Goal: Task Accomplishment & Management: Use online tool/utility

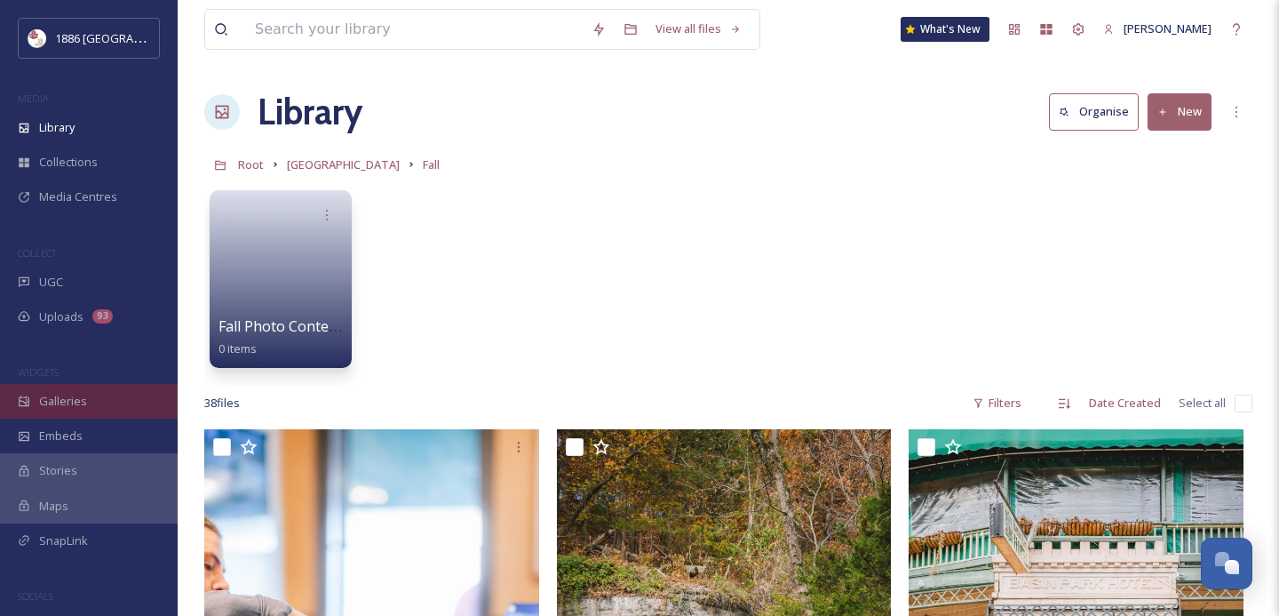
scroll to position [3042, 0]
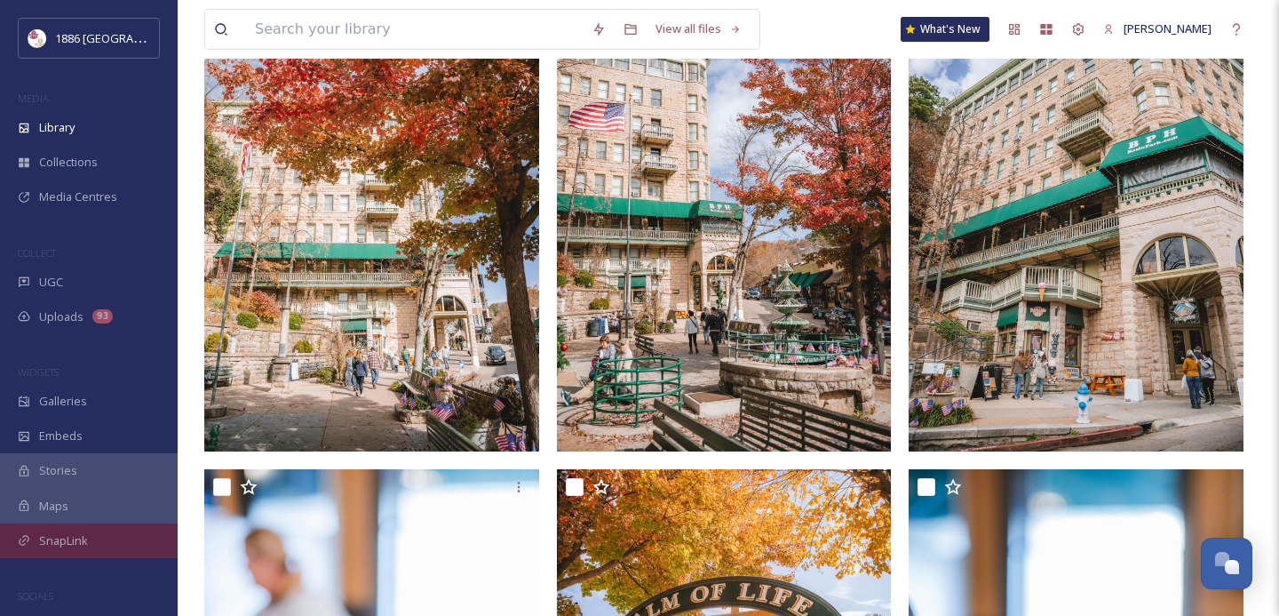
click at [66, 551] on div "SnapLink" at bounding box center [89, 540] width 178 height 35
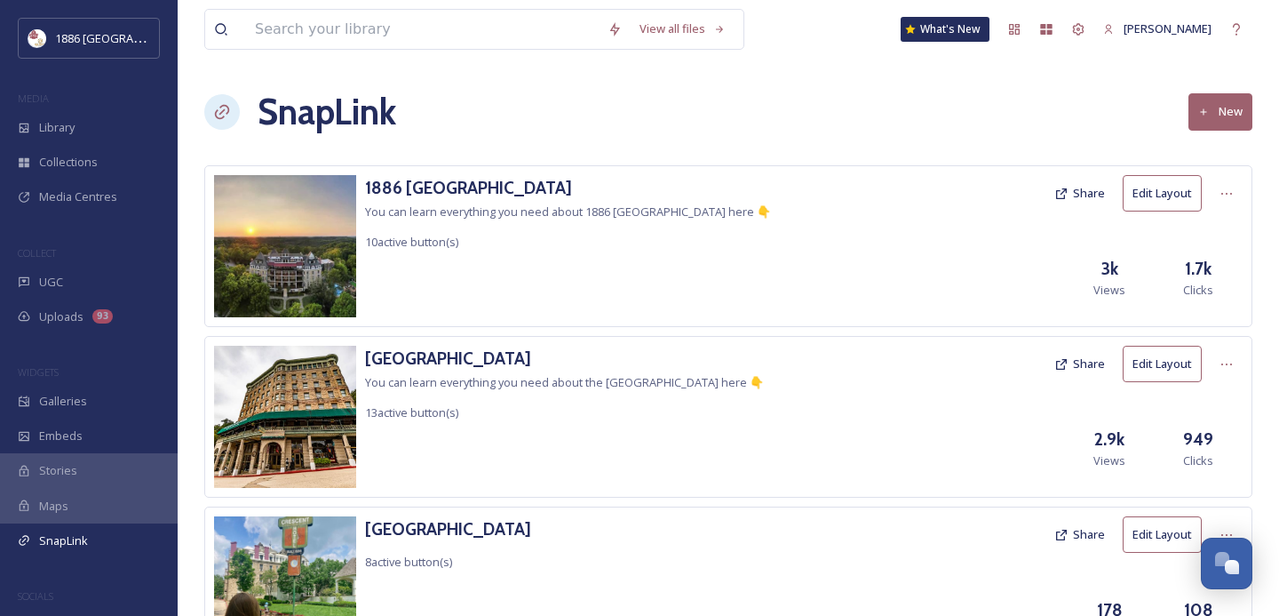
click at [1231, 118] on button "New" at bounding box center [1221, 111] width 64 height 36
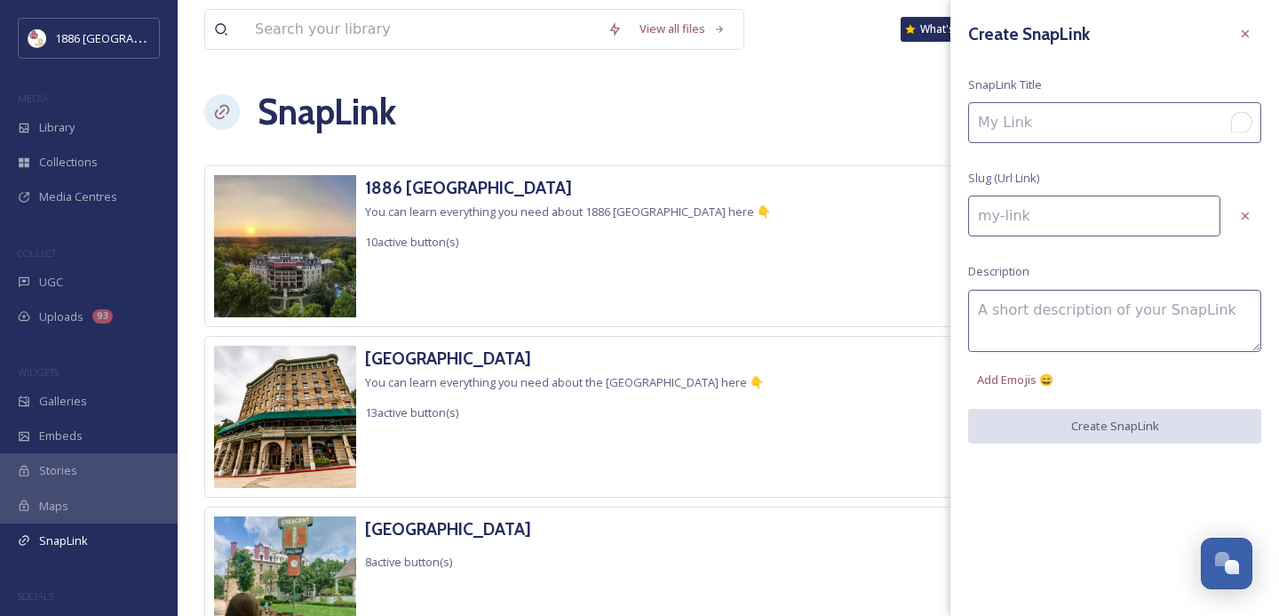
click at [1099, 113] on input "To enrich screen reader interactions, please activate Accessibility in Grammarl…" at bounding box center [1114, 122] width 293 height 41
type input "A"
type input "a"
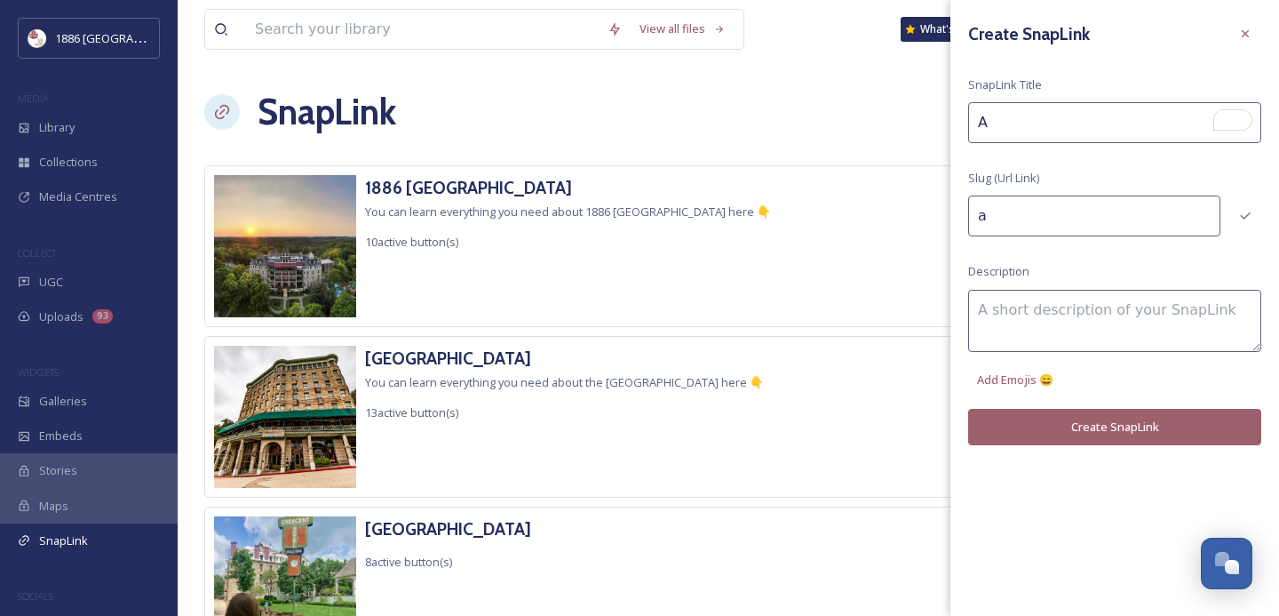
type input "Am"
type input "am"
type input "Ame"
type input "ame"
type input "Amer"
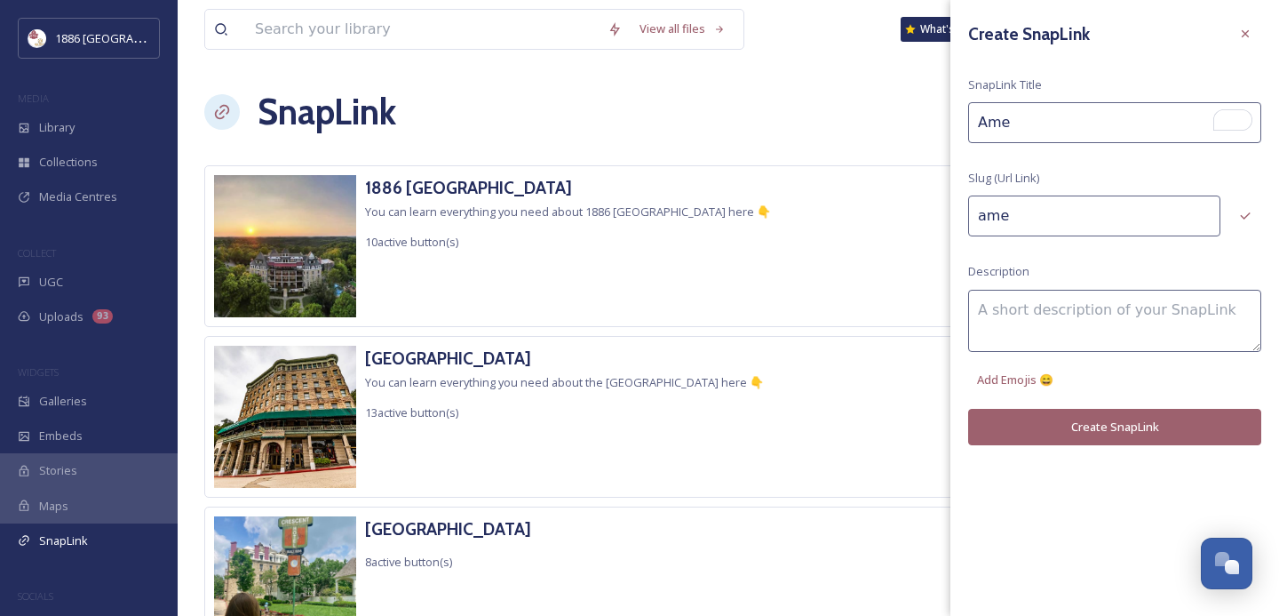
type input "amer"
type input "Ameri"
type input "ameri"
type input "Americ"
type input "americ"
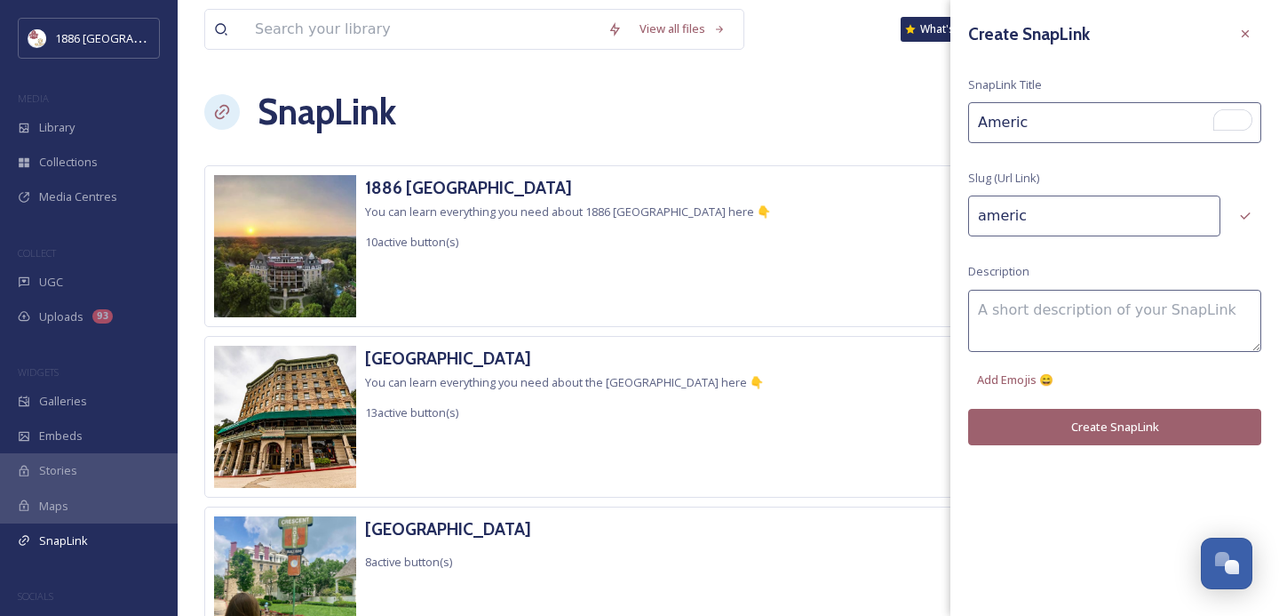
type input "America"
type input "america"
type input "America's"
type input "americas"
type input "America's"
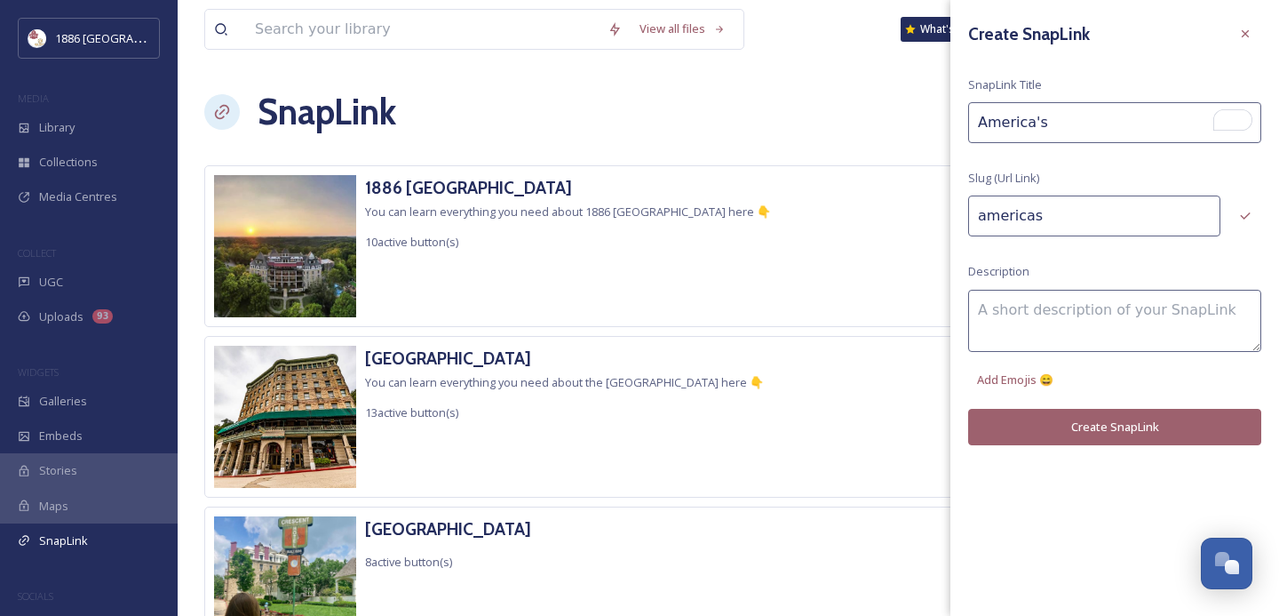
type input "americas-"
type input "America's M"
type input "americas-m"
type input "America's Mo"
type input "americas-mo"
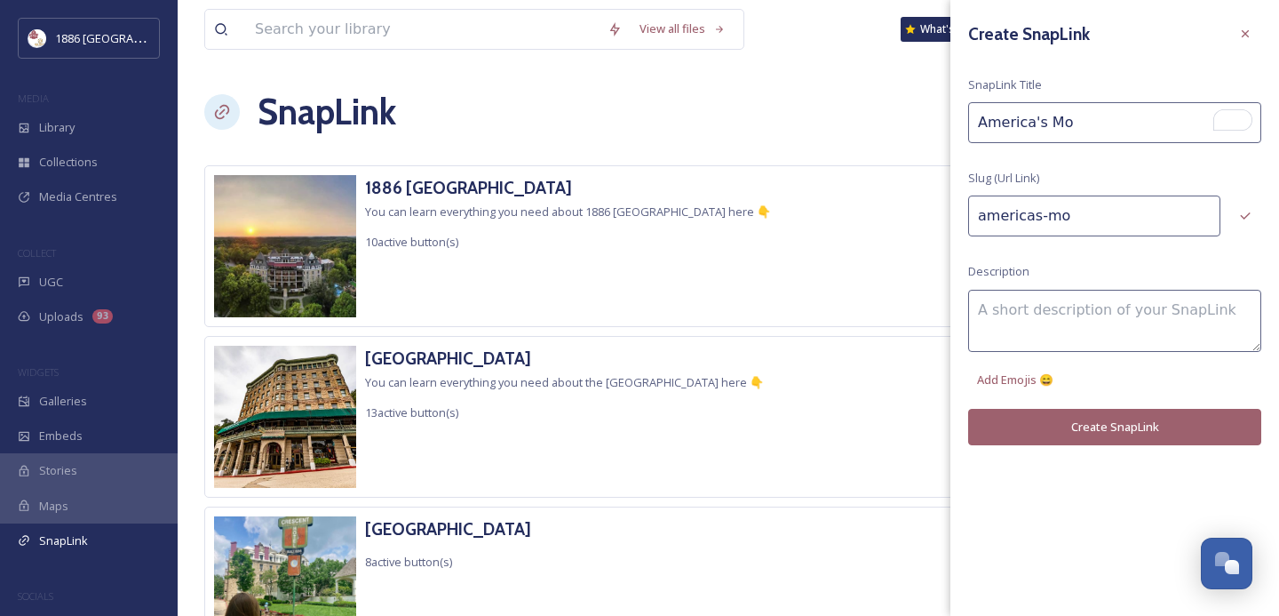
type input "America's Mos"
type input "americas-mos"
type input "America's Most"
type input "americas-most"
type input "America's Most"
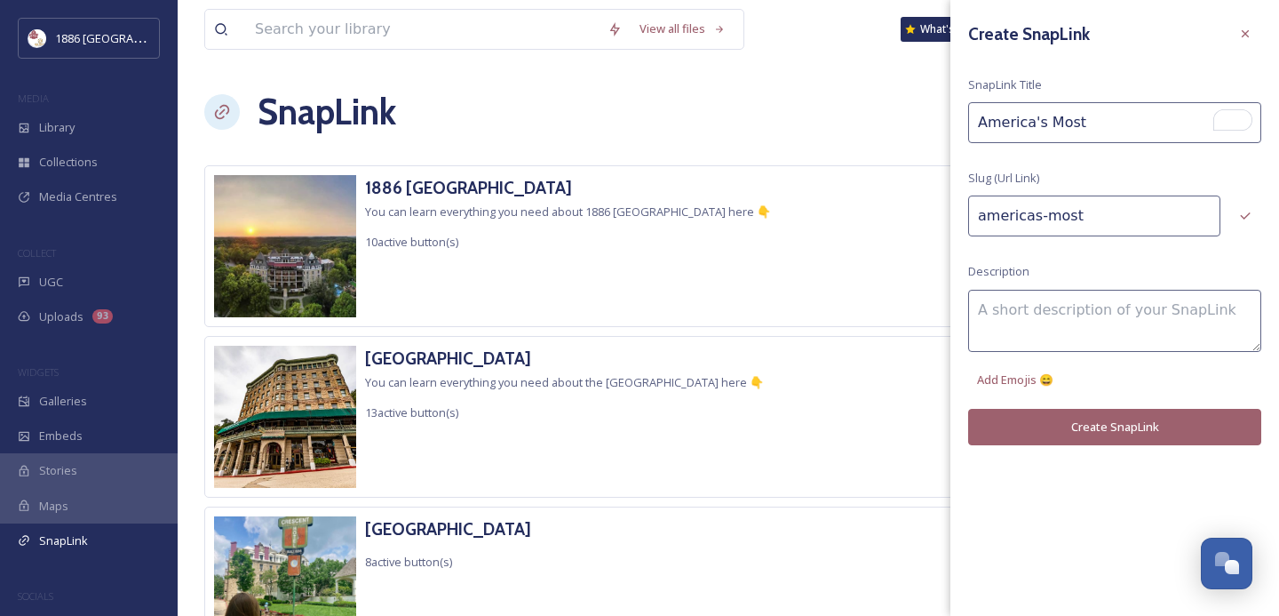
type input "americas-most-"
type input "America's Most H"
type input "americas-most-h"
type input "America's Most Ha"
type input "americas-most-ha"
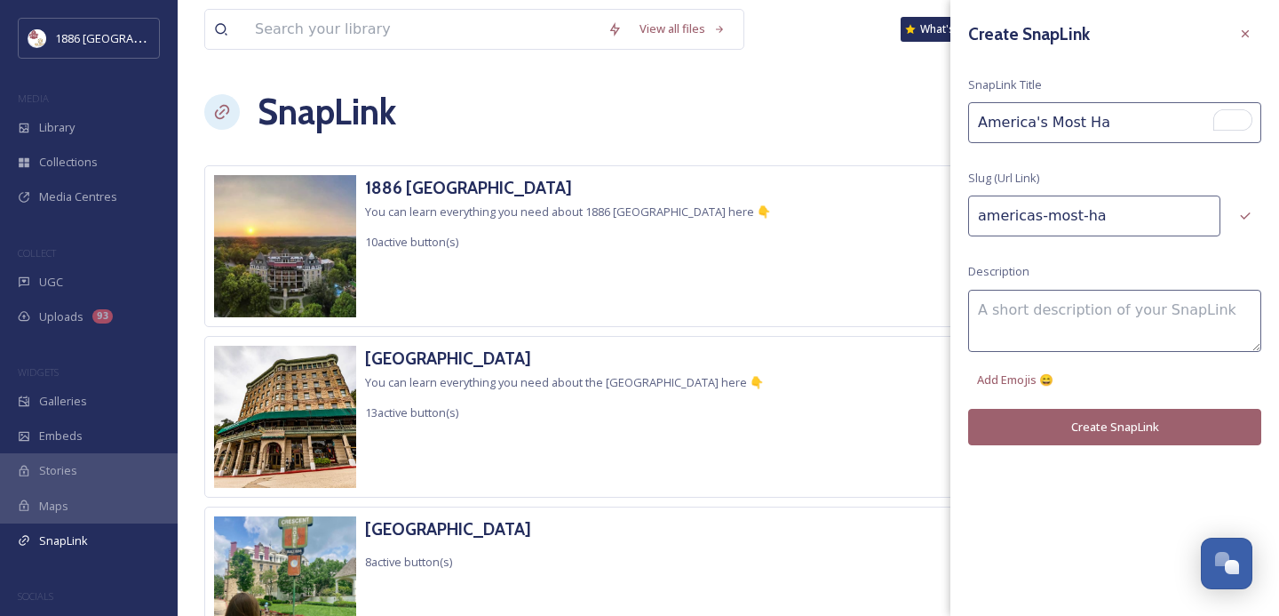
type input "America's Most Hau"
type input "americas-most-hau"
type input "America's Most Haun"
type input "americas-most-haun"
type input "America's Most Haunt"
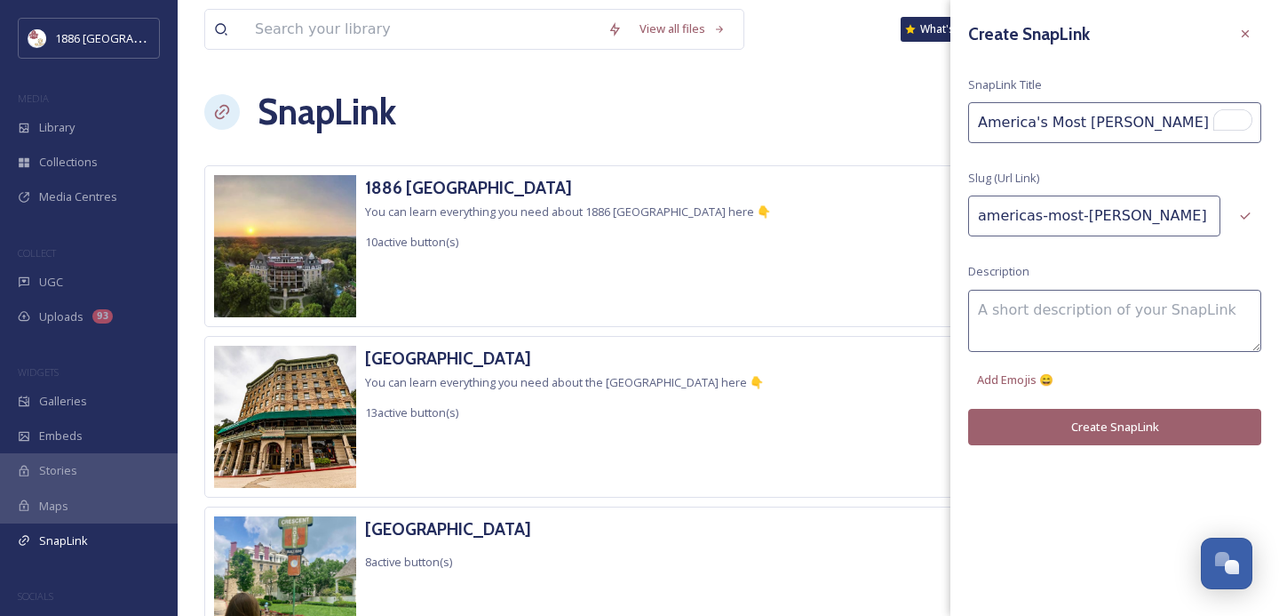
type input "americas-most-haunt"
type input "America's Most Haunte"
type input "americas-most-haunte"
type input "America's Most Haunted"
type input "americas-most-haunted"
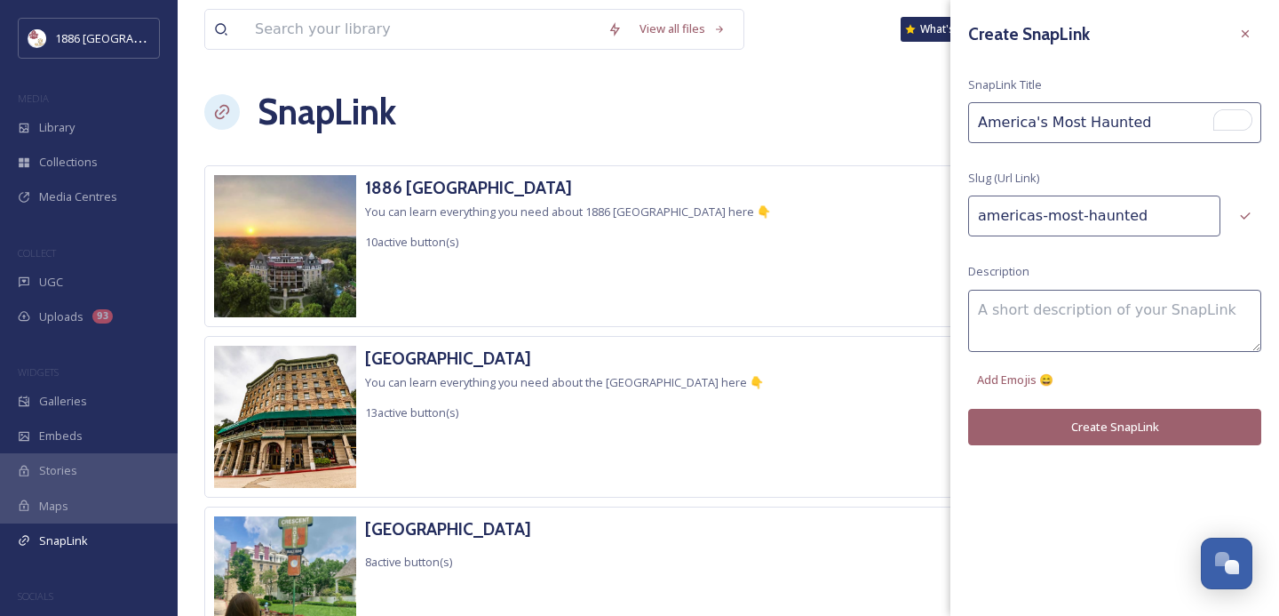
type input "America's Most Haunted"
type input "americas-most-haunted-"
type input "America's Most Haunted H"
type input "americas-most-haunted-h"
type input "America's Most Haunted Ho"
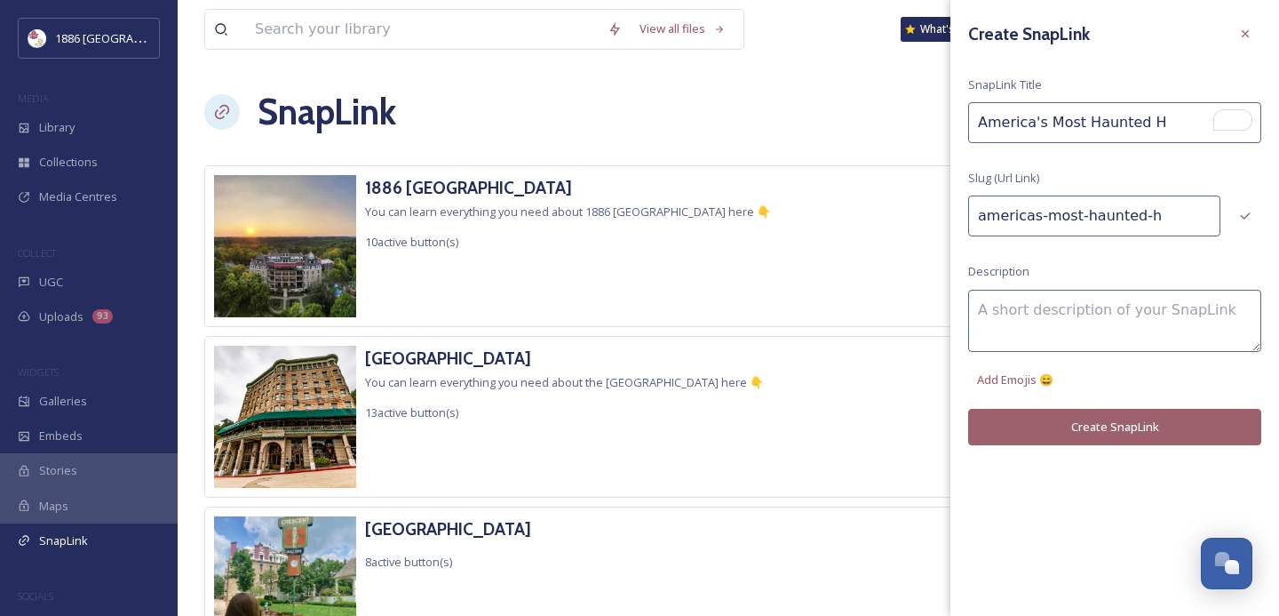
type input "americas-most-haunted-ho"
type input "America's Most Haunted Hot"
type input "americas-most-haunted-hot"
type input "America's Most Haunted Hote"
type input "americas-most-haunted-hote"
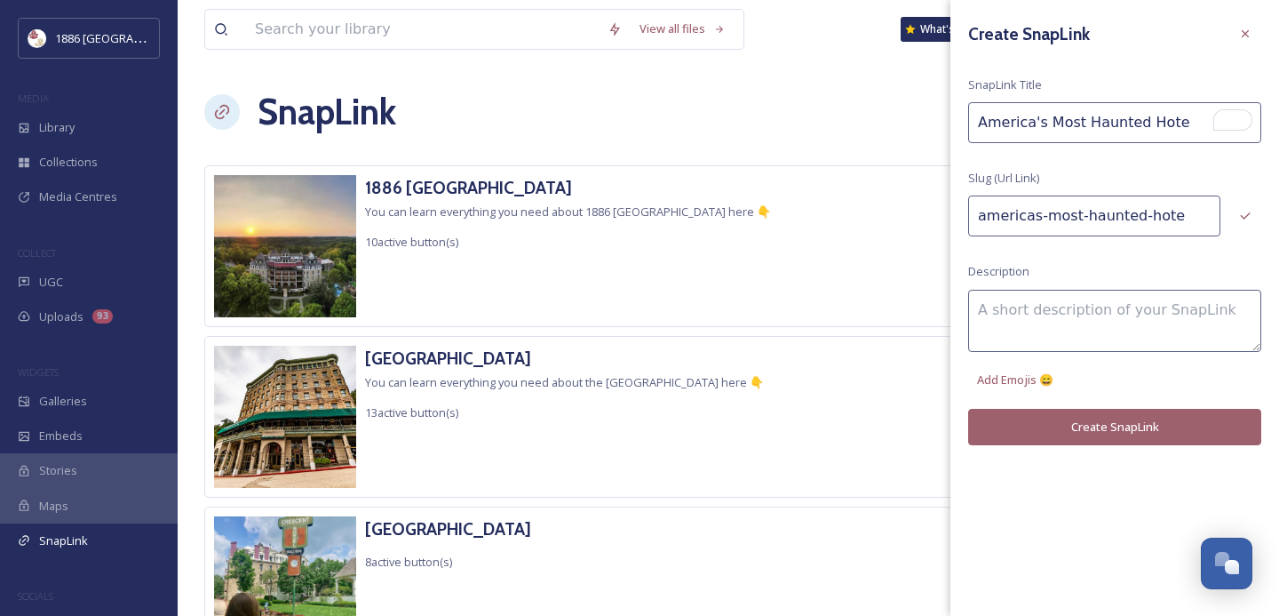
type input "America's Most Haunted Hotel"
type input "americas-most-haunted-hotel"
type input "America's Most Haunted Hotel"
click at [1038, 362] on div "Add Emojis 😄" at bounding box center [1015, 379] width 94 height 35
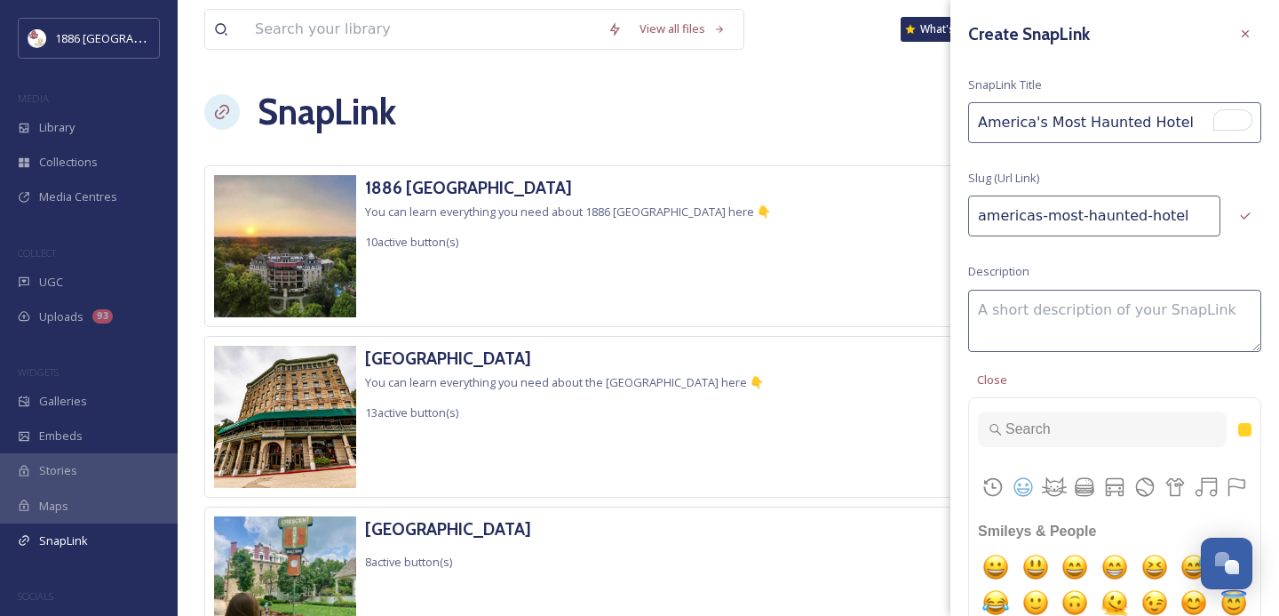
click at [1074, 419] on input "Type to search for an emoji" at bounding box center [1102, 429] width 249 height 36
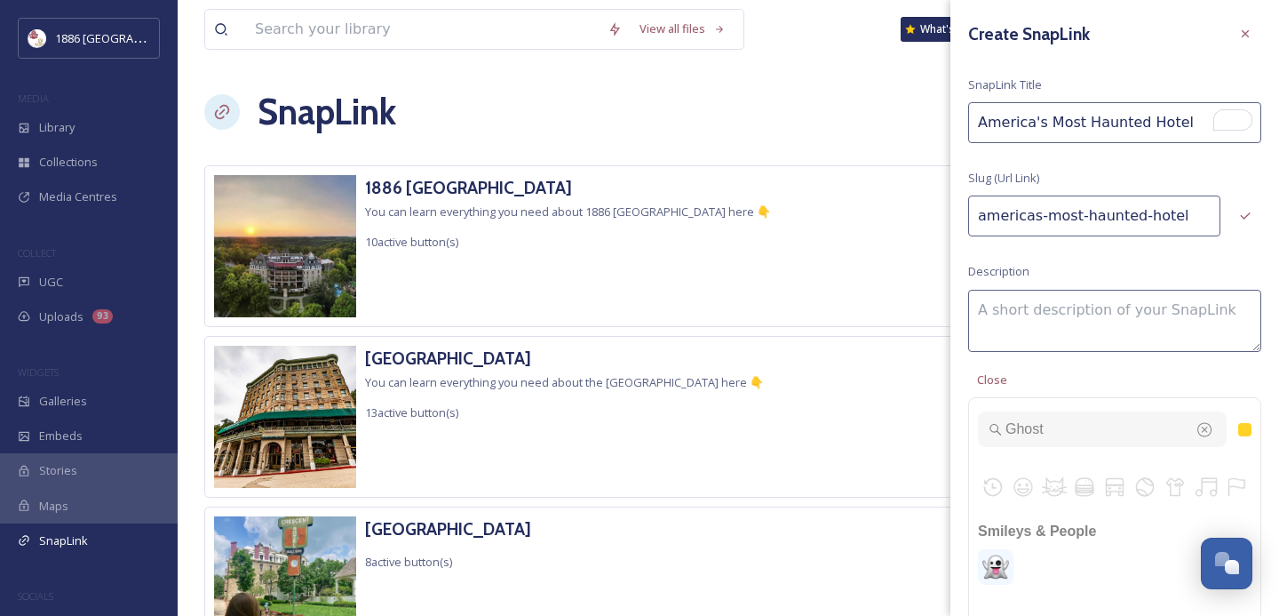
type input "Ghost"
click at [990, 569] on img "ghost" at bounding box center [996, 567] width 36 height 36
click at [1030, 294] on textarea "👻" at bounding box center [1114, 321] width 293 height 62
click at [1034, 304] on textarea "👻" at bounding box center [1114, 321] width 293 height 62
paste textarea "Ghost stories, paranormal investigations, and historic stays in Eureka Springs …"
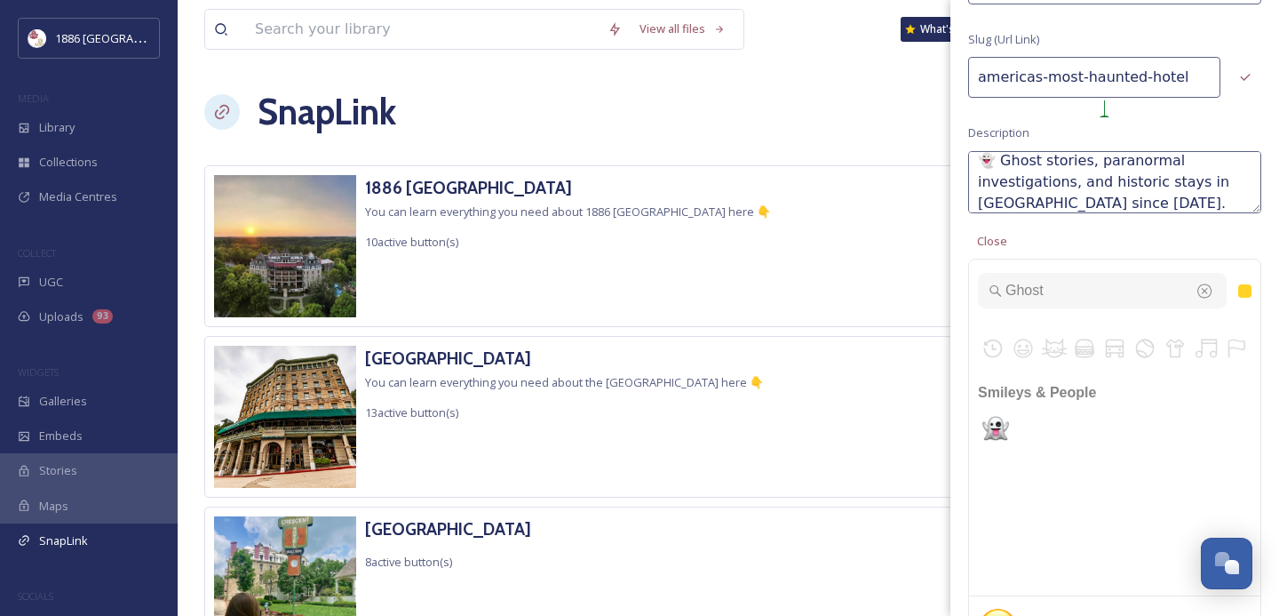
scroll to position [243, 0]
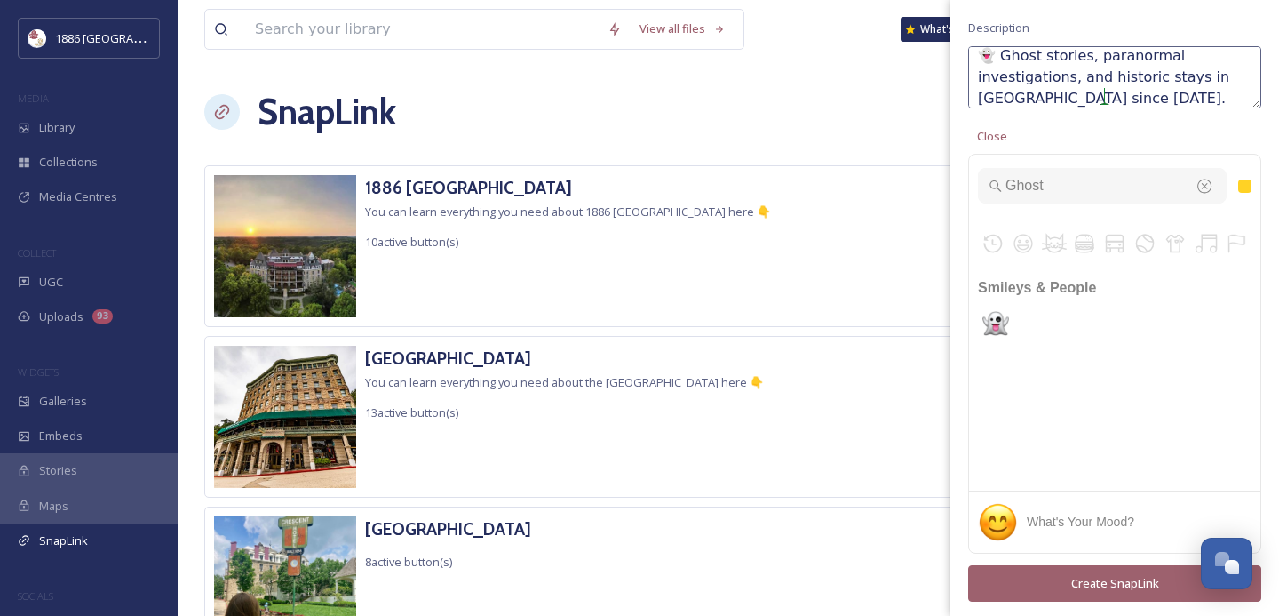
type textarea "👻 Ghost stories, paranormal investigations, and historic stays in Eureka Spring…"
click at [1086, 521] on div "What's your mood?" at bounding box center [1080, 522] width 125 height 19
click at [1079, 521] on div "What's your mood?" at bounding box center [1080, 522] width 125 height 19
click at [1082, 569] on button "Create SnapLink" at bounding box center [1114, 583] width 293 height 36
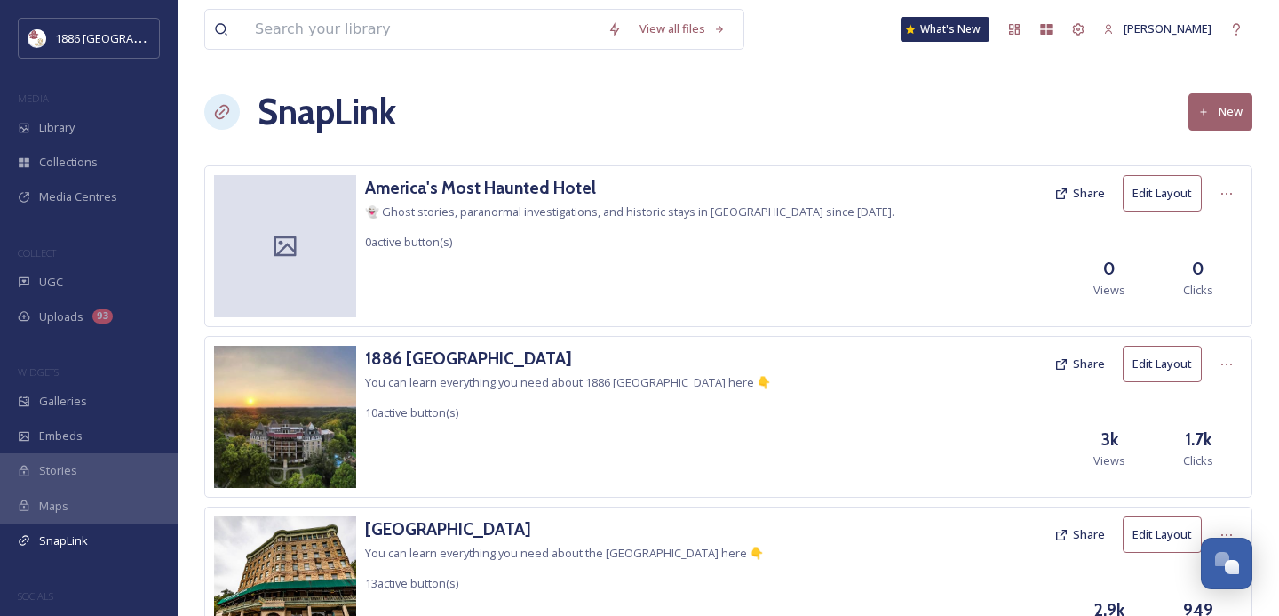
click at [254, 262] on div at bounding box center [285, 246] width 142 height 142
click at [291, 243] on icon at bounding box center [285, 246] width 27 height 27
click at [1149, 185] on button "Edit Layout" at bounding box center [1162, 193] width 79 height 36
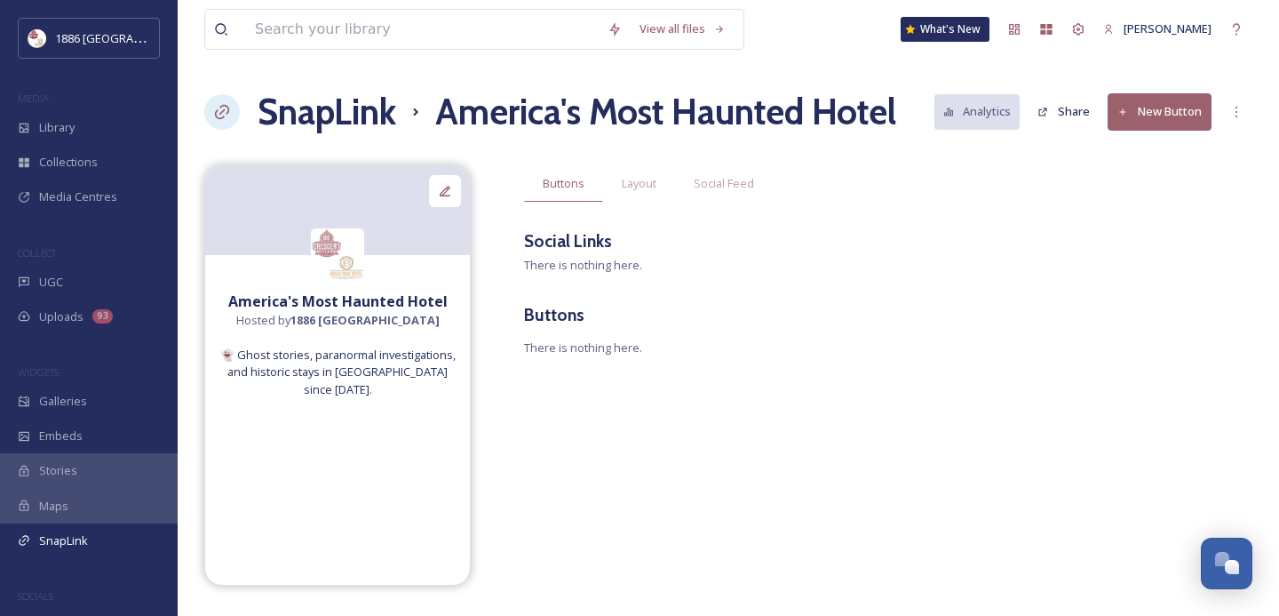
click at [577, 254] on div "Buttons Layout Social Feed Social Links There is nothing here. Buttons There is…" at bounding box center [888, 283] width 728 height 237
click at [736, 189] on span "Social Feed" at bounding box center [724, 183] width 60 height 17
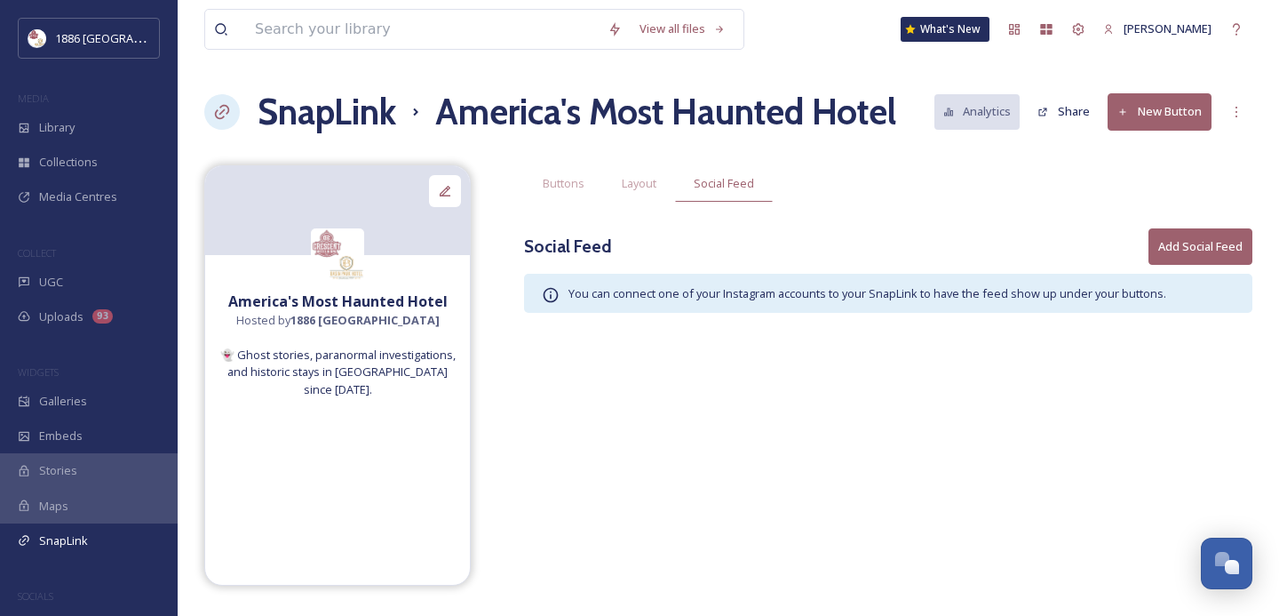
click at [1196, 242] on button "Add Social Feed" at bounding box center [1201, 246] width 104 height 36
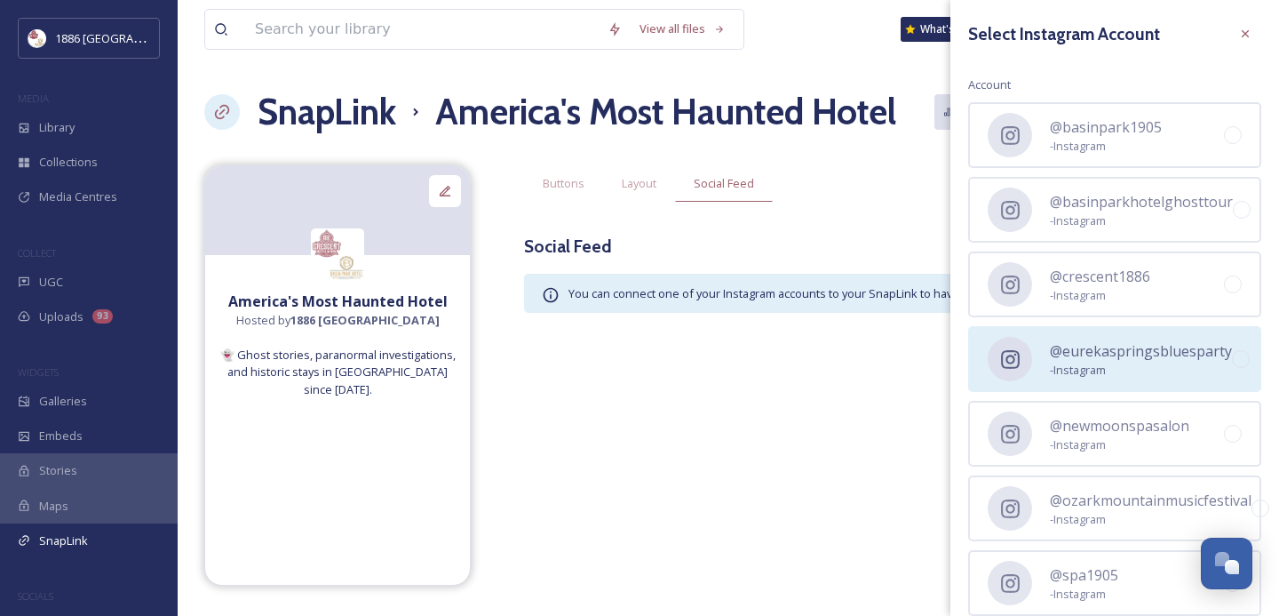
scroll to position [88, 0]
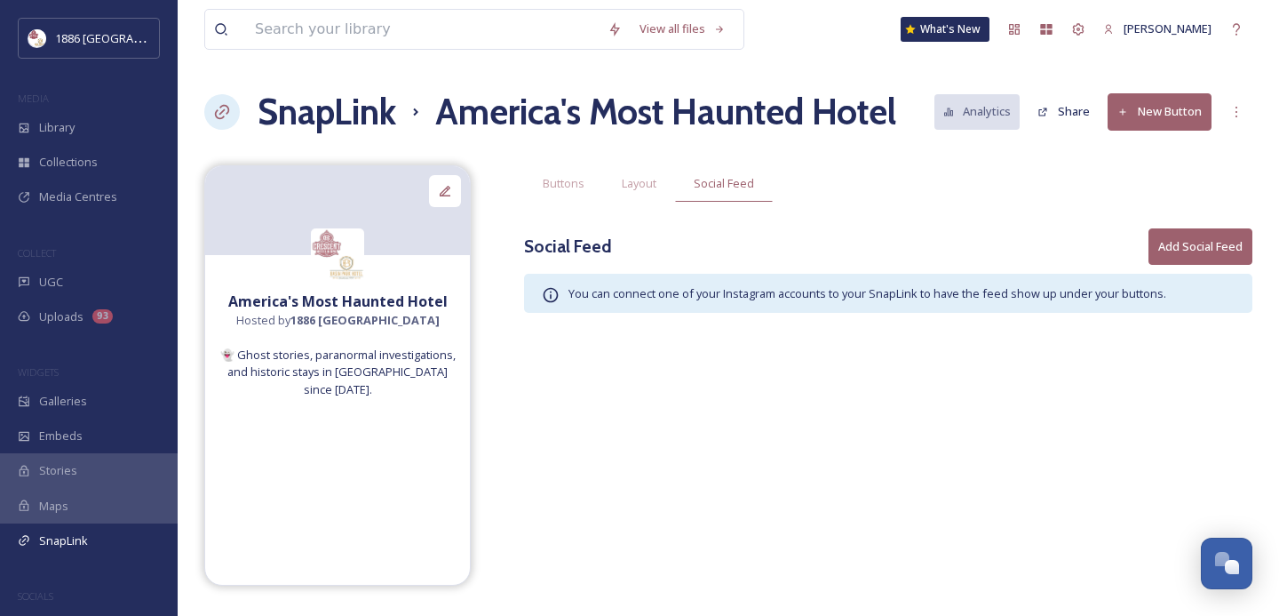
click at [727, 398] on div "America's Most Haunted Hotel Hosted by 1886 Crescent Hotel & Spa 👻 Ghost storie…" at bounding box center [728, 375] width 1048 height 420
click at [1085, 32] on icon at bounding box center [1079, 29] width 12 height 12
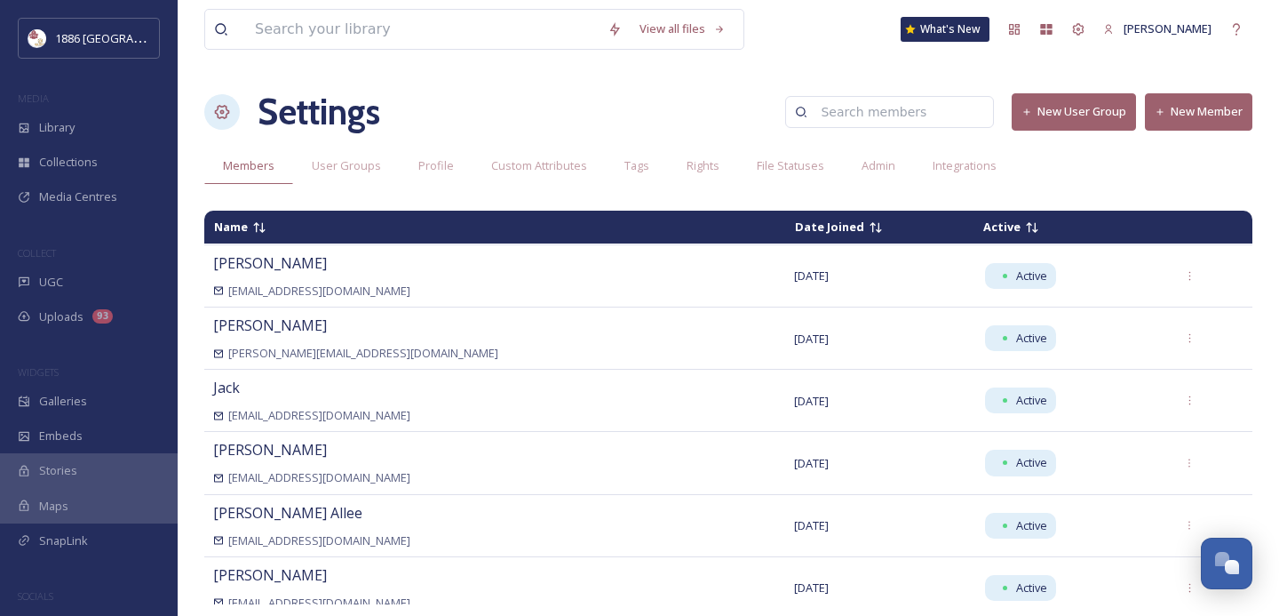
scroll to position [157, 0]
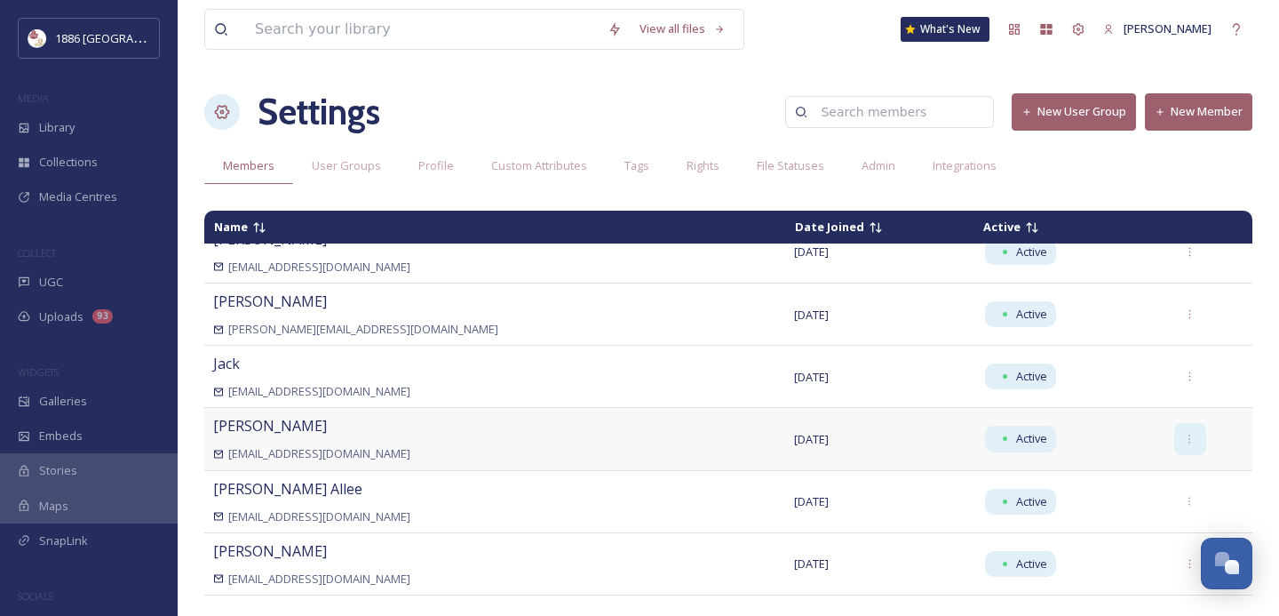
click at [1179, 434] on div at bounding box center [1190, 439] width 32 height 32
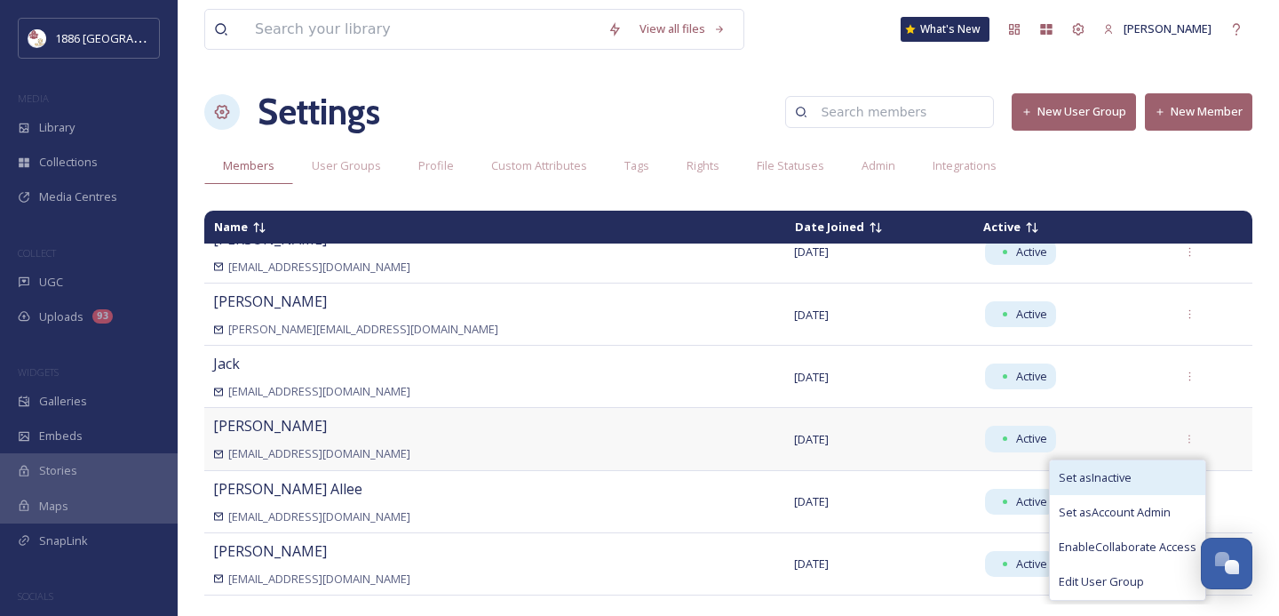
click at [1126, 472] on span "Set as Inactive" at bounding box center [1095, 477] width 73 height 17
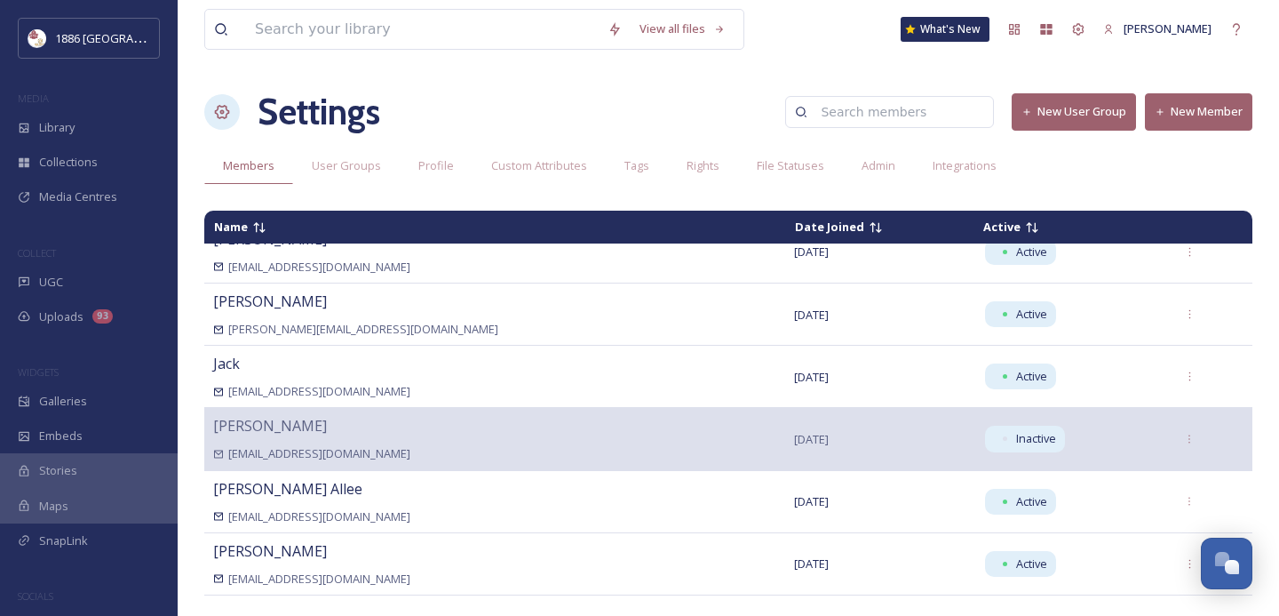
scroll to position [0, 0]
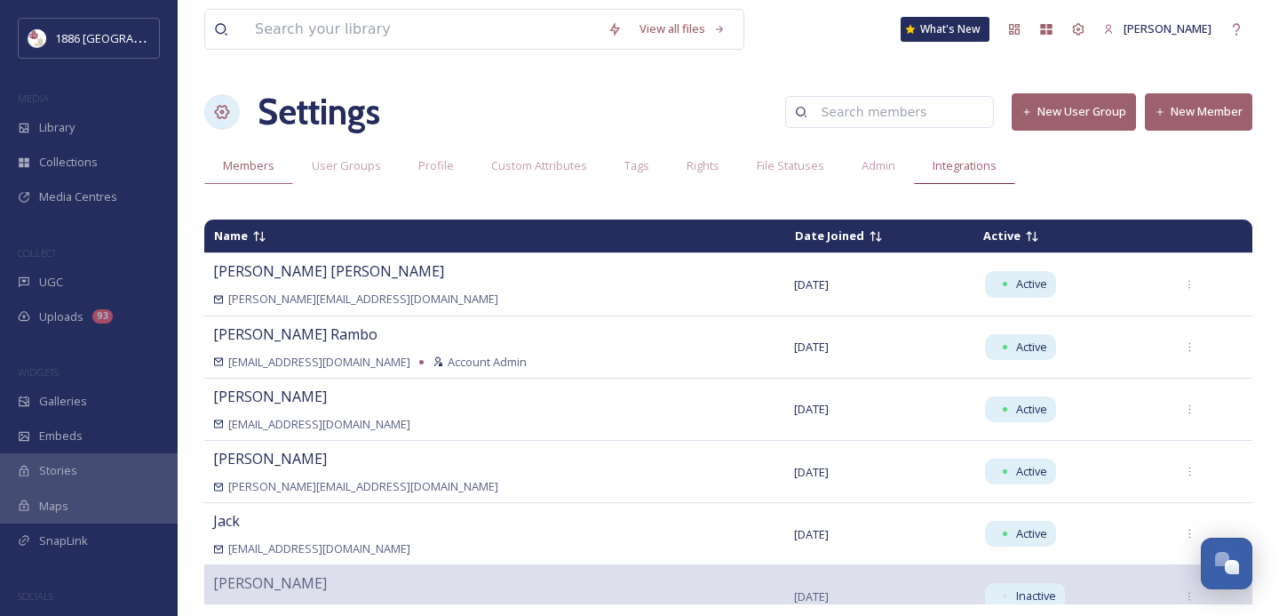
click at [938, 172] on span "Integrations" at bounding box center [965, 165] width 64 height 17
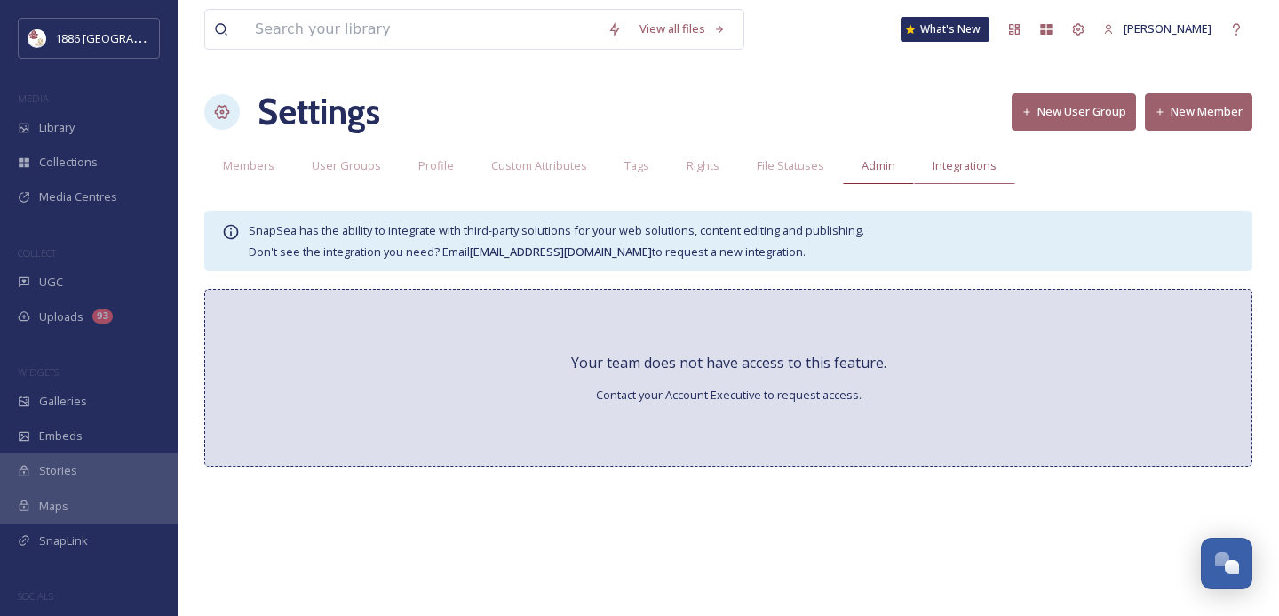
click at [865, 160] on span "Admin" at bounding box center [879, 165] width 34 height 17
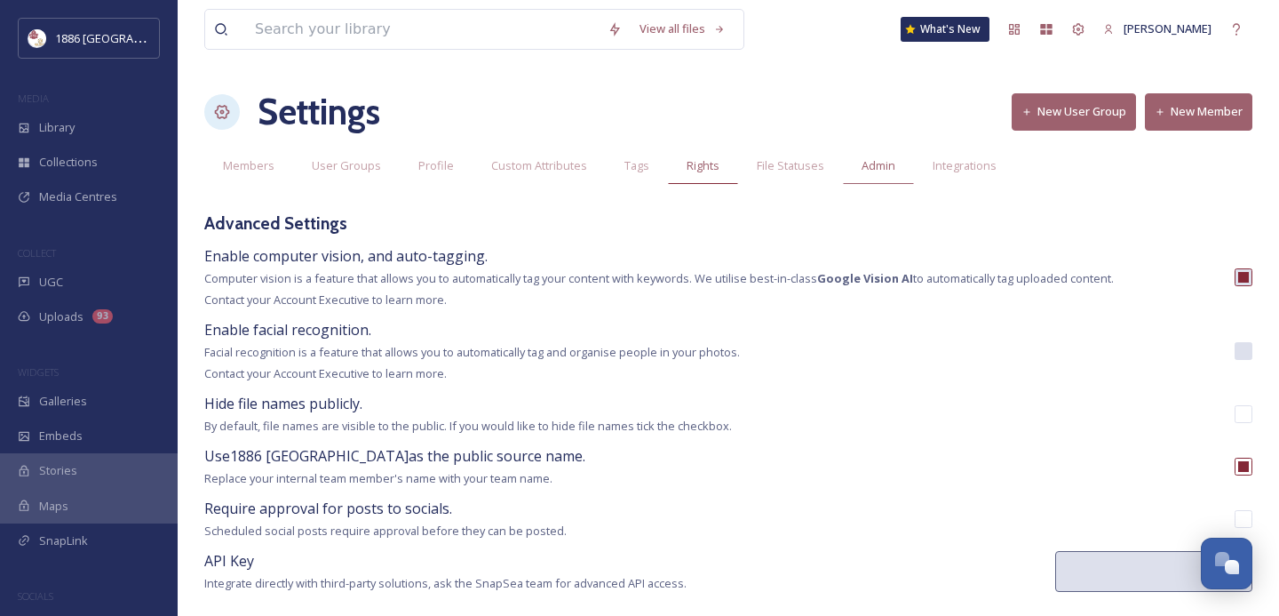
click at [680, 167] on div "Rights" at bounding box center [703, 165] width 70 height 36
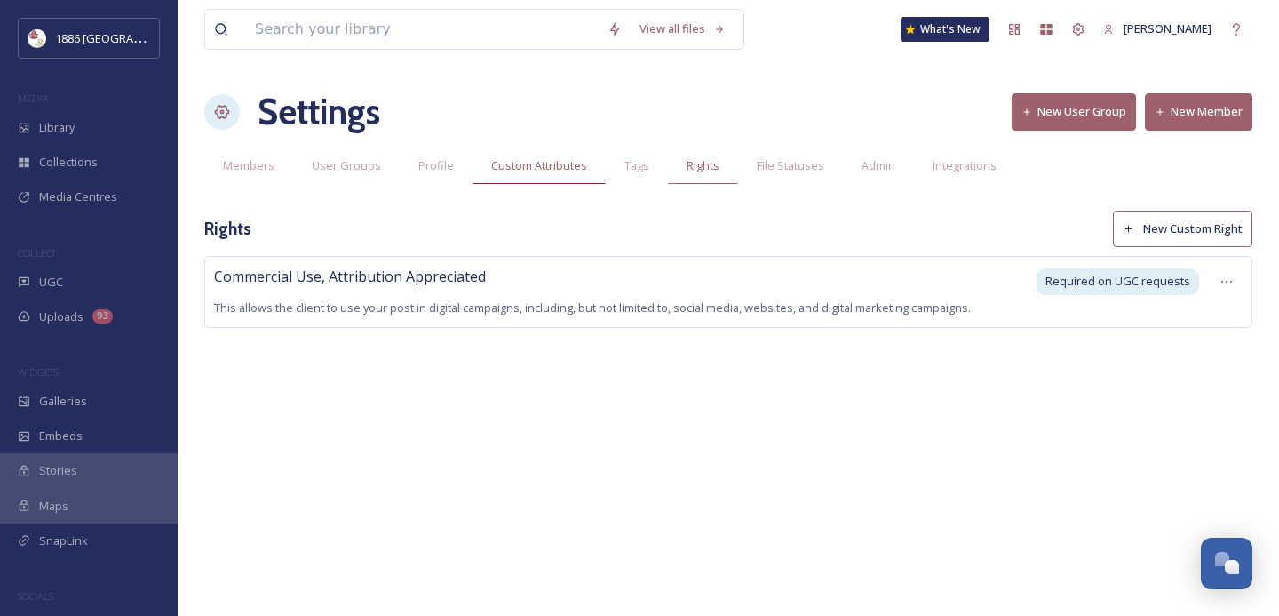
click at [549, 163] on span "Custom Attributes" at bounding box center [539, 165] width 96 height 17
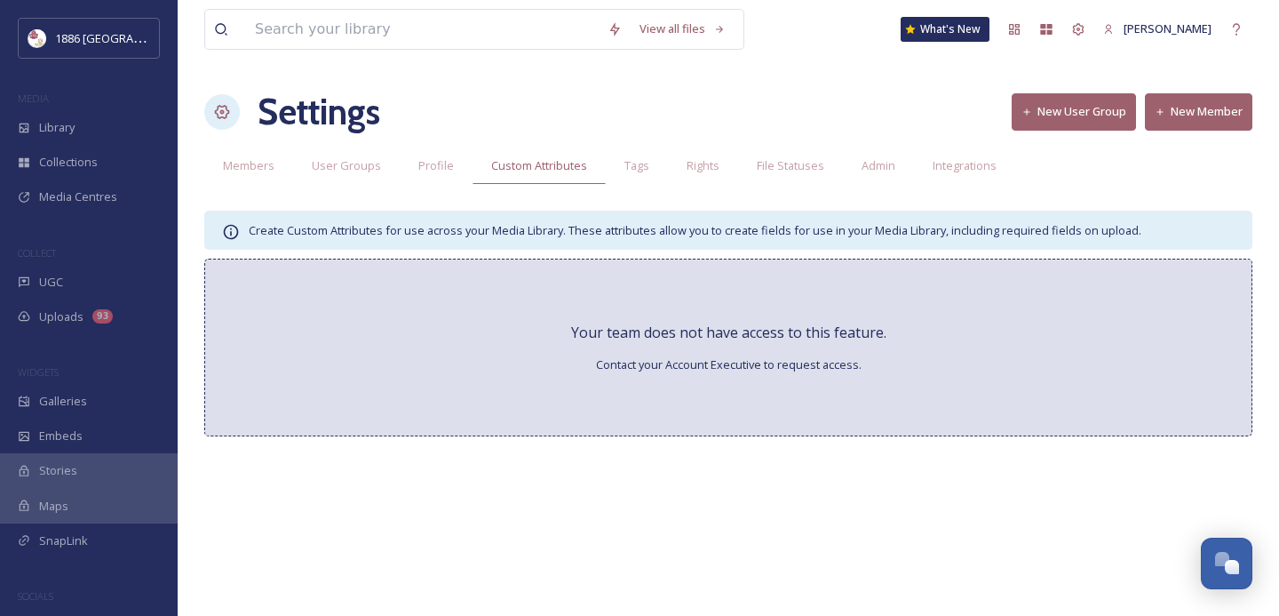
click at [433, 145] on div "View all files What's New Gina Rambo Settings New User Group New Member Members…" at bounding box center [729, 308] width 1102 height 616
click at [431, 158] on span "Profile" at bounding box center [436, 165] width 36 height 17
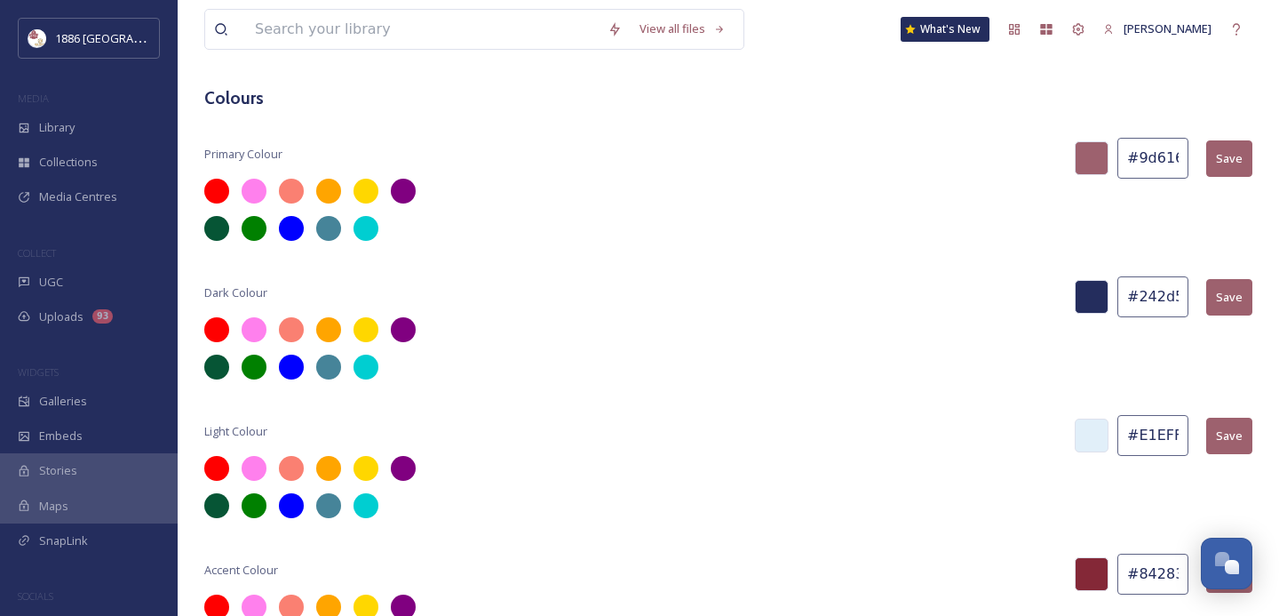
scroll to position [0, 5]
drag, startPoint x: 1127, startPoint y: 158, endPoint x: 1267, endPoint y: 163, distance: 139.5
click at [1267, 163] on div "View all files What's New Gina Rambo Settings New User Group New Member Members…" at bounding box center [729, 80] width 1102 height 1171
click at [1102, 222] on div at bounding box center [728, 210] width 1048 height 62
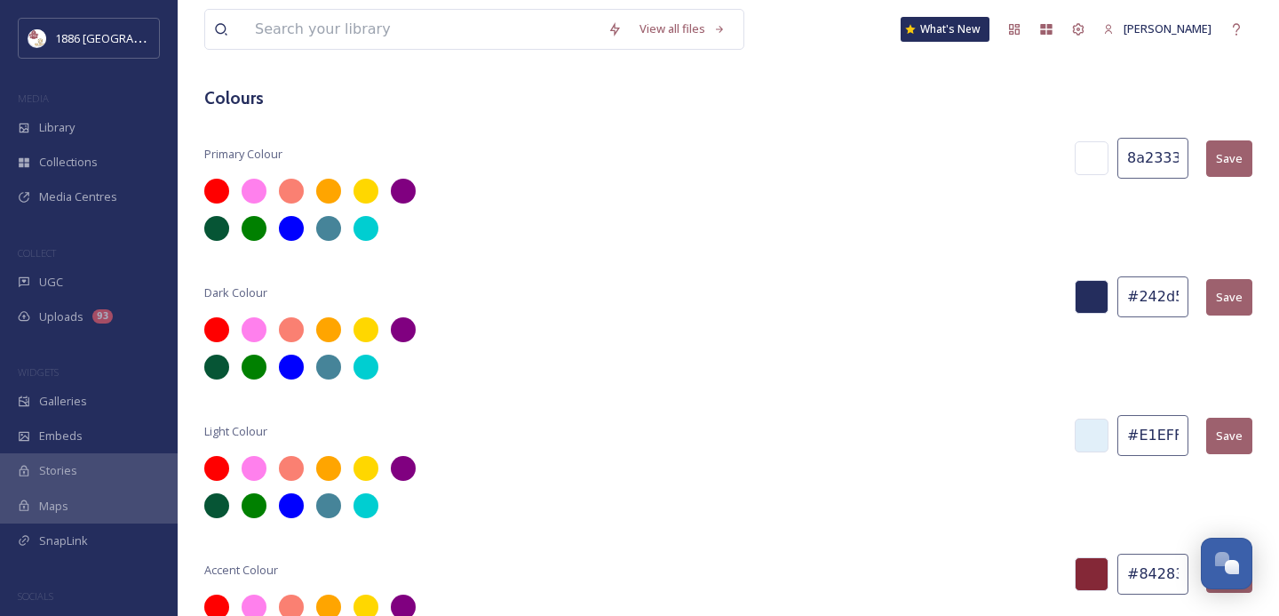
click at [1131, 149] on input "8a2333" at bounding box center [1153, 158] width 71 height 41
type input "#8a2333"
click at [1245, 156] on button "Save" at bounding box center [1229, 158] width 46 height 36
click at [1095, 293] on div at bounding box center [1092, 297] width 34 height 34
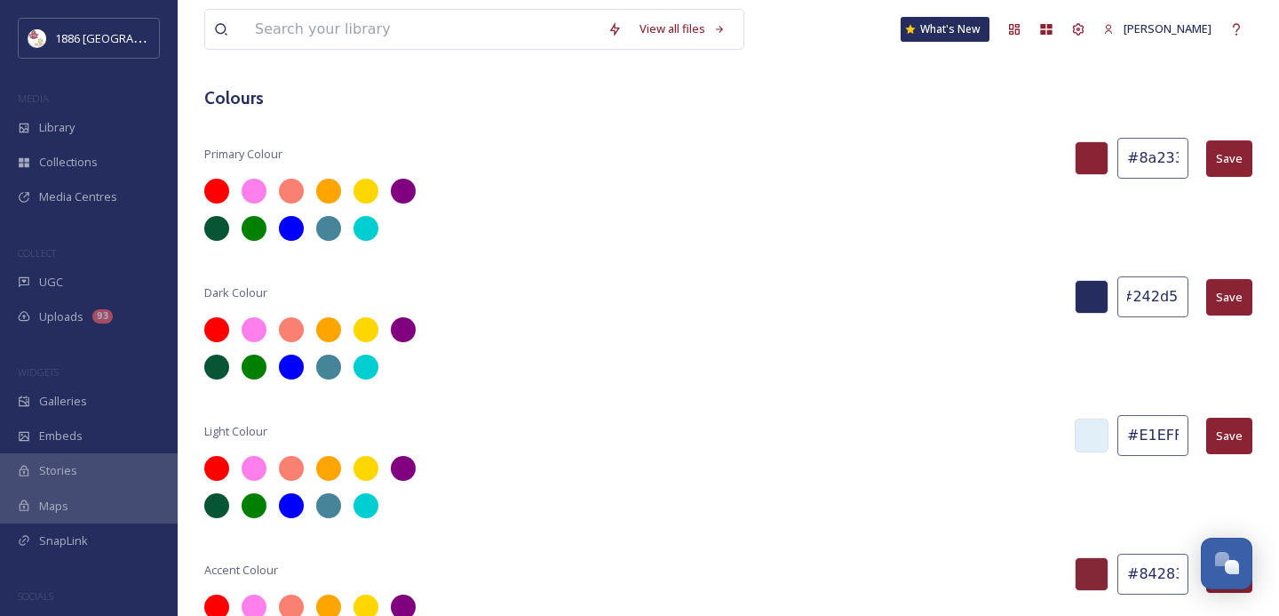
drag, startPoint x: 1141, startPoint y: 296, endPoint x: 1278, endPoint y: 290, distance: 137.8
click at [1278, 290] on div "View all files What's New Gina Rambo Settings New User Group New Member Members…" at bounding box center [729, 80] width 1102 height 1171
type input "#4c4940"
click at [1232, 289] on button "Save" at bounding box center [1229, 297] width 46 height 36
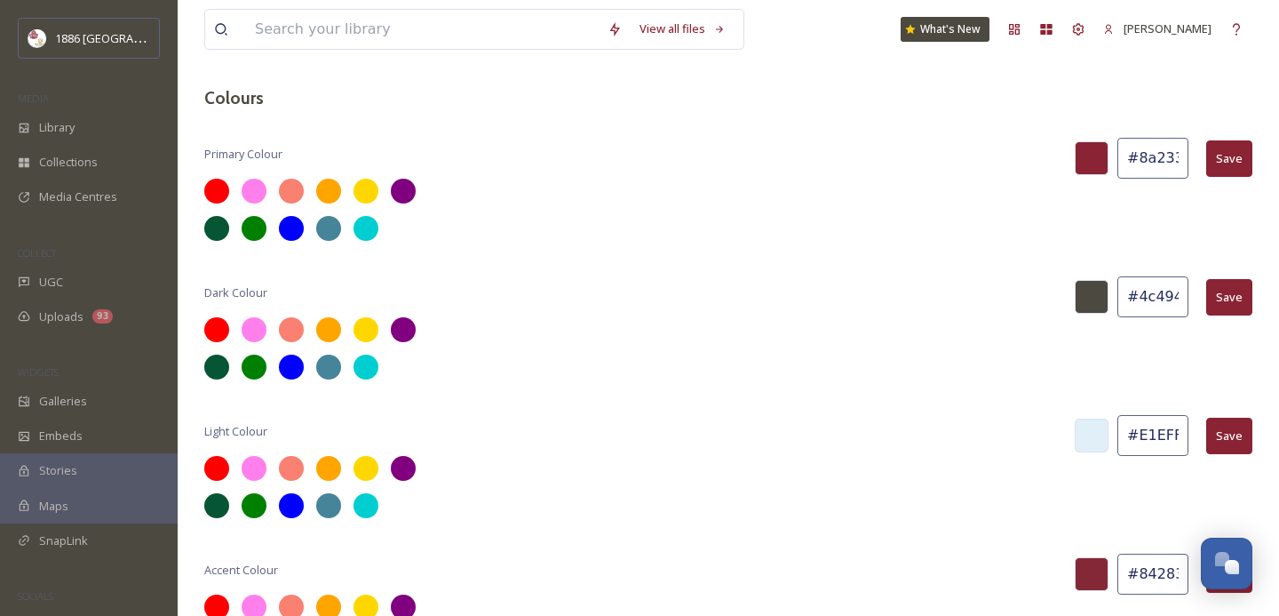
scroll to position [555, 0]
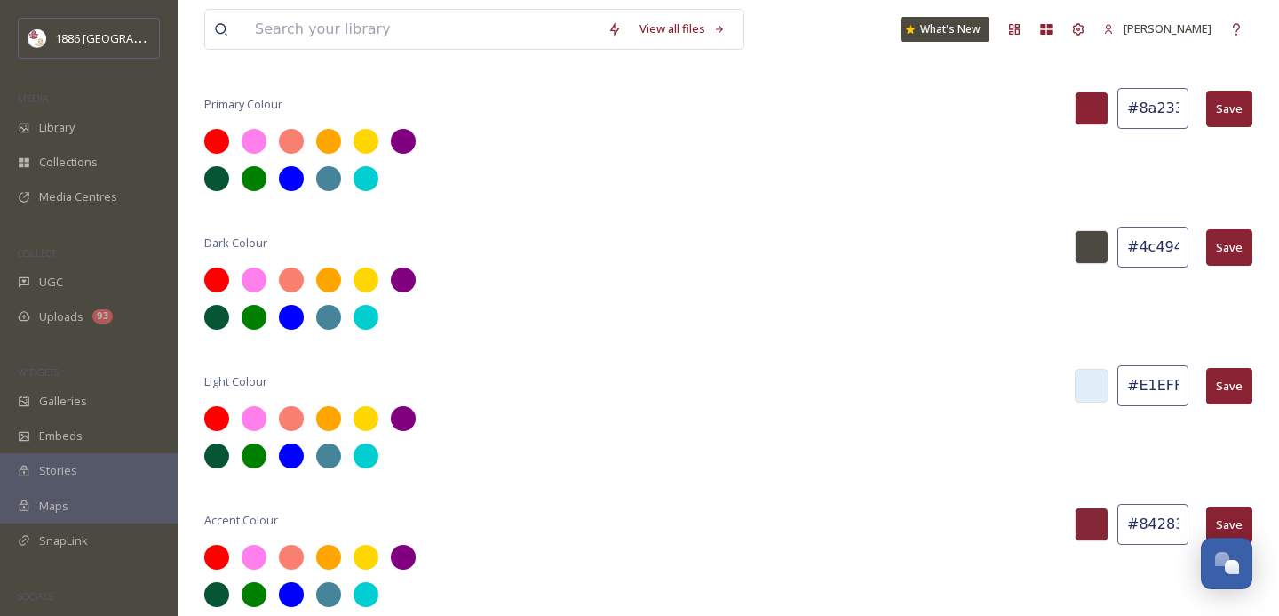
click at [1142, 387] on input "#E1EFF9" at bounding box center [1153, 385] width 71 height 41
click at [1096, 384] on div at bounding box center [1092, 386] width 34 height 34
drag, startPoint x: 1138, startPoint y: 384, endPoint x: 1278, endPoint y: 394, distance: 140.8
click at [1278, 394] on div "View all files What's New Gina Rambo Settings New User Group New Member Members…" at bounding box center [729, 30] width 1102 height 1171
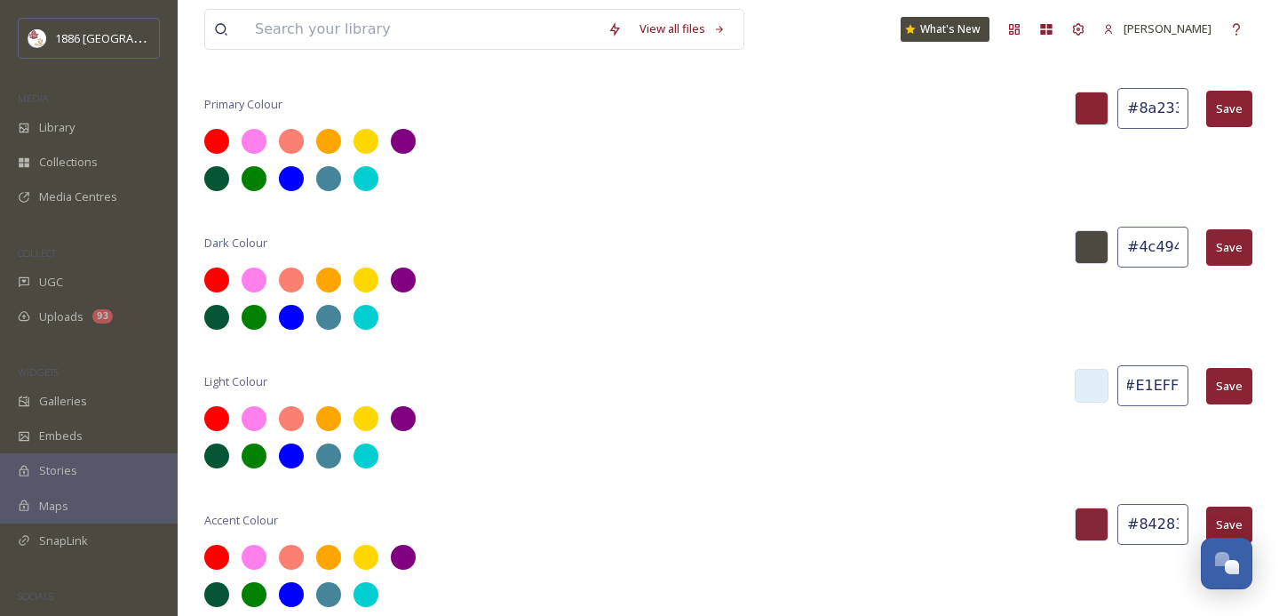
scroll to position [0, 0]
click at [744, 426] on div at bounding box center [728, 437] width 1048 height 62
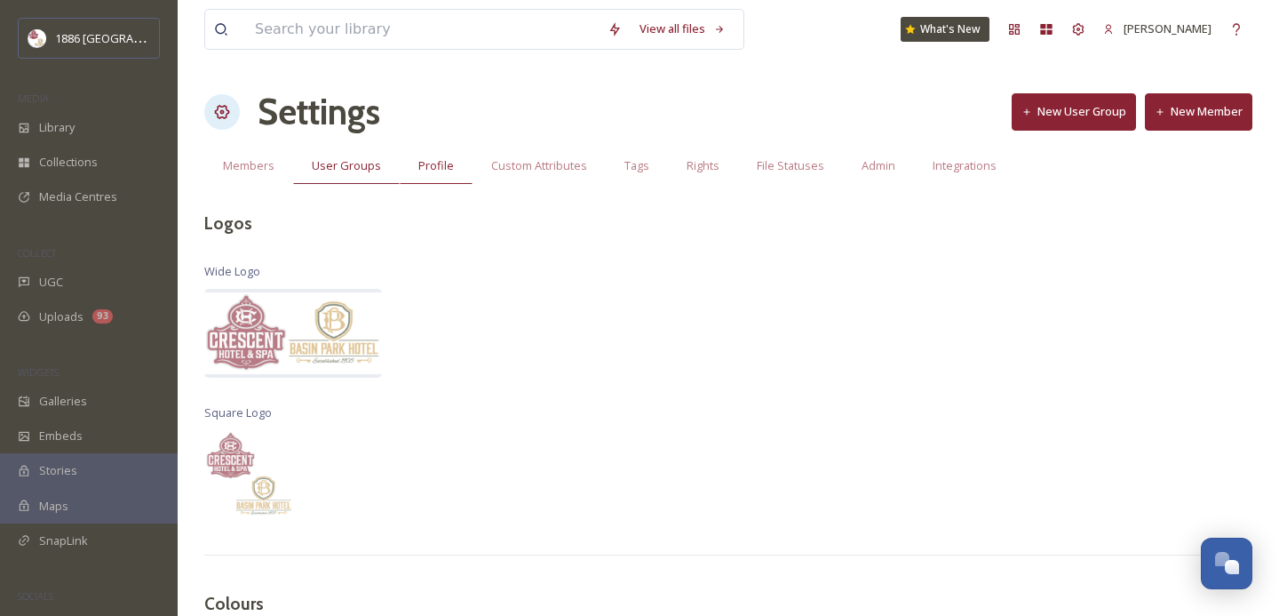
click at [370, 171] on span "User Groups" at bounding box center [346, 165] width 69 height 17
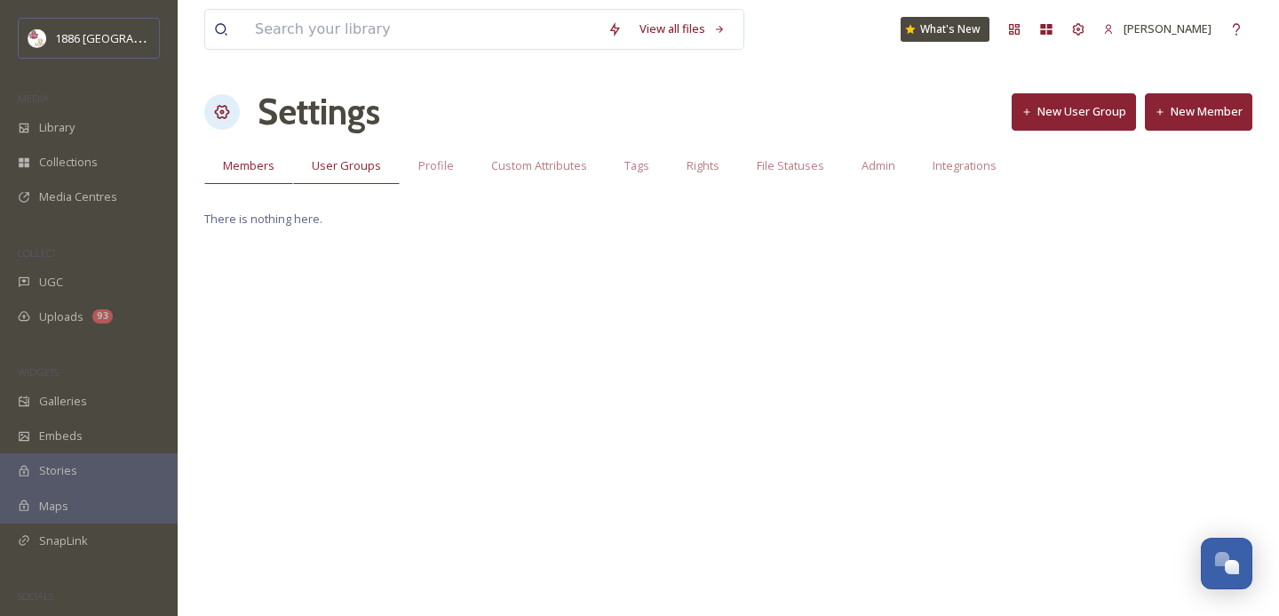
click at [235, 162] on span "Members" at bounding box center [249, 165] width 52 height 17
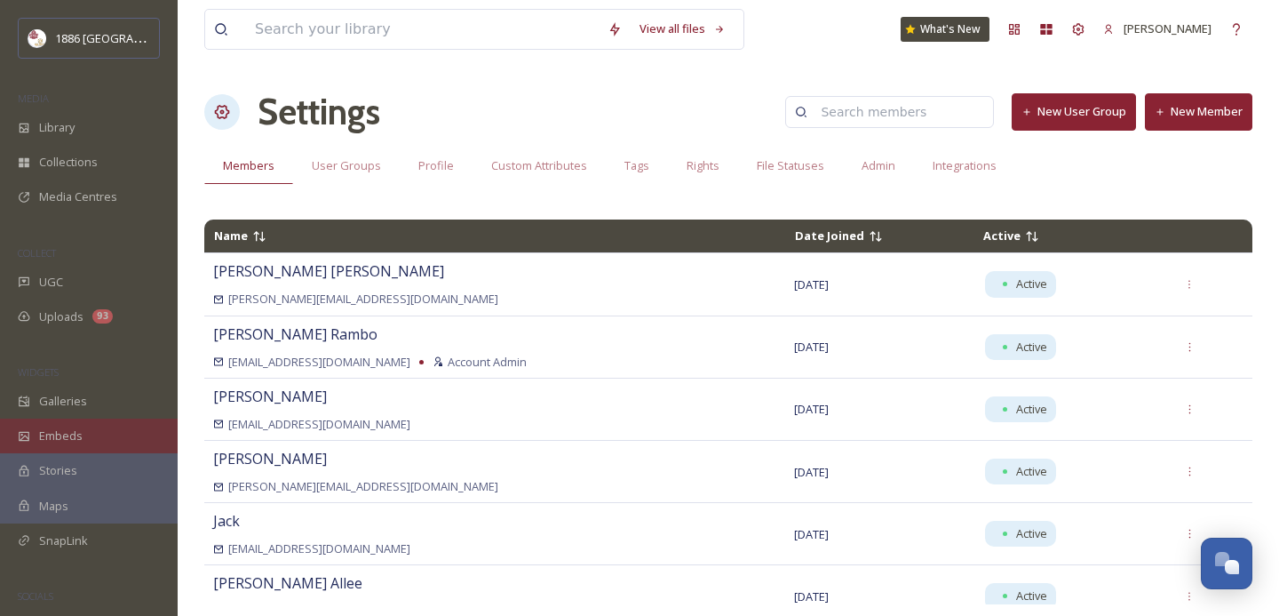
click at [70, 440] on span "Embeds" at bounding box center [61, 435] width 44 height 17
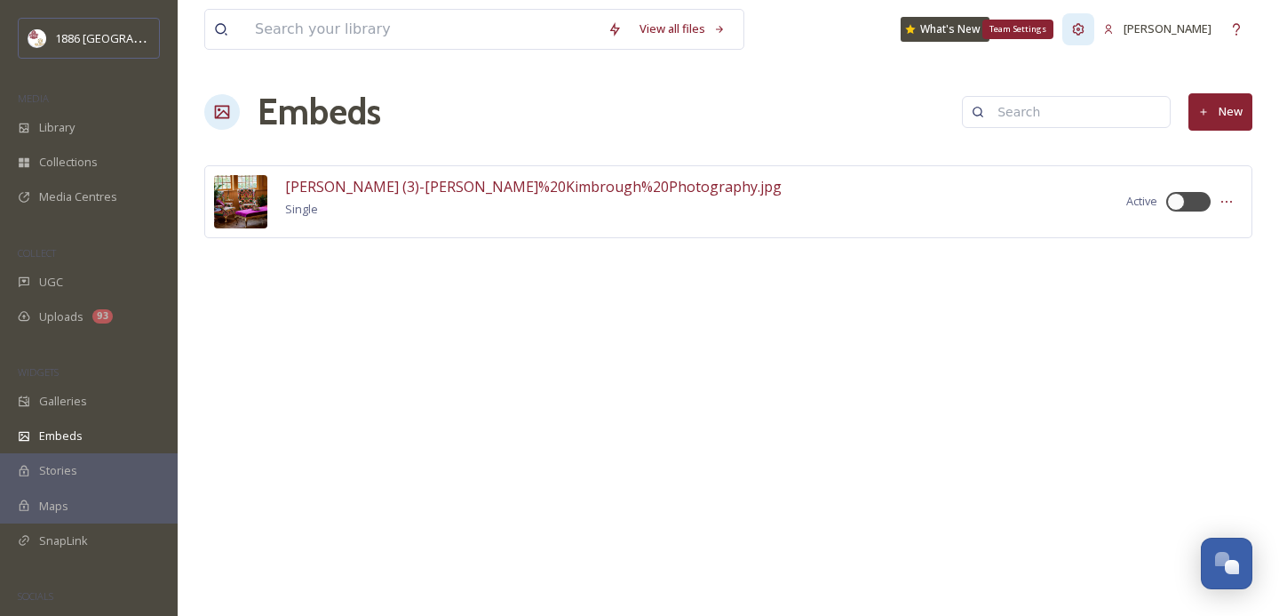
click at [1093, 21] on div "Team Settings" at bounding box center [1078, 29] width 32 height 32
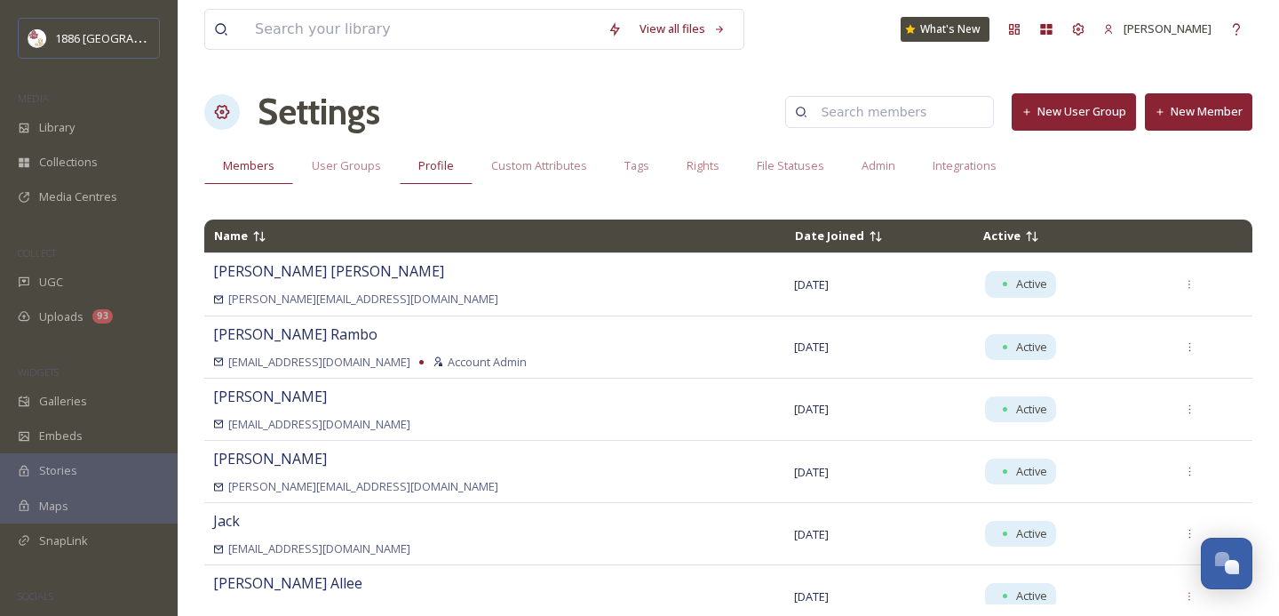
click at [440, 163] on span "Profile" at bounding box center [436, 165] width 36 height 17
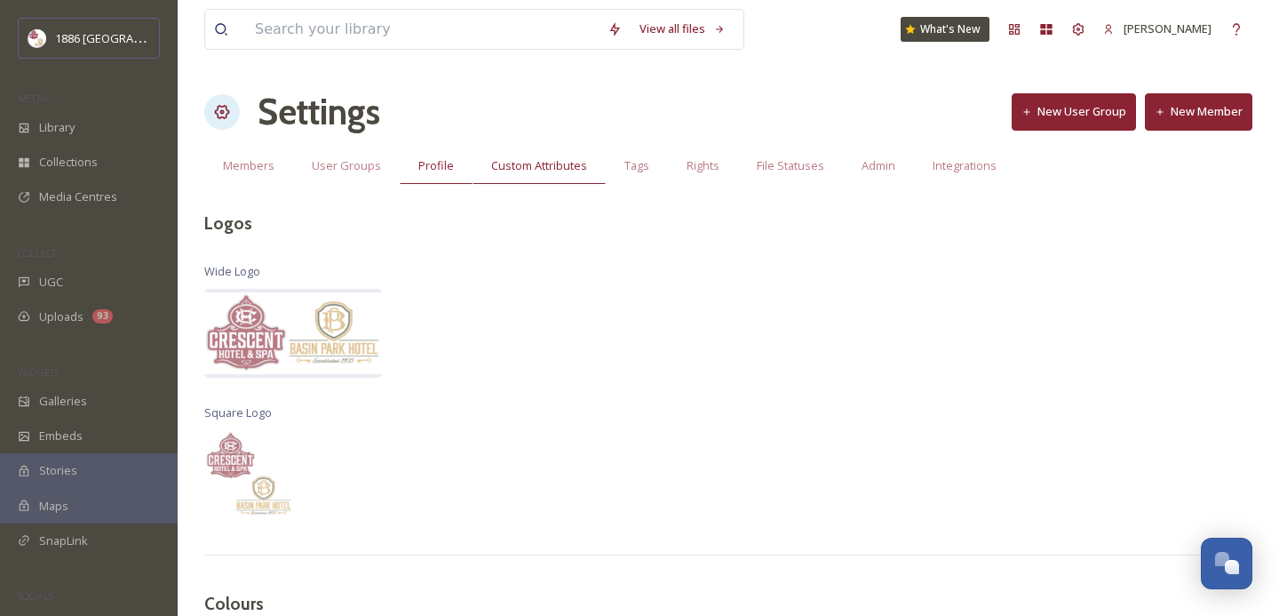
click at [542, 162] on span "Custom Attributes" at bounding box center [539, 165] width 96 height 17
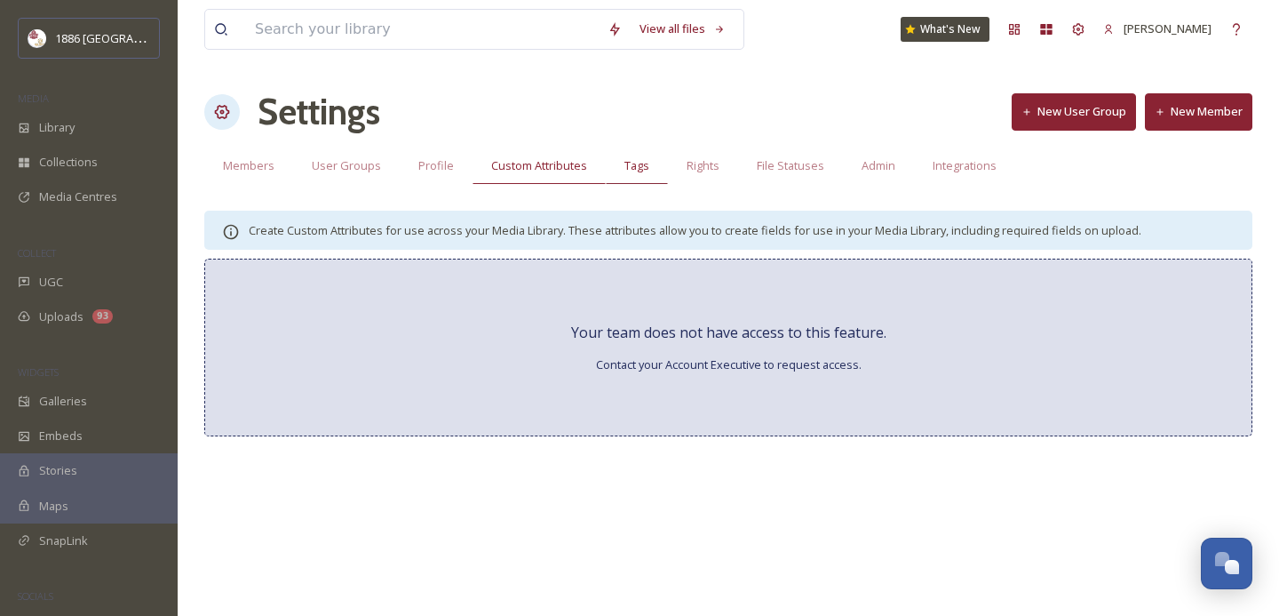
click at [643, 171] on span "Tags" at bounding box center [636, 165] width 25 height 17
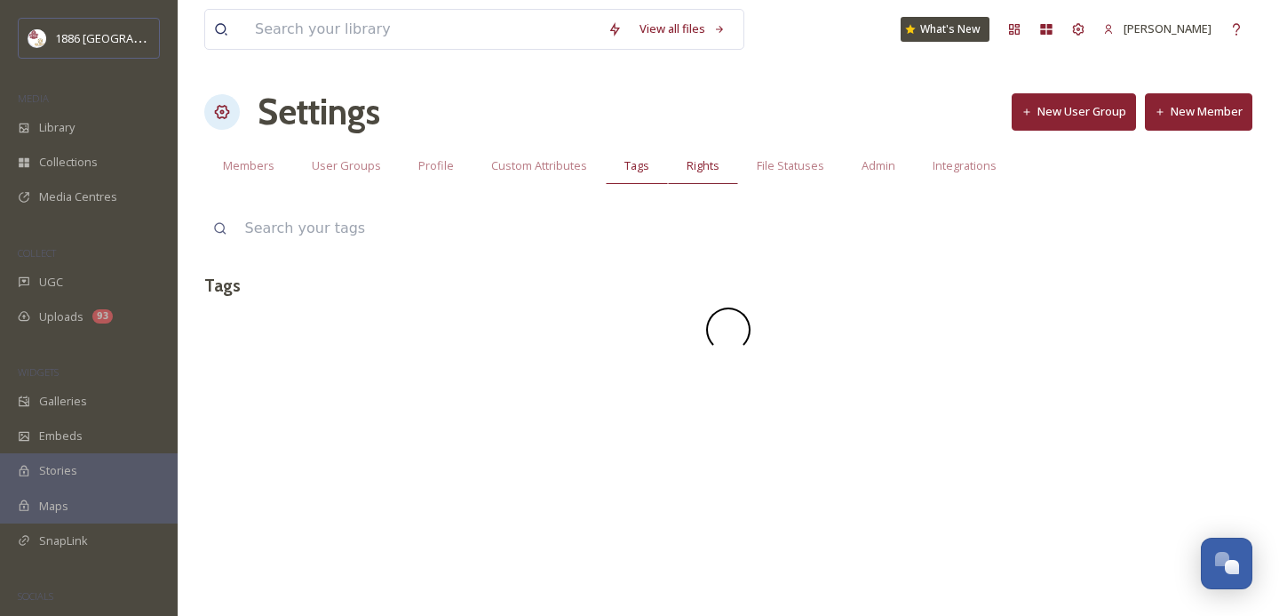
click at [703, 168] on span "Rights" at bounding box center [703, 165] width 33 height 17
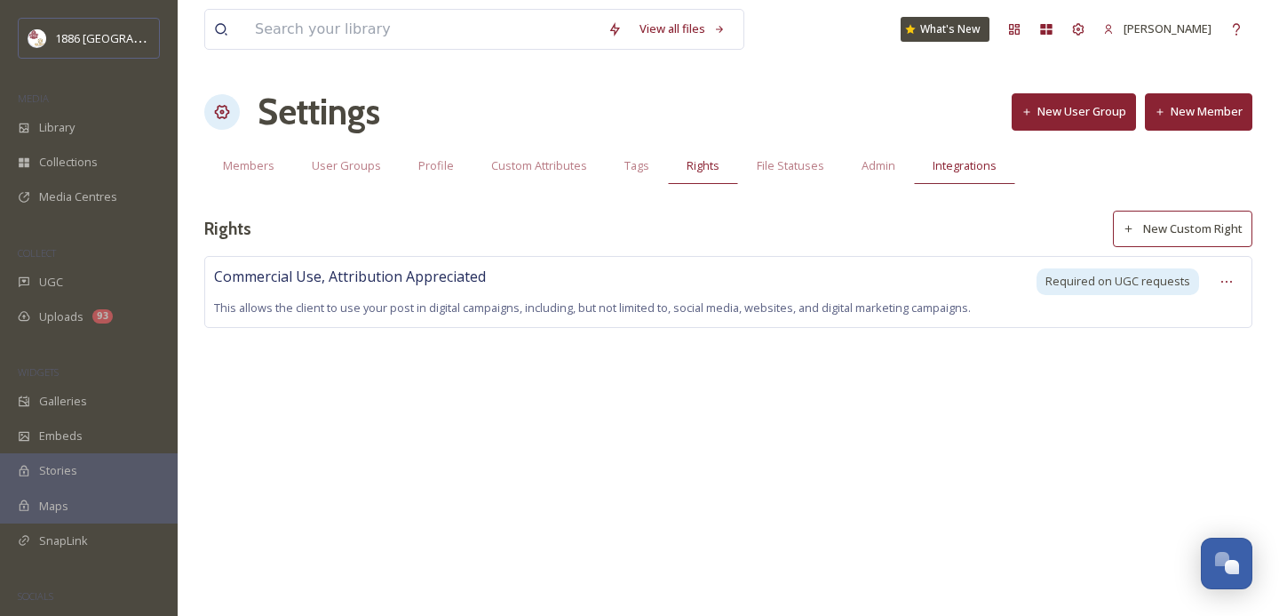
click at [978, 165] on span "Integrations" at bounding box center [965, 165] width 64 height 17
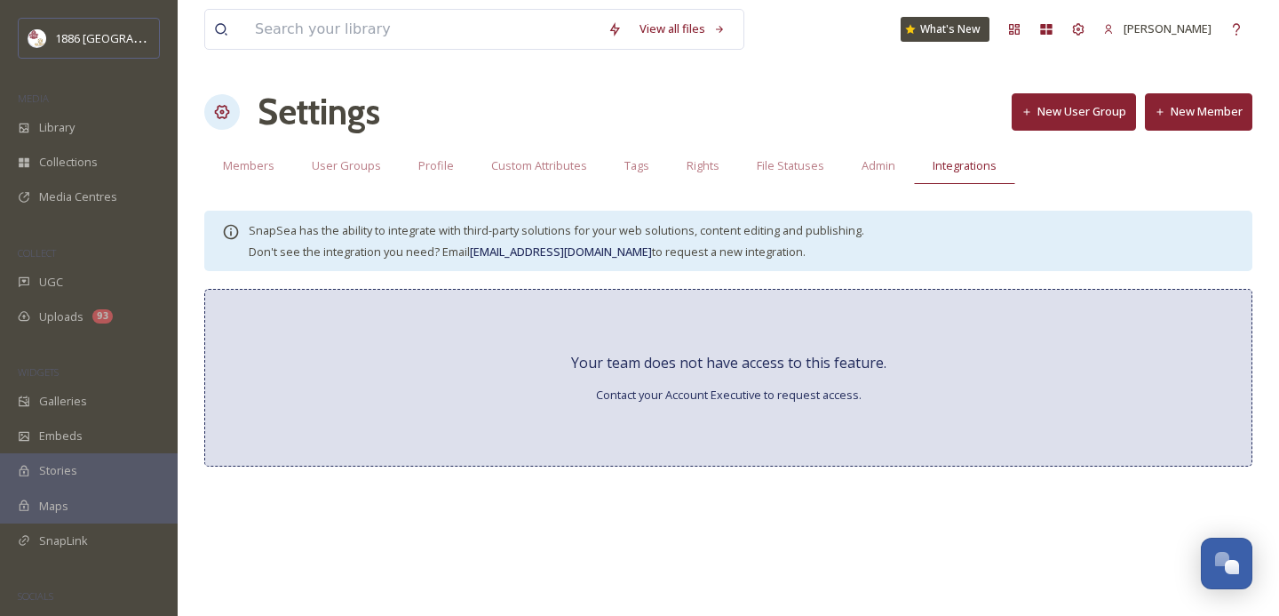
click at [1108, 121] on button "New User Group" at bounding box center [1074, 111] width 124 height 36
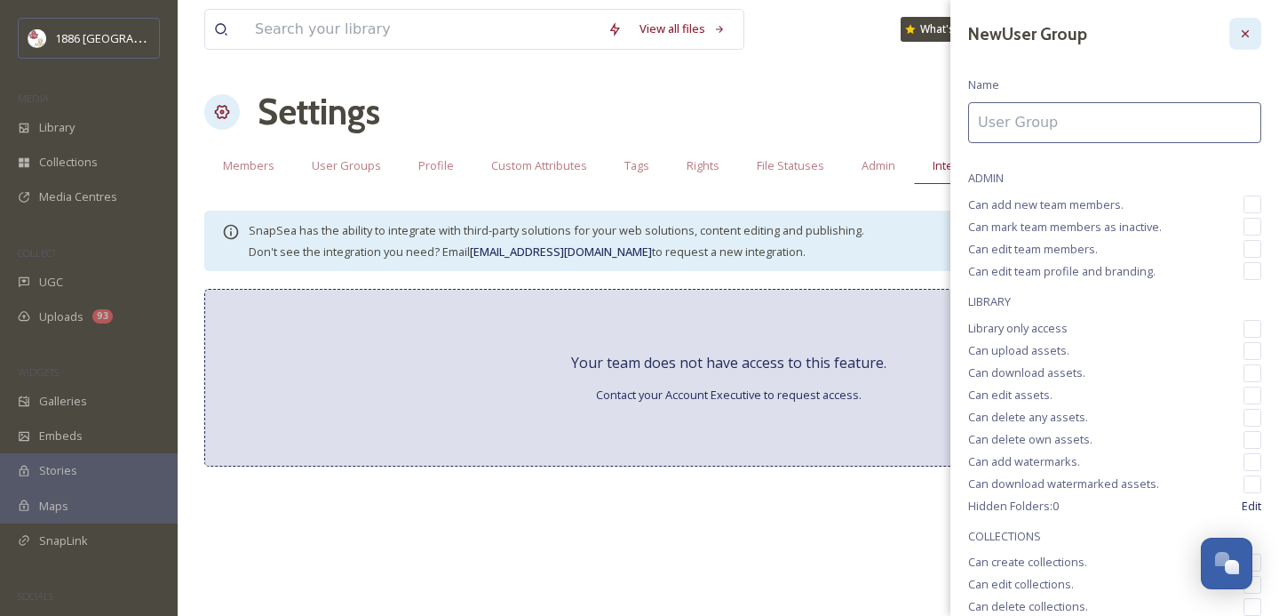
click at [1243, 23] on div at bounding box center [1245, 34] width 32 height 32
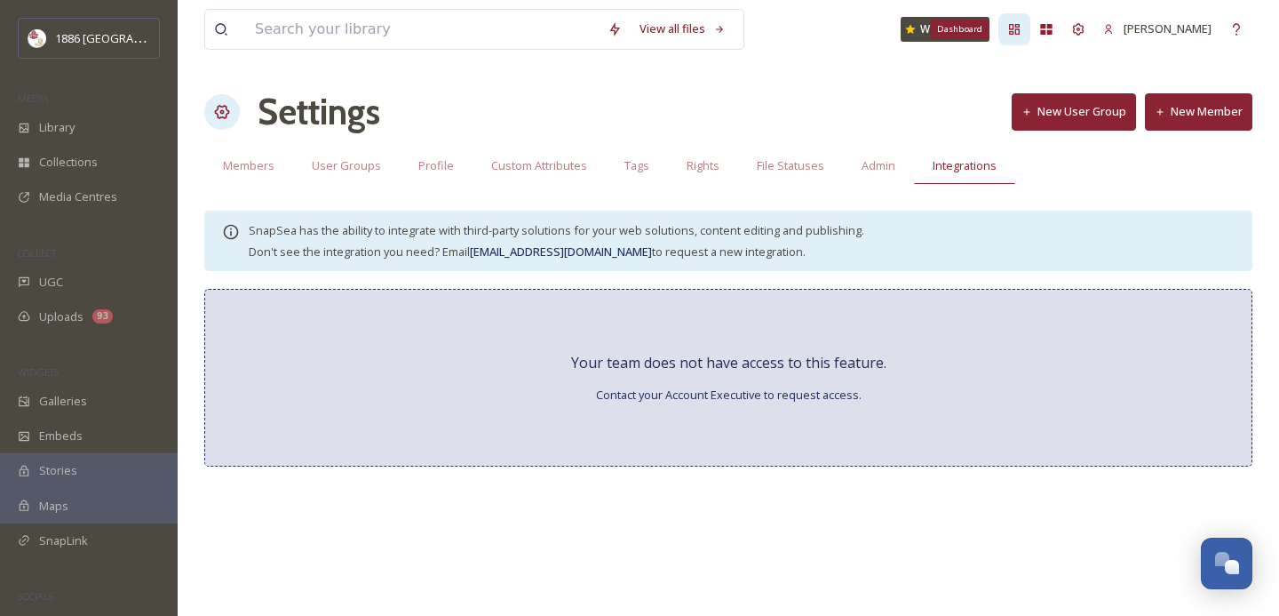
click at [1022, 34] on icon at bounding box center [1014, 29] width 14 height 14
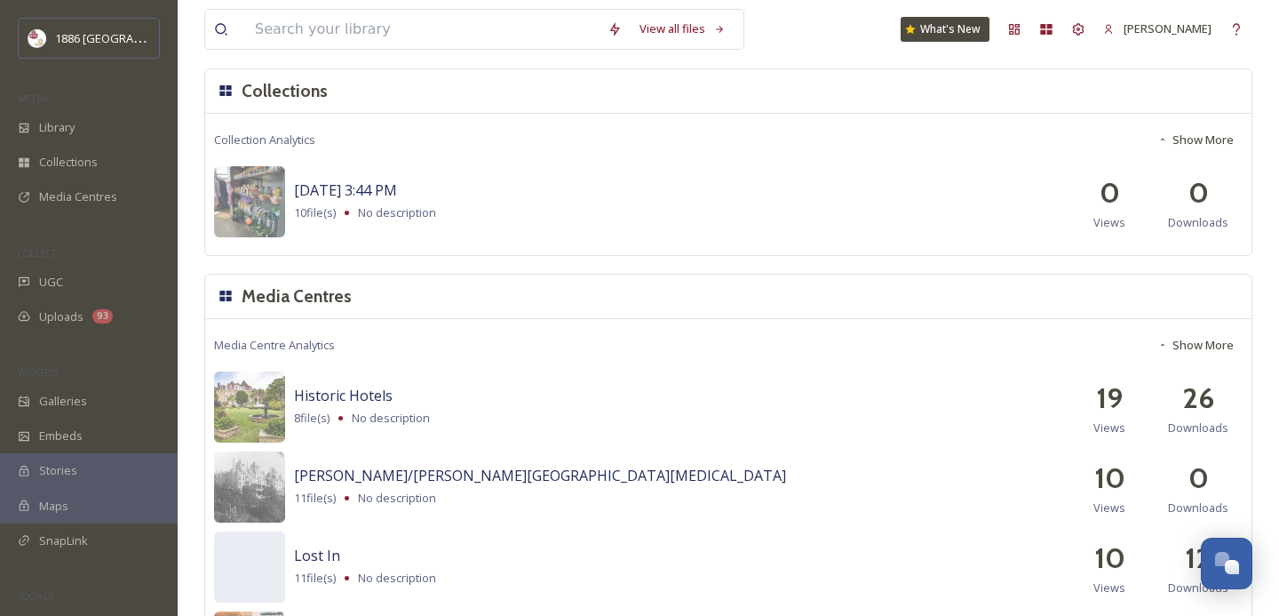
scroll to position [1774, 0]
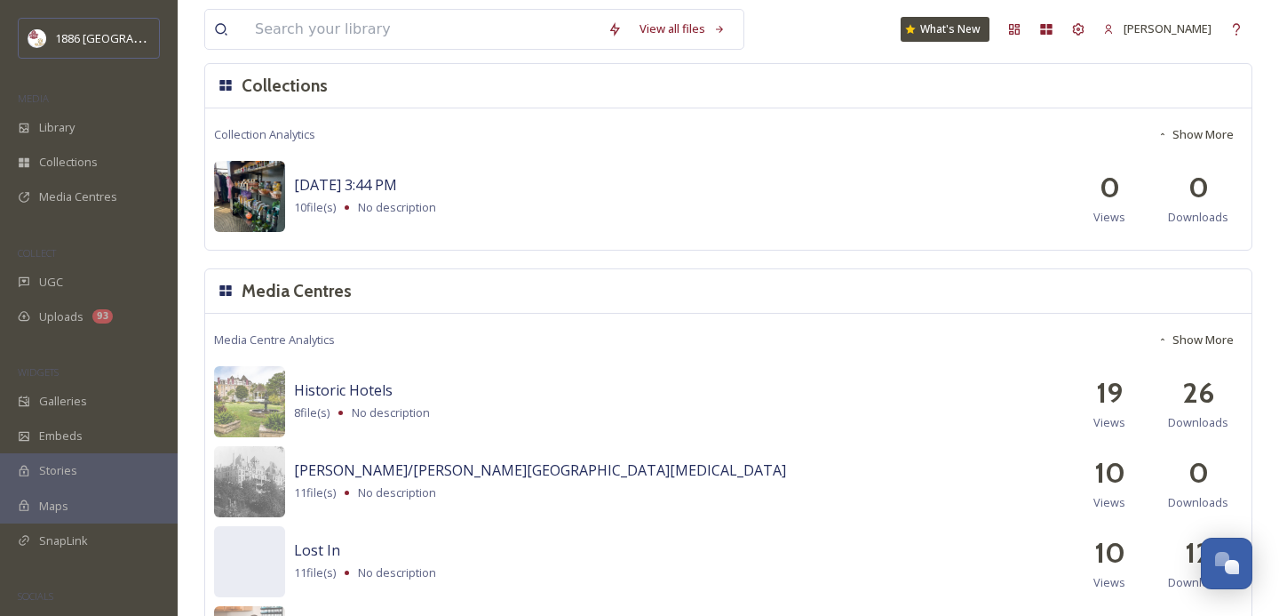
click at [265, 219] on img at bounding box center [249, 196] width 71 height 71
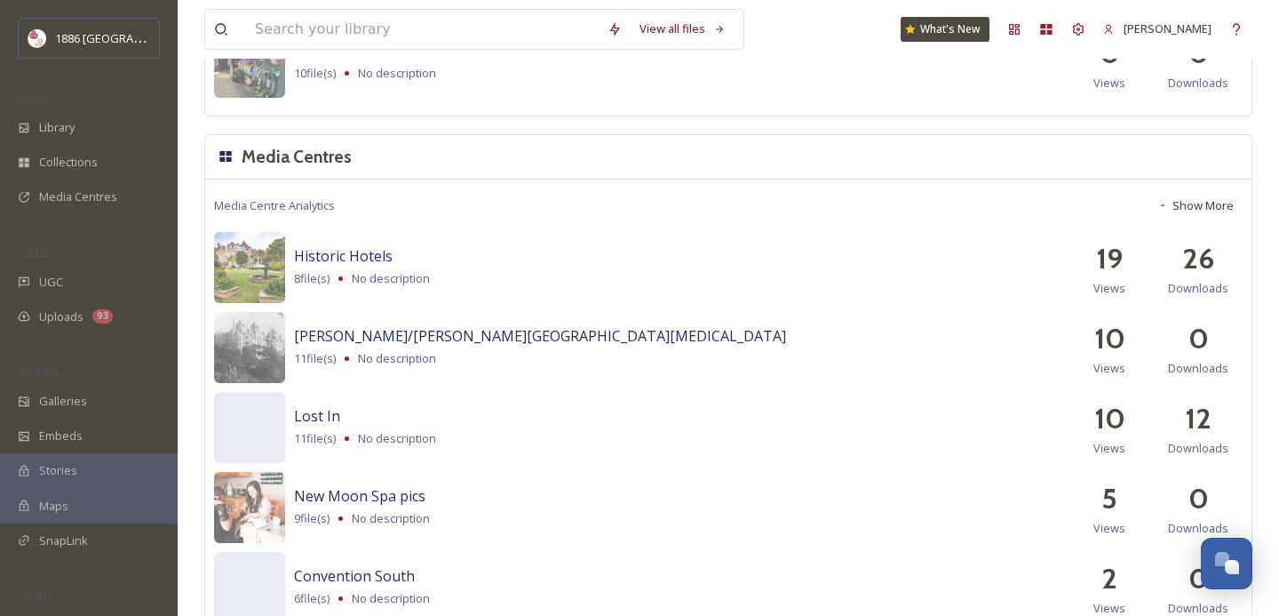
scroll to position [1949, 0]
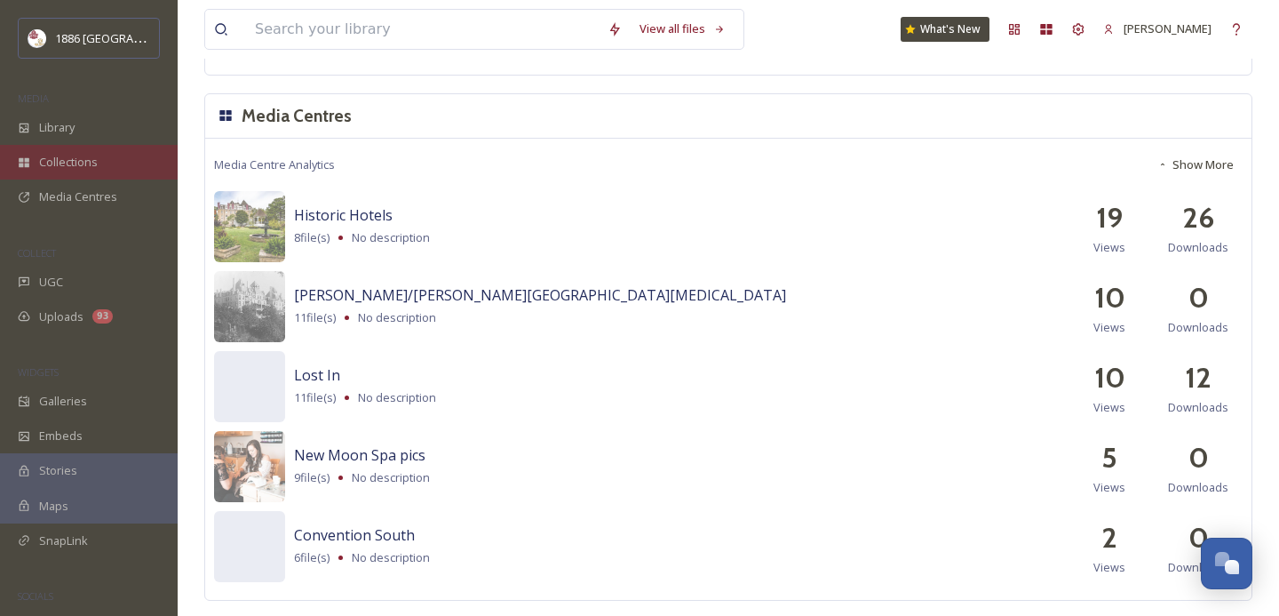
click at [64, 178] on div "Collections" at bounding box center [89, 162] width 178 height 35
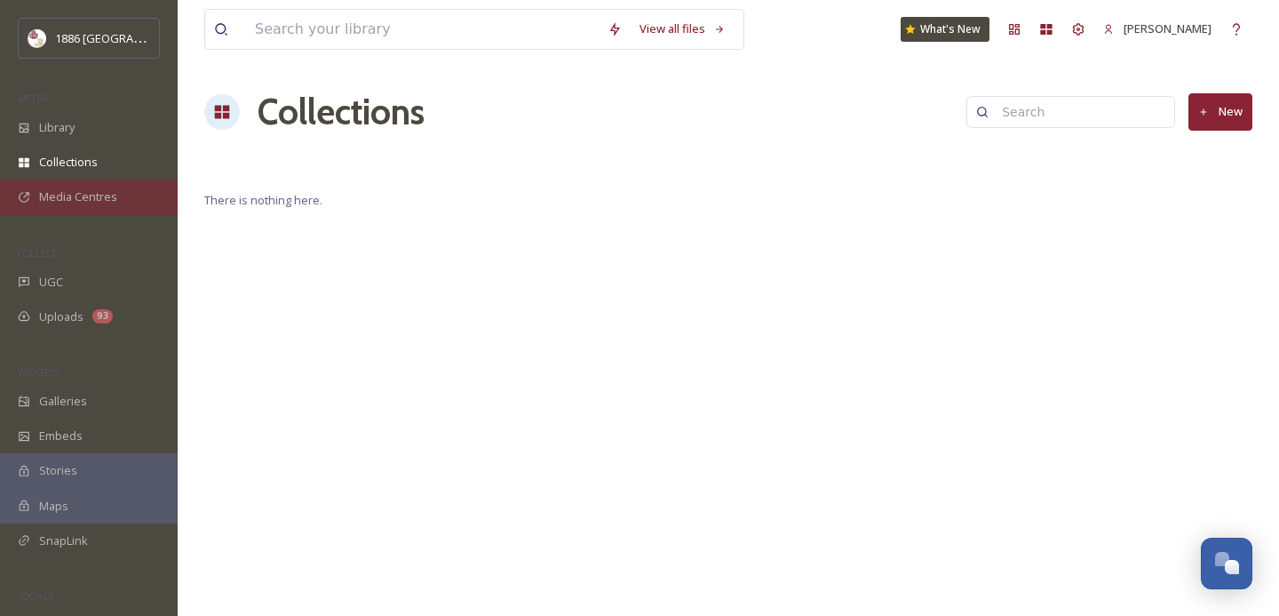
click at [68, 198] on span "Media Centres" at bounding box center [78, 196] width 78 height 17
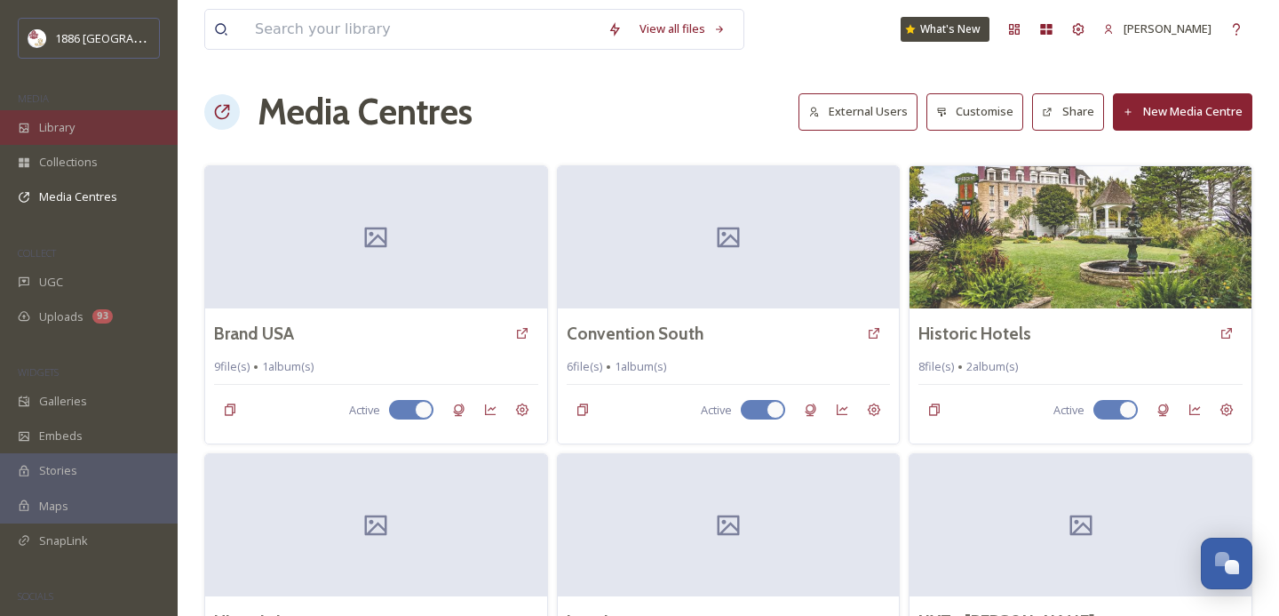
click at [71, 126] on span "Library" at bounding box center [57, 127] width 36 height 17
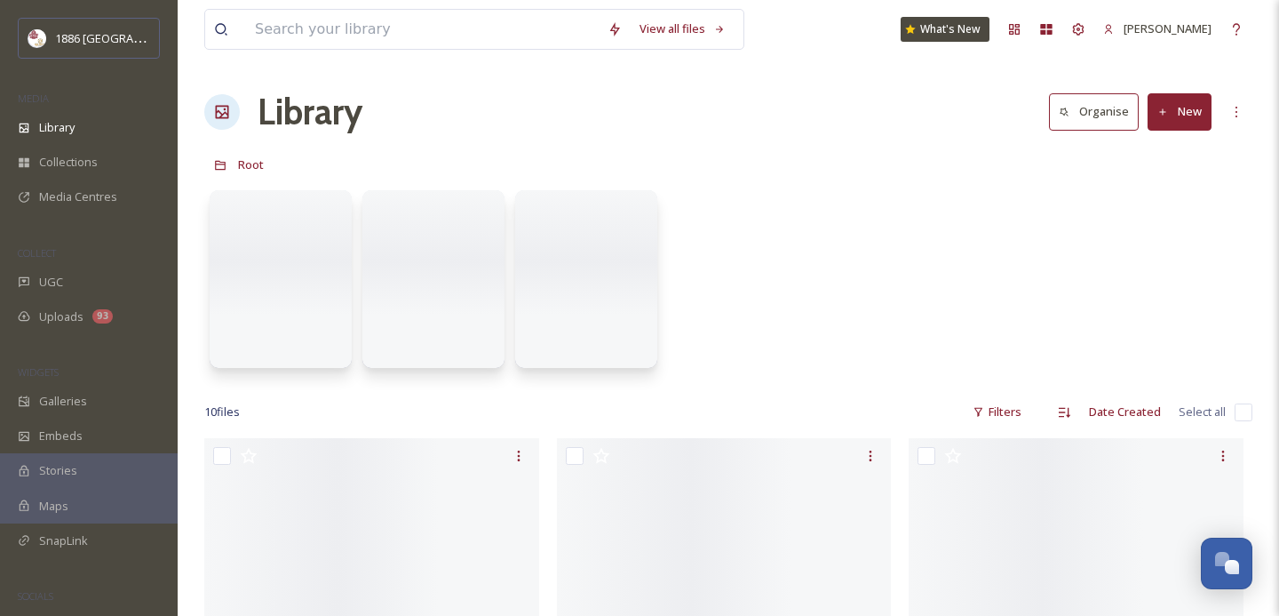
click at [140, 14] on div "1886 Crescent Hotel & Spa MEDIA Library Collections Media Centres COLLECT UGC U…" at bounding box center [89, 308] width 178 height 616
click at [139, 28] on div "1886 [GEOGRAPHIC_DATA]" at bounding box center [102, 38] width 95 height 21
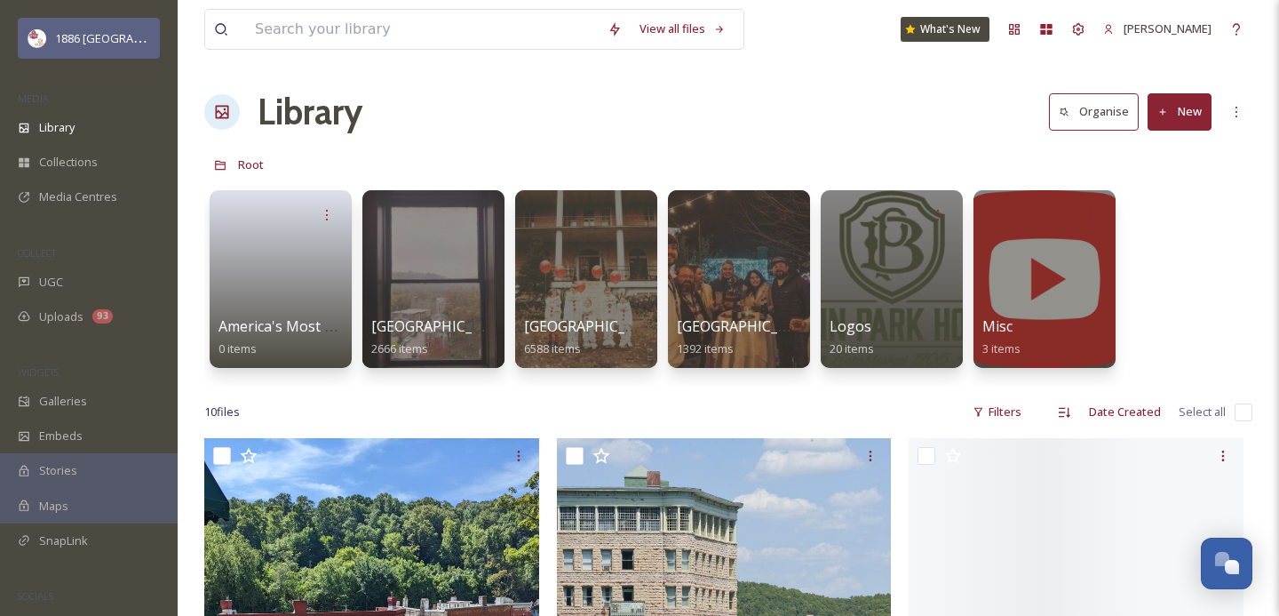
click at [154, 47] on div "1886 [GEOGRAPHIC_DATA]" at bounding box center [89, 38] width 142 height 41
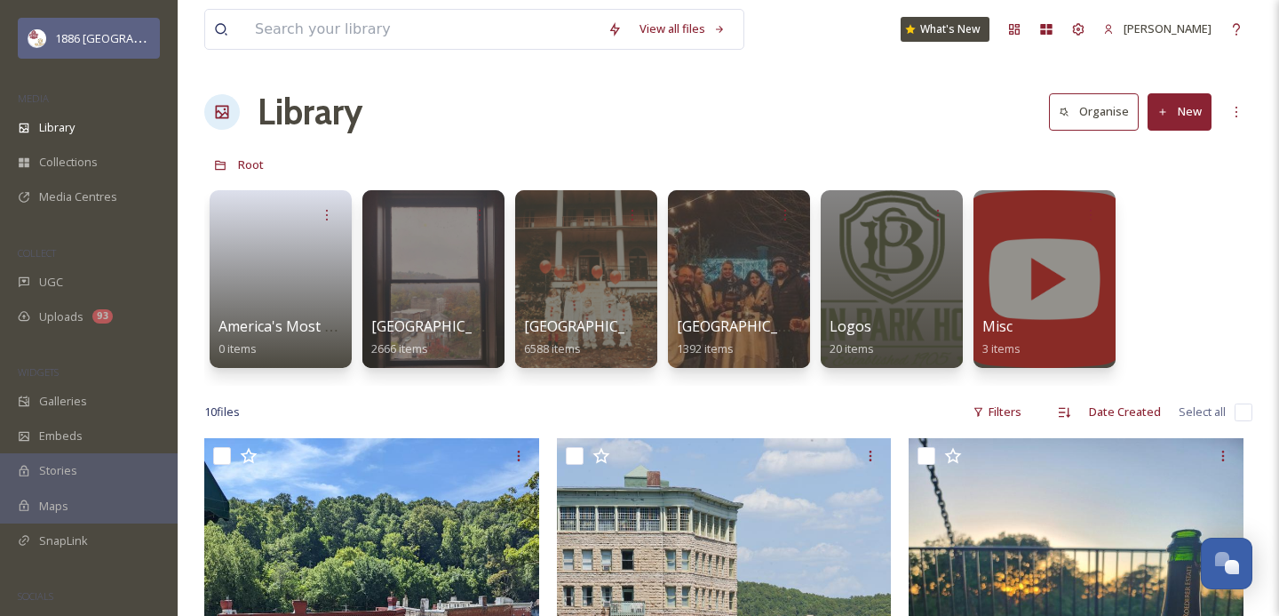
click at [154, 47] on div "1886 [GEOGRAPHIC_DATA]" at bounding box center [89, 38] width 142 height 41
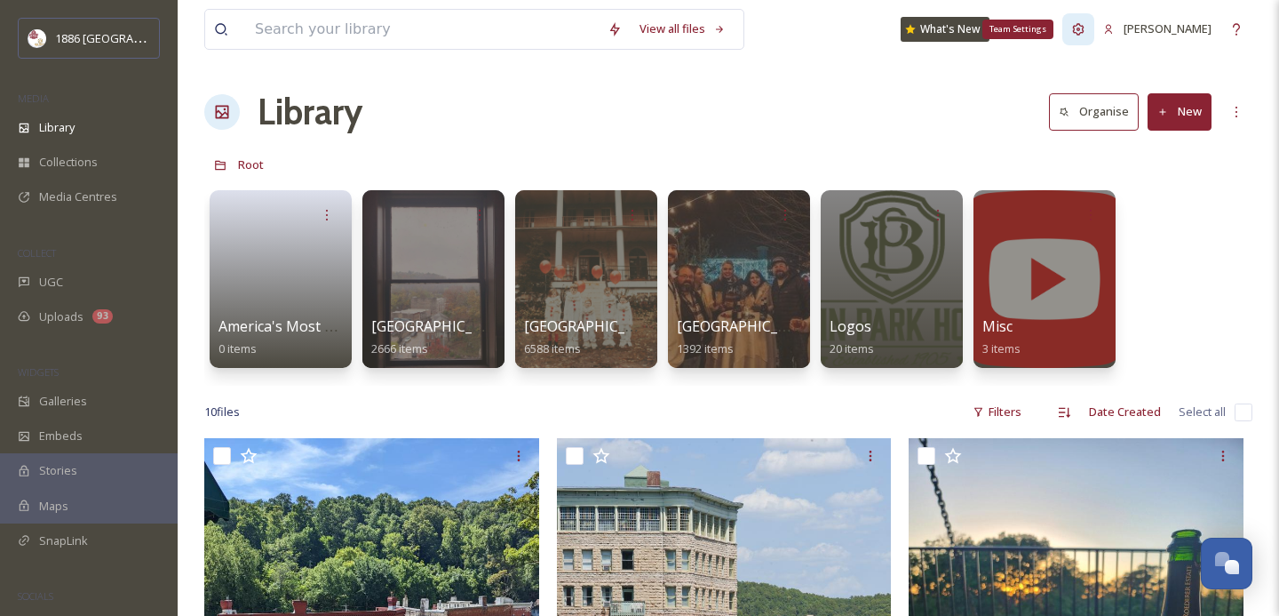
click at [1085, 30] on icon at bounding box center [1079, 29] width 12 height 12
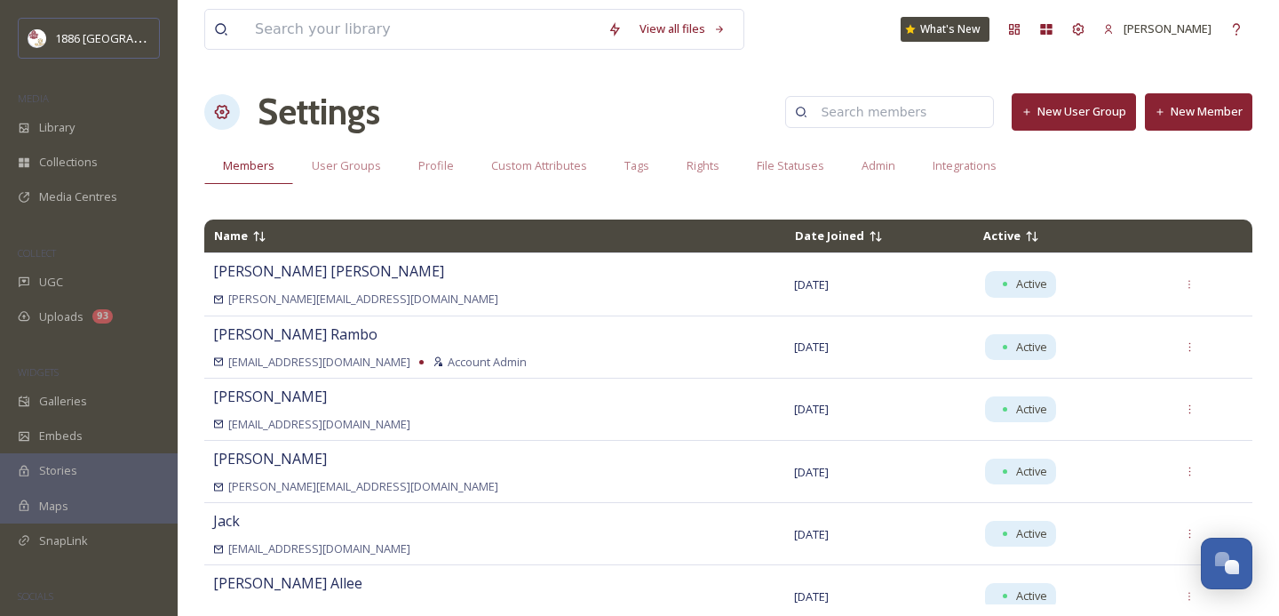
click at [1106, 113] on button "New User Group" at bounding box center [1074, 111] width 124 height 36
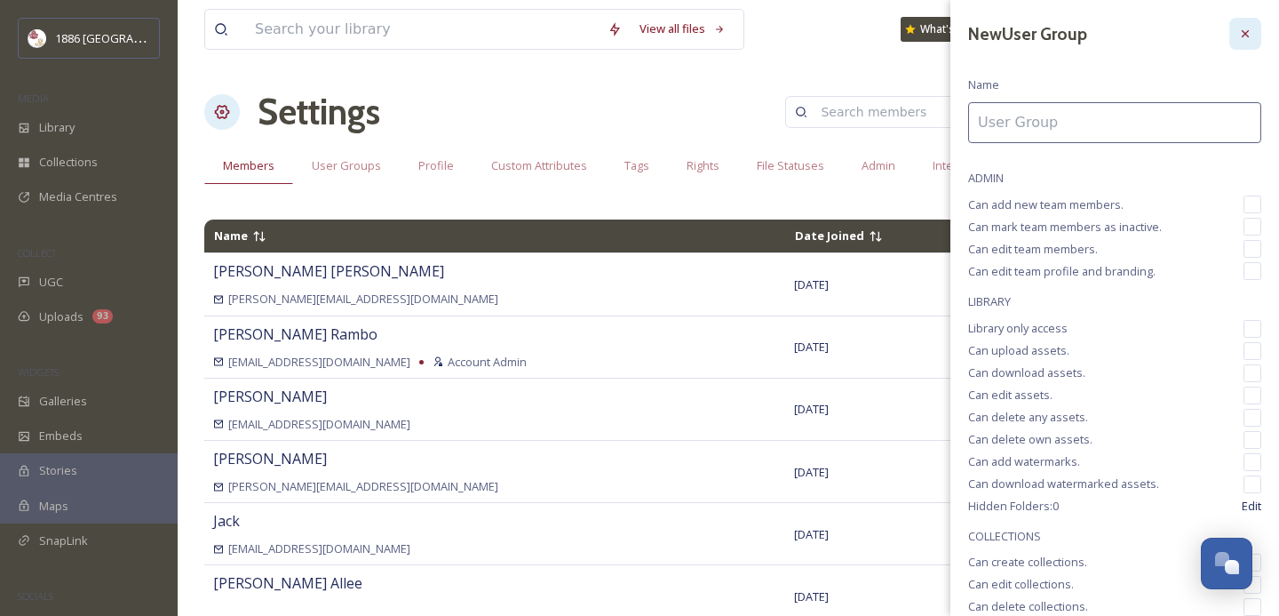
click at [1246, 28] on icon at bounding box center [1245, 34] width 14 height 14
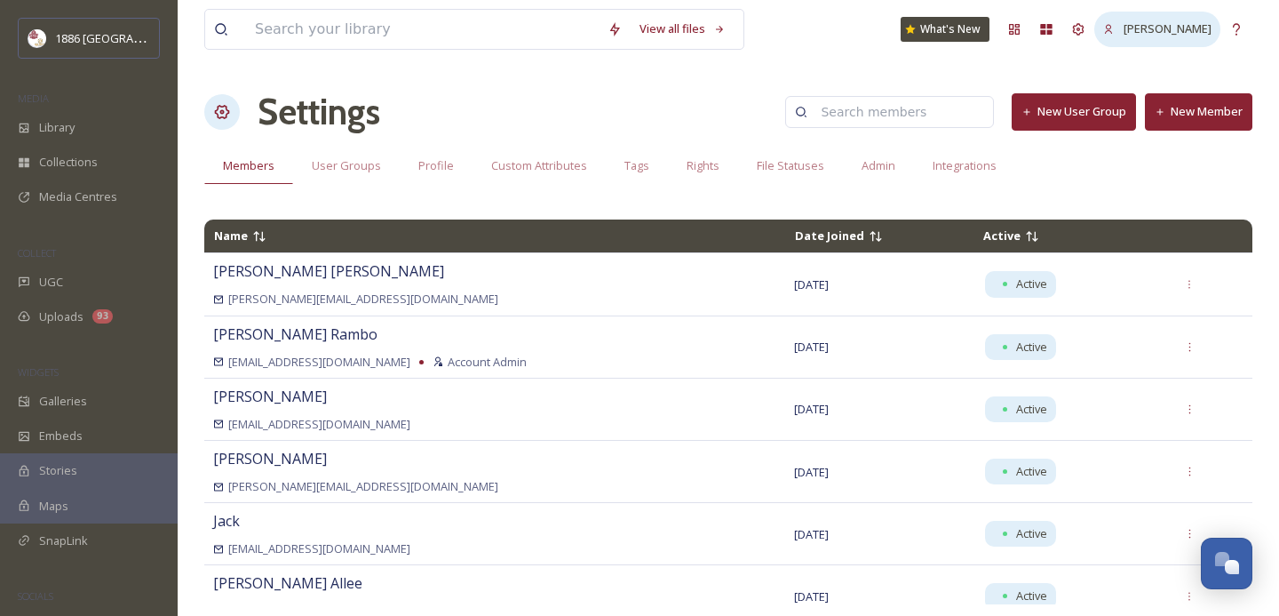
click at [1157, 28] on span "[PERSON_NAME]" at bounding box center [1168, 28] width 88 height 16
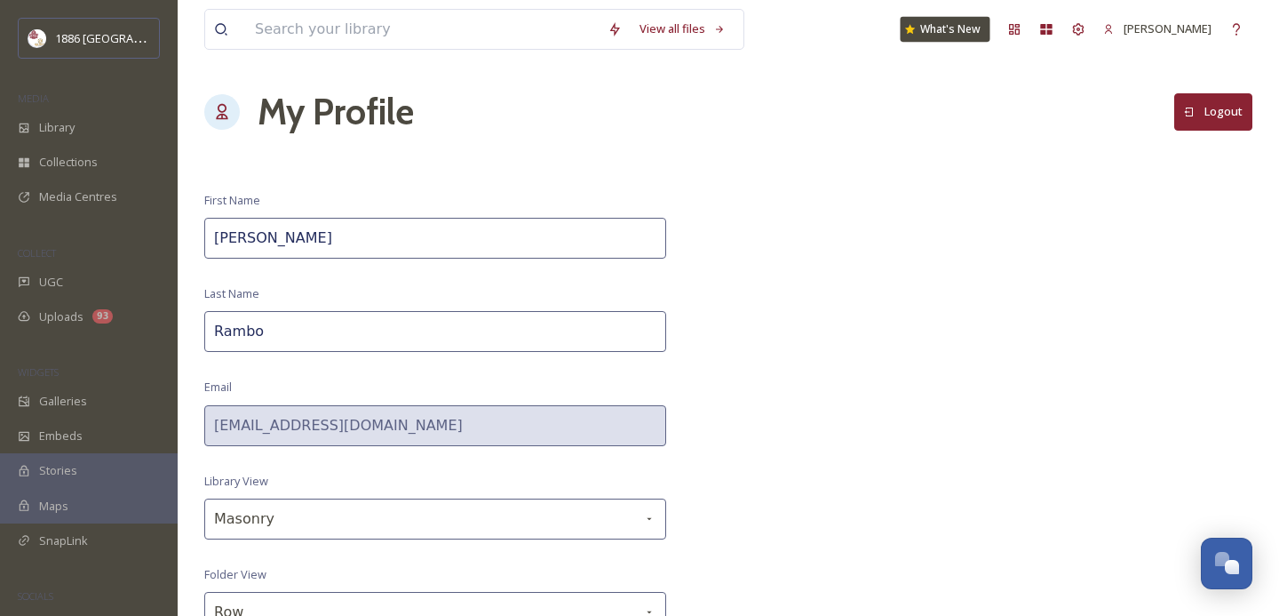
click at [960, 27] on div "What's New" at bounding box center [946, 29] width 90 height 25
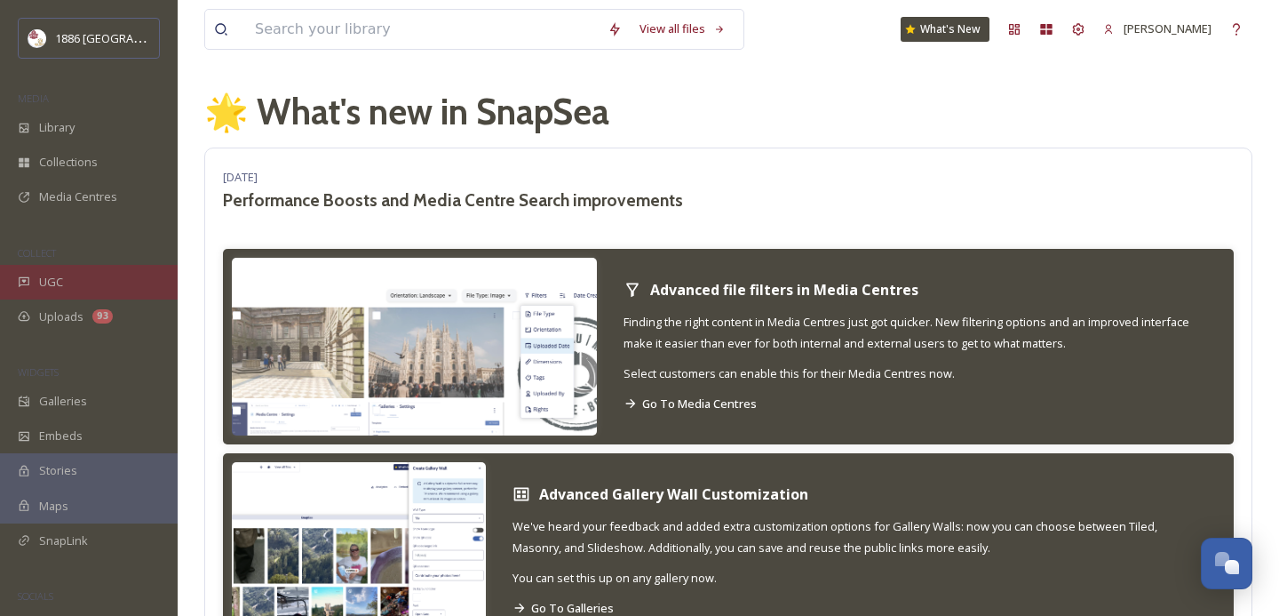
click at [75, 287] on div "UGC" at bounding box center [89, 282] width 178 height 35
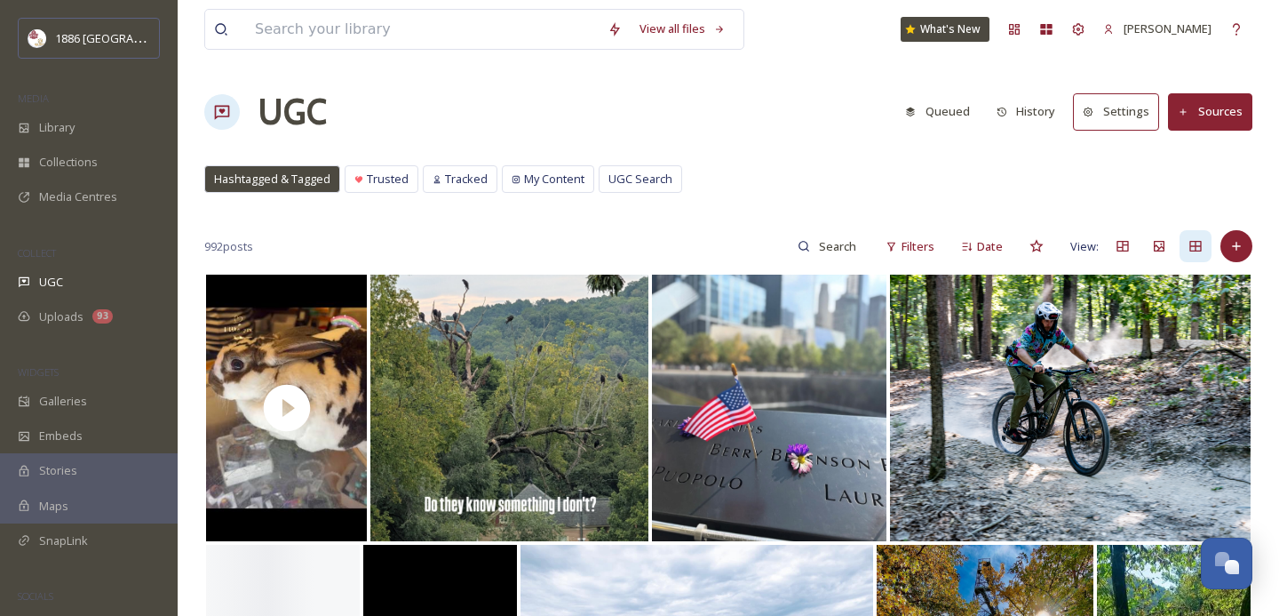
click at [1121, 107] on button "Settings" at bounding box center [1116, 111] width 86 height 36
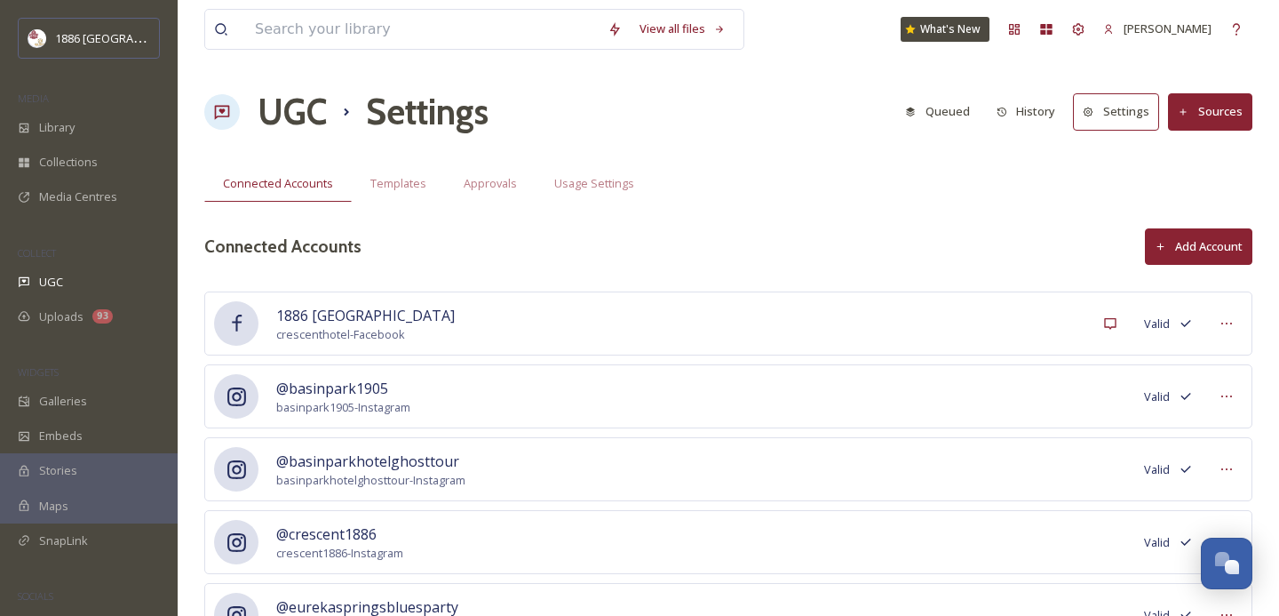
click at [1211, 243] on button "Add Account" at bounding box center [1198, 246] width 107 height 36
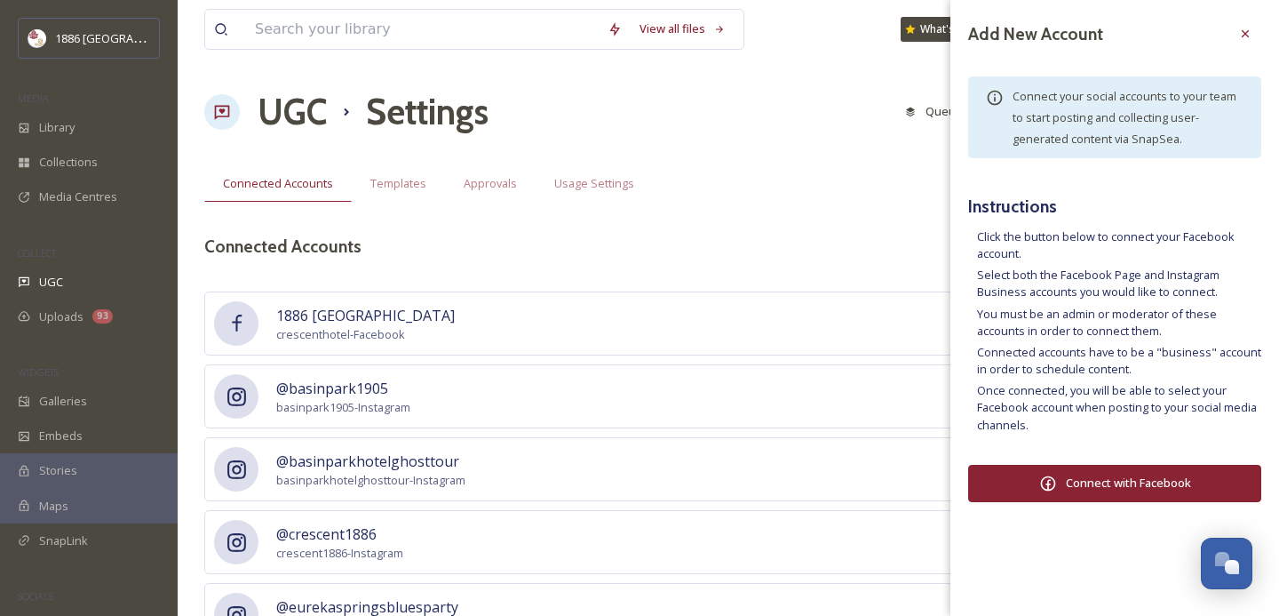
click at [1090, 482] on button "Connect with Facebook" at bounding box center [1114, 483] width 293 height 37
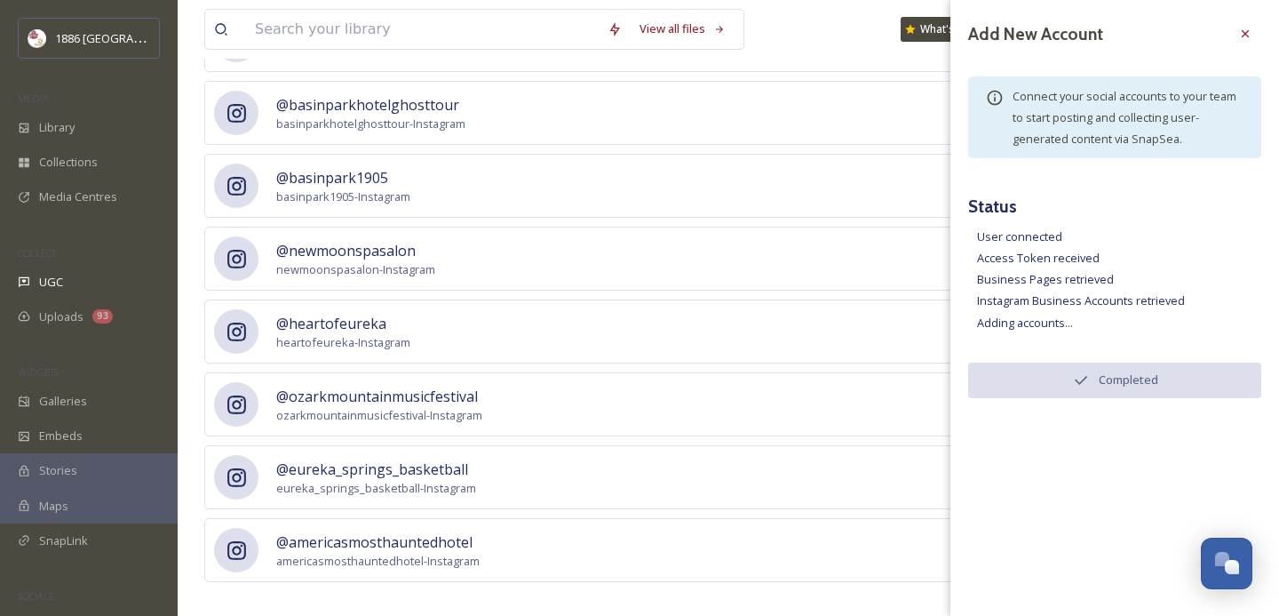
scroll to position [2560, 0]
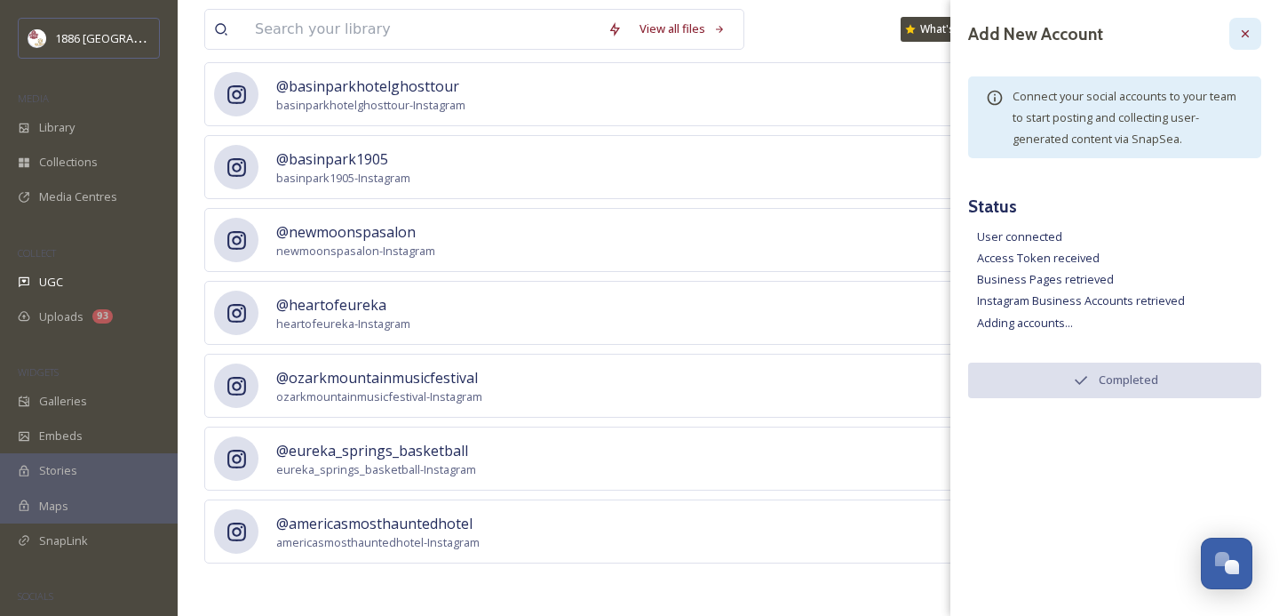
click at [1242, 27] on icon at bounding box center [1245, 34] width 14 height 14
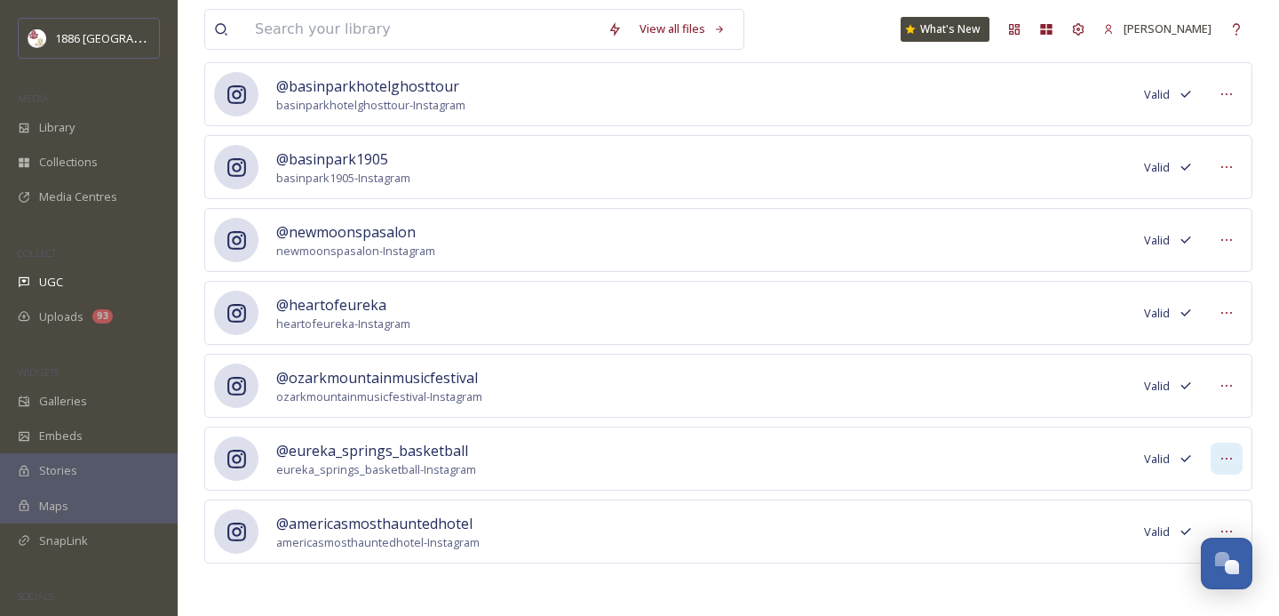
click at [1226, 462] on icon at bounding box center [1227, 458] width 14 height 14
click at [1199, 496] on span "Mark as Inactive" at bounding box center [1191, 497] width 84 height 17
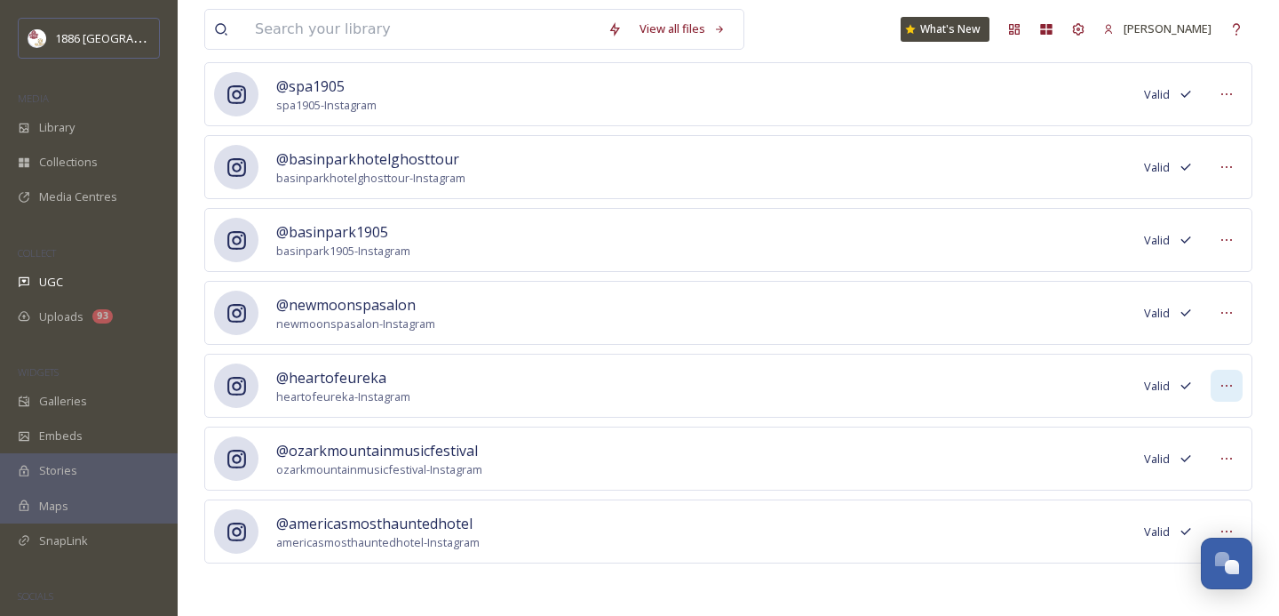
click at [1221, 378] on icon at bounding box center [1227, 385] width 14 height 14
click at [1217, 425] on span "Mark as Inactive" at bounding box center [1191, 424] width 84 height 17
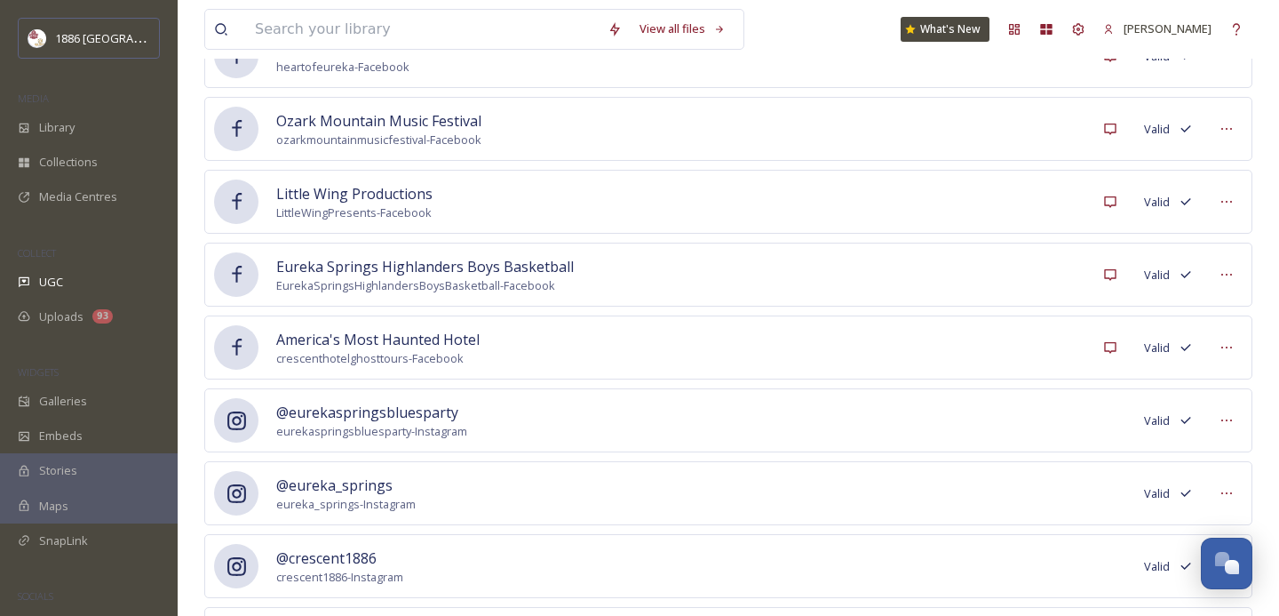
scroll to position [1925, 0]
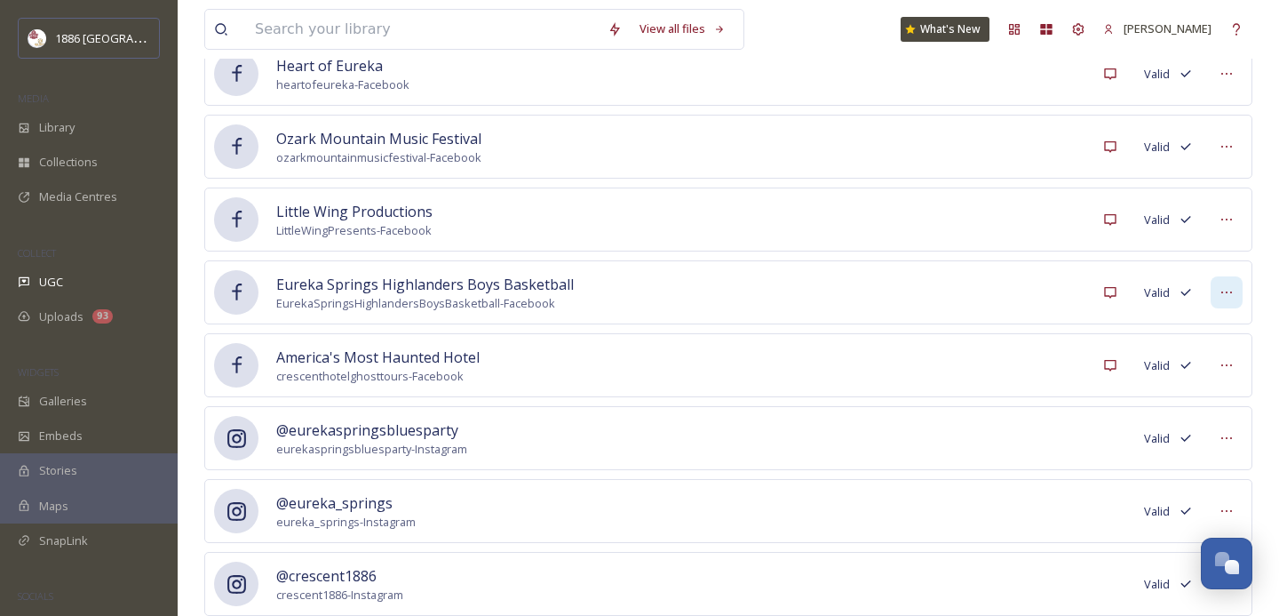
click at [1234, 287] on div at bounding box center [1227, 292] width 32 height 32
click at [1211, 326] on span "Mark as Inactive" at bounding box center [1191, 330] width 84 height 17
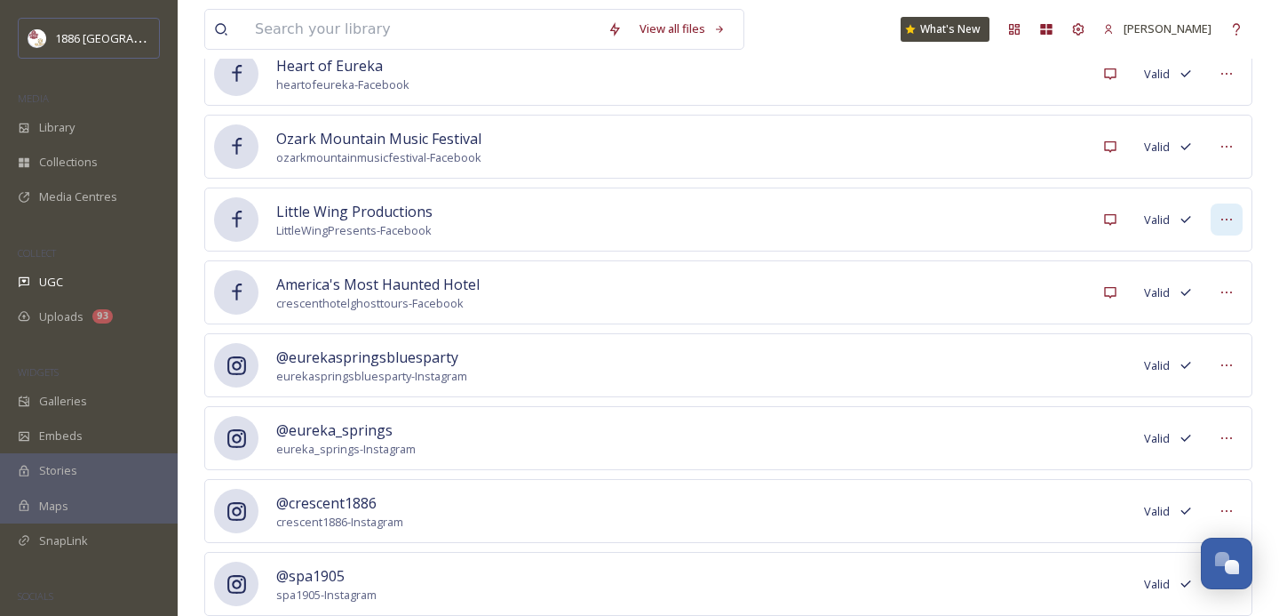
click at [1217, 226] on div at bounding box center [1227, 219] width 32 height 32
click at [1220, 260] on span "Mark as Inactive" at bounding box center [1191, 258] width 84 height 17
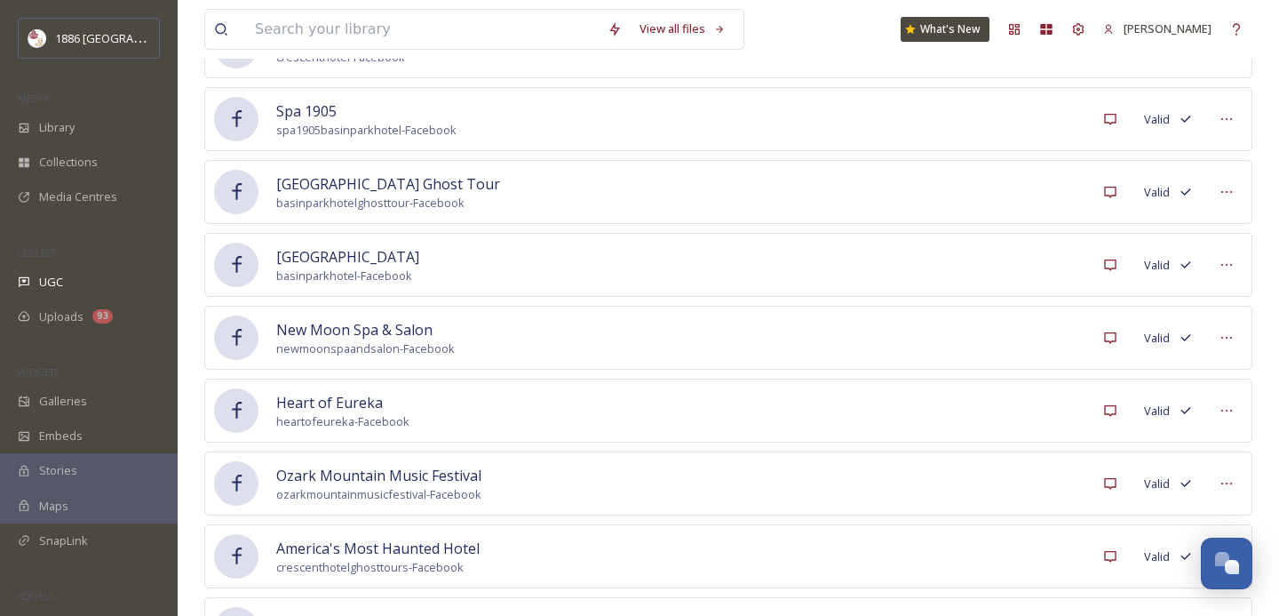
scroll to position [1623, 0]
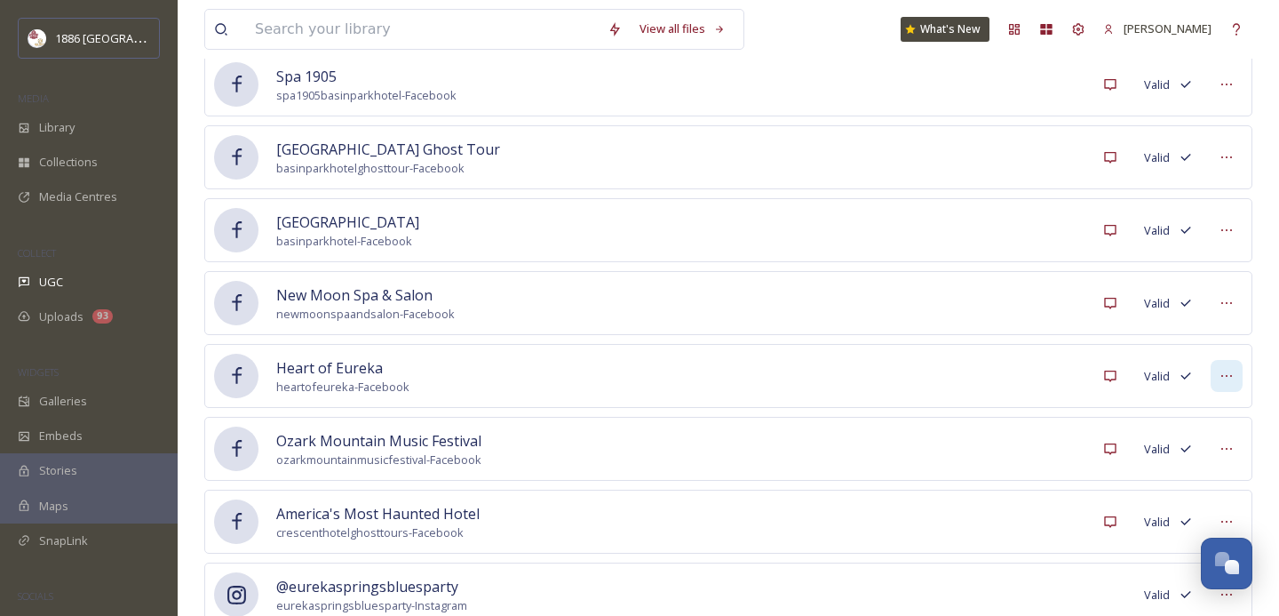
click at [1220, 371] on icon at bounding box center [1227, 376] width 14 height 14
click at [1210, 412] on span "Mark as Inactive" at bounding box center [1191, 414] width 84 height 17
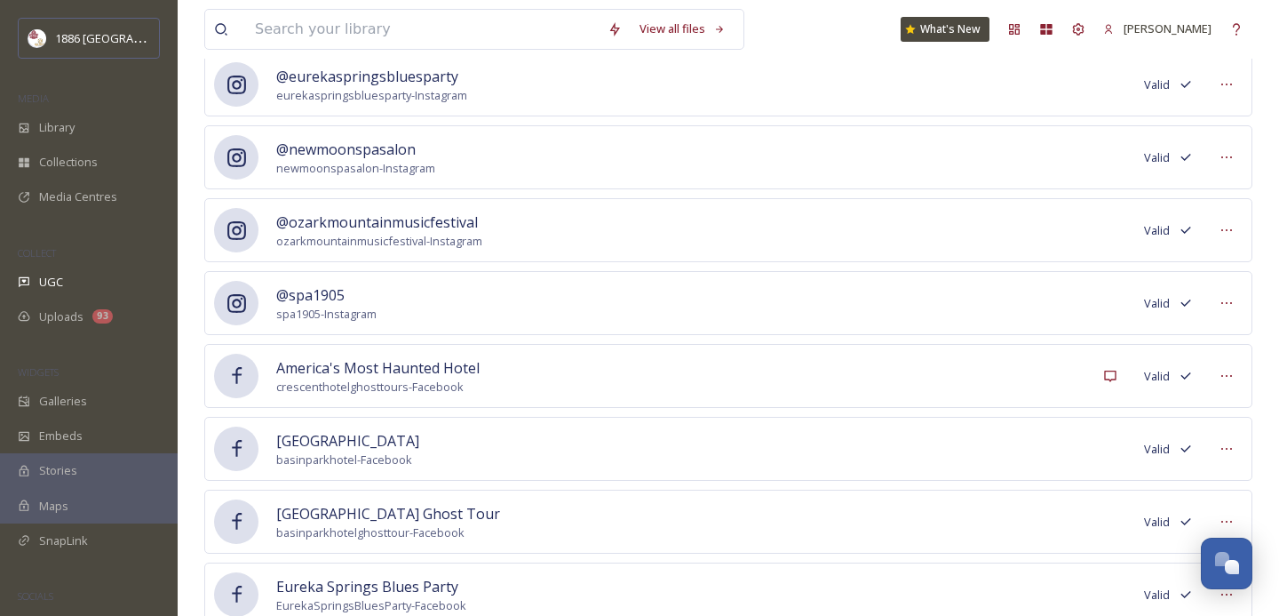
scroll to position [0, 0]
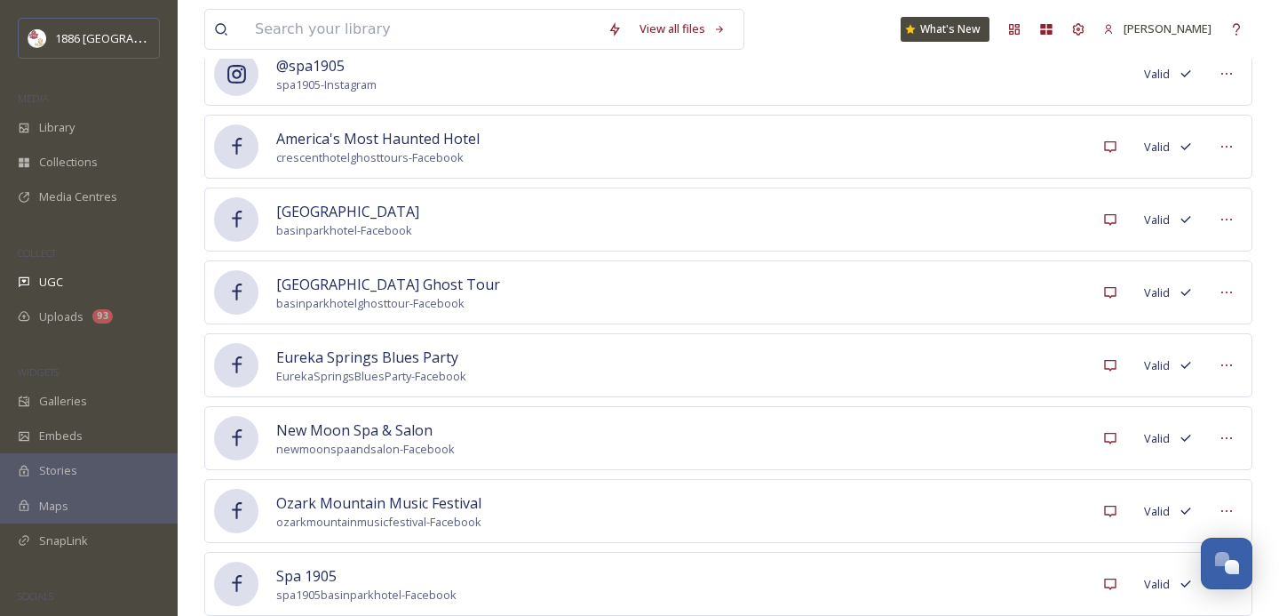
scroll to position [1030, 0]
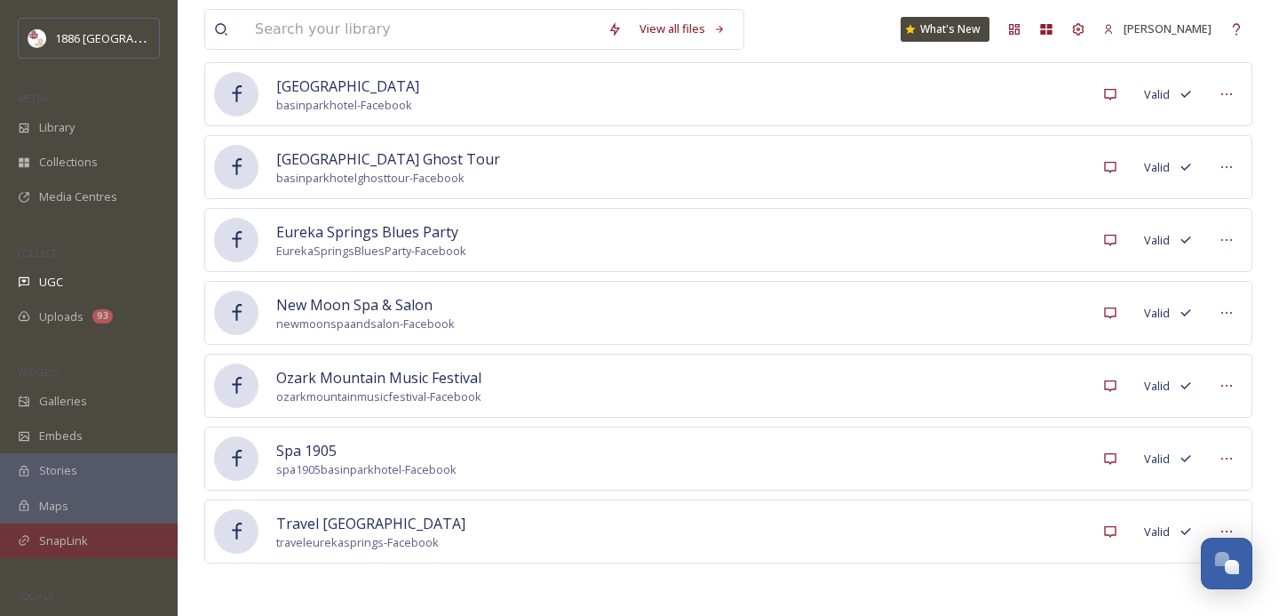
click at [81, 534] on span "SnapLink" at bounding box center [63, 540] width 49 height 17
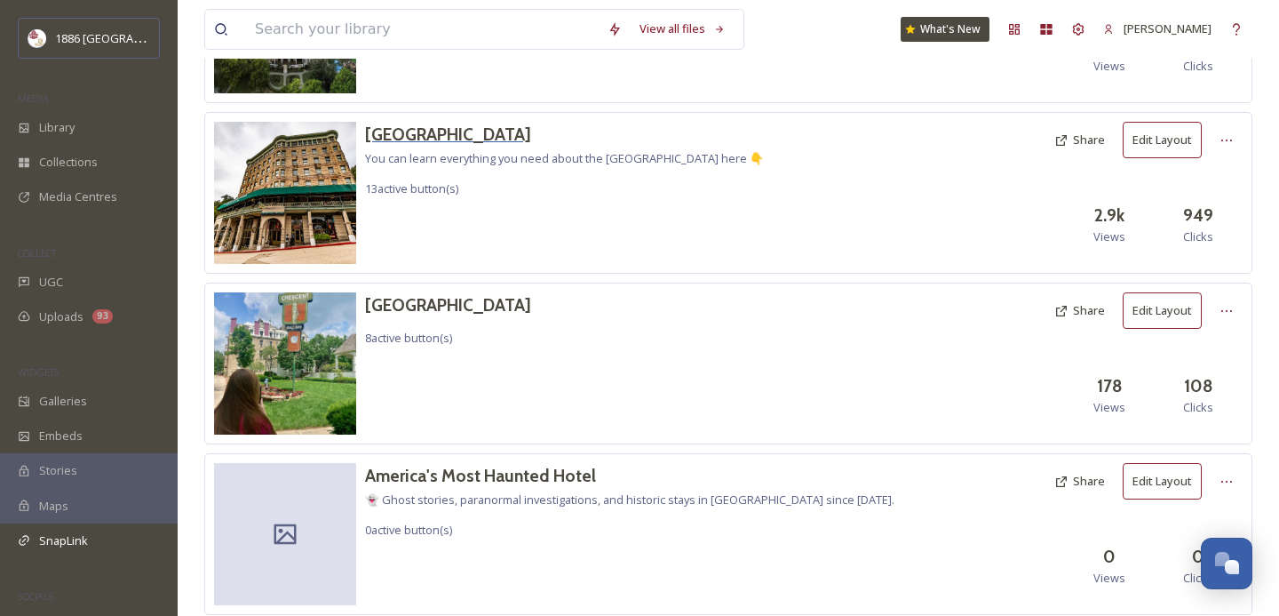
scroll to position [276, 0]
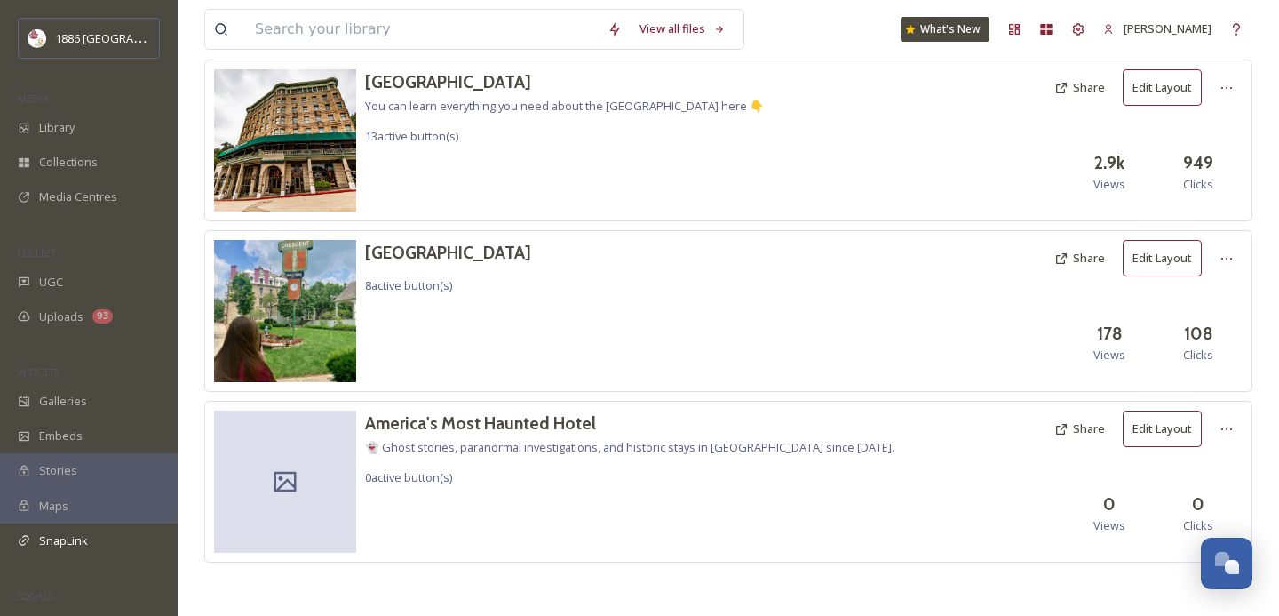
click at [1152, 427] on button "Edit Layout" at bounding box center [1162, 428] width 79 height 36
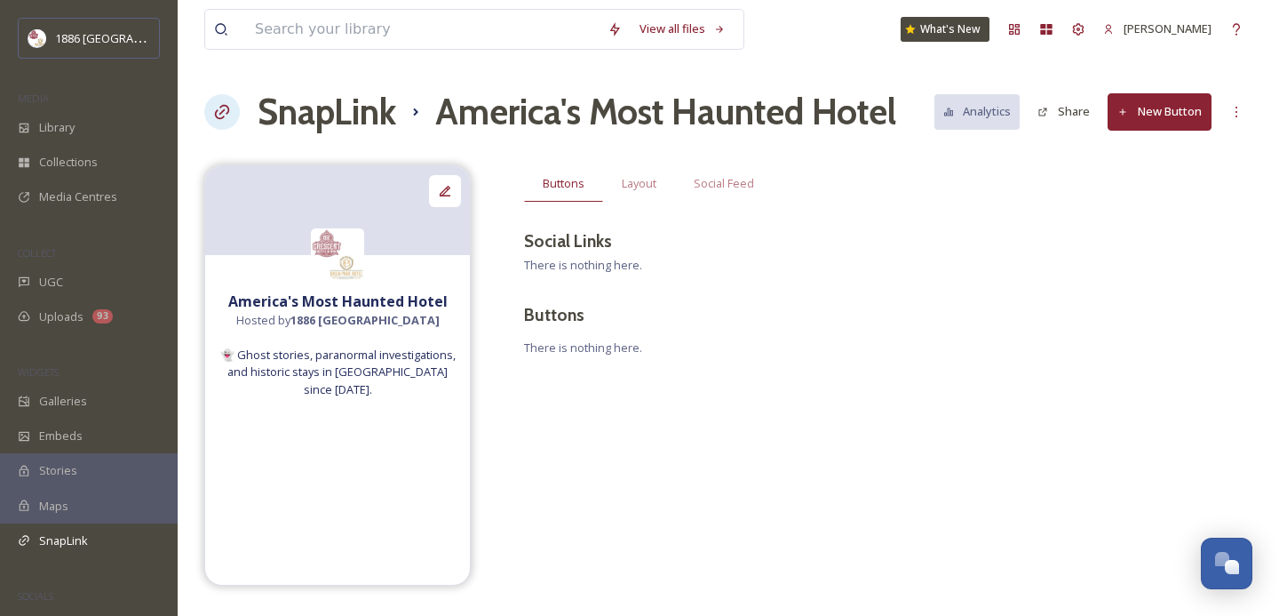
click at [569, 244] on h3 "Social Links" at bounding box center [568, 241] width 88 height 26
click at [682, 263] on div "Buttons Layout Social Feed Social Links There is nothing here. Buttons There is…" at bounding box center [888, 283] width 728 height 237
click at [633, 192] on div "Layout" at bounding box center [639, 183] width 72 height 36
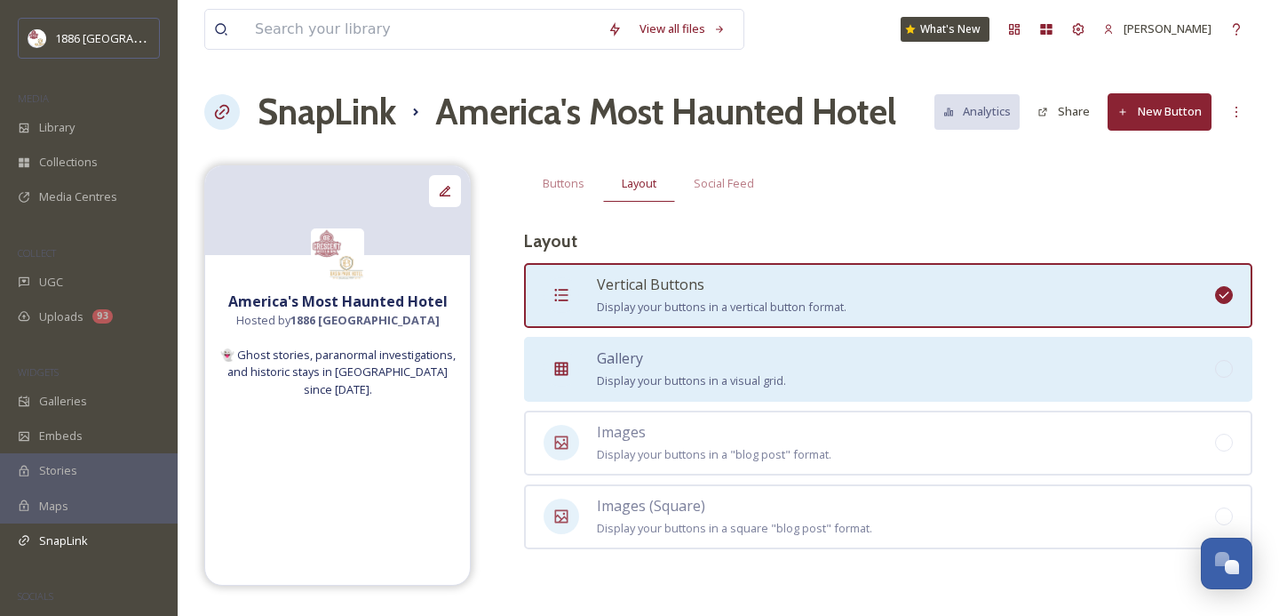
click at [767, 370] on div "Gallery Display your buttons in a visual grid." at bounding box center [691, 369] width 189 height 44
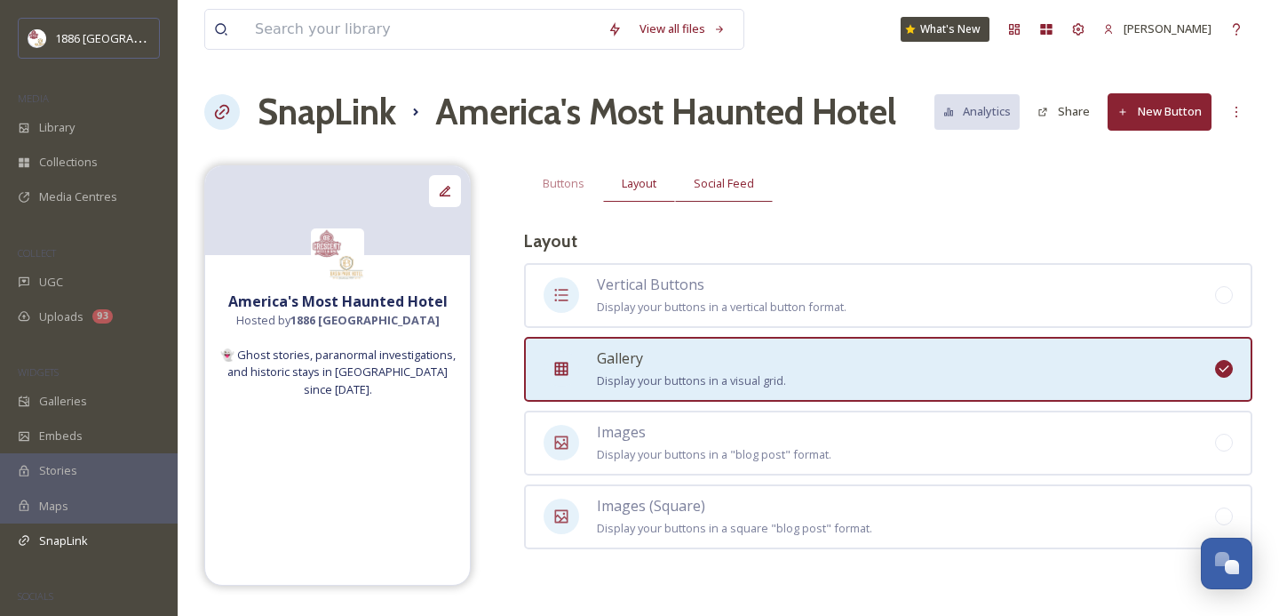
click at [726, 195] on div "Social Feed" at bounding box center [724, 183] width 98 height 36
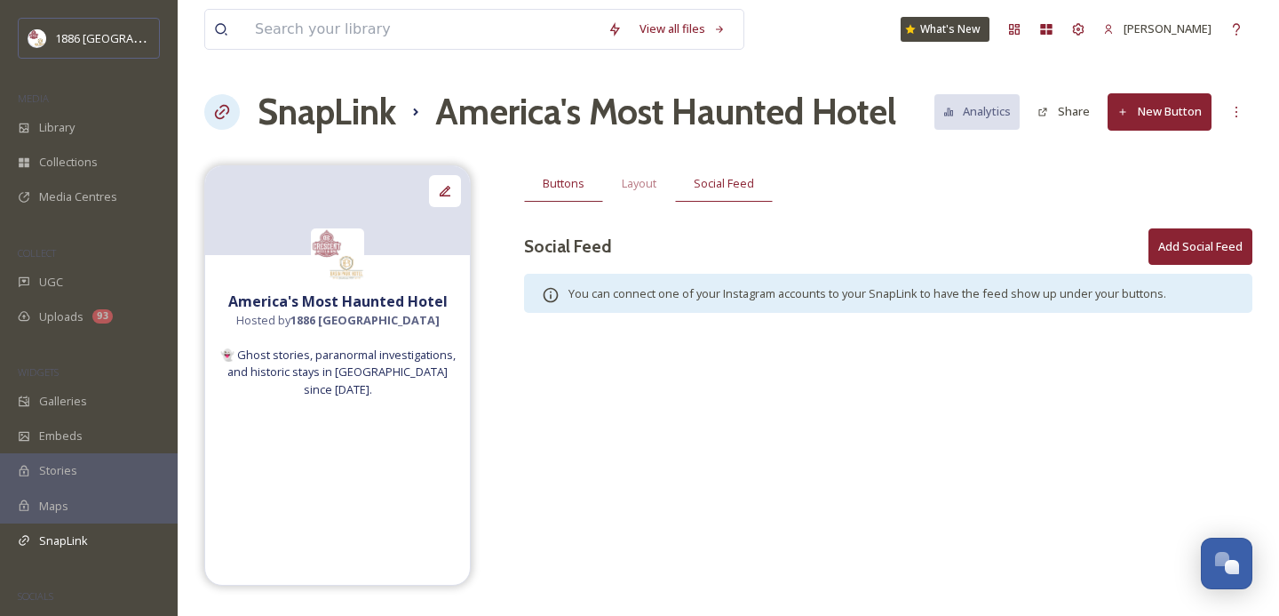
click at [561, 174] on div "Buttons" at bounding box center [563, 183] width 79 height 36
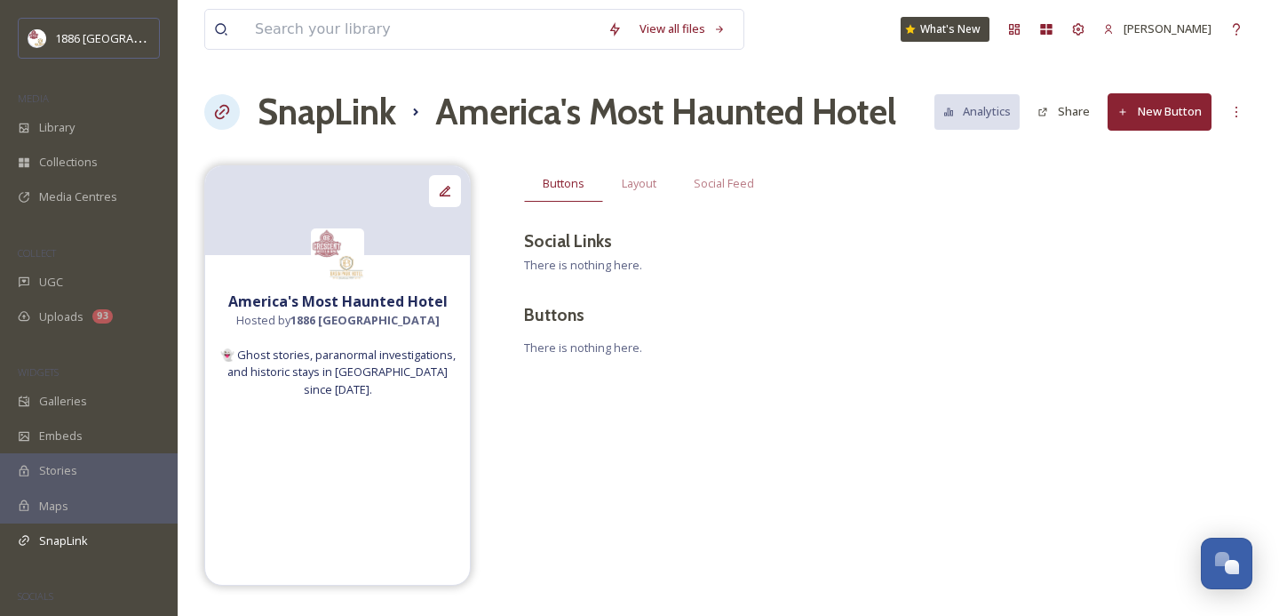
click at [585, 280] on div "Buttons Layout Social Feed Social Links There is nothing here. Buttons There is…" at bounding box center [888, 283] width 728 height 237
click at [1177, 116] on button "New Button" at bounding box center [1160, 111] width 104 height 36
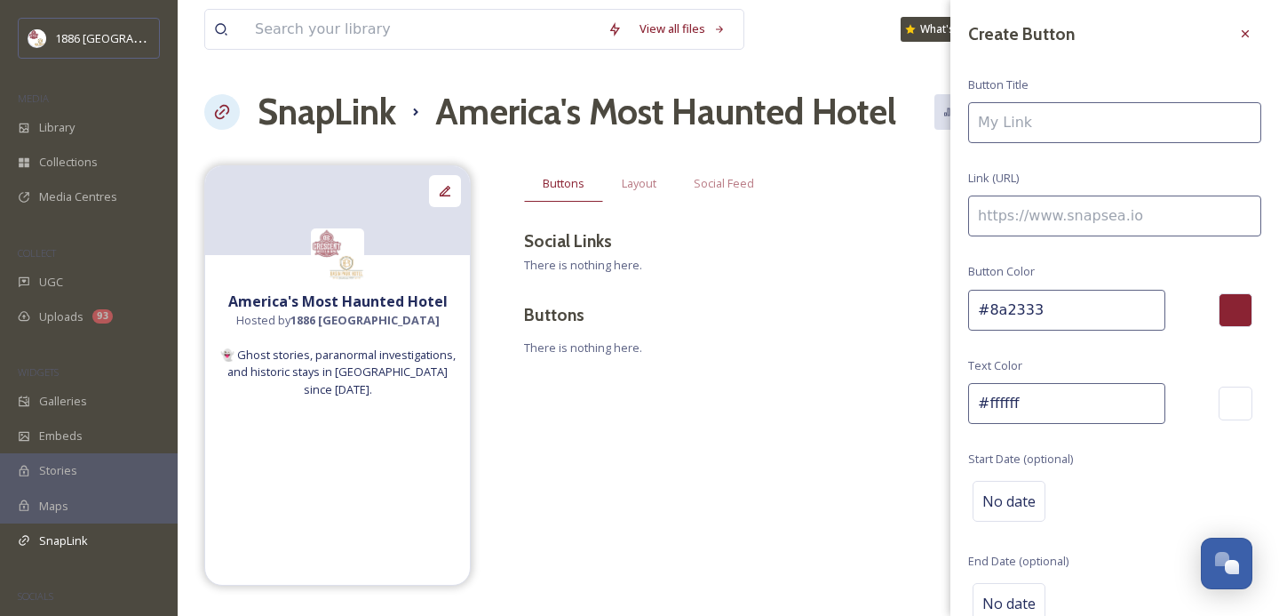
click at [1176, 116] on input at bounding box center [1114, 122] width 293 height 41
type input "W"
type input "America's Most Haunted Hotel Web Site"
click at [1084, 215] on input "To enrich screen reader interactions, please activate Accessibility in Grammarl…" at bounding box center [1114, 215] width 293 height 41
paste input "https://www.americasmosthauntedhotel.com/"
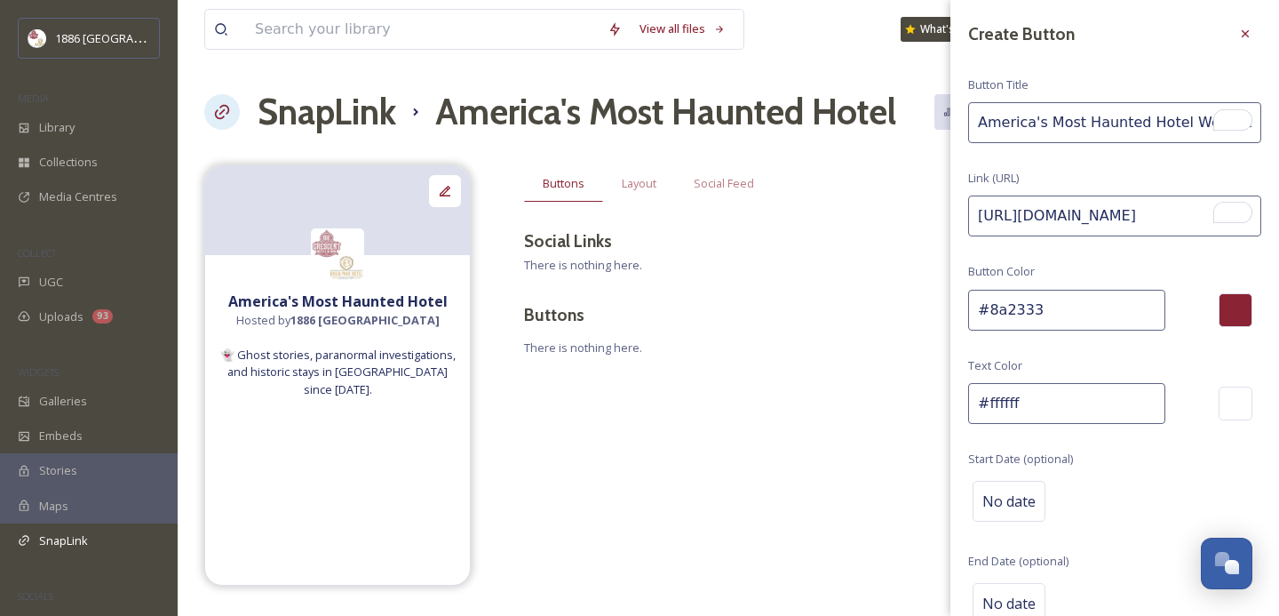
scroll to position [89, 0]
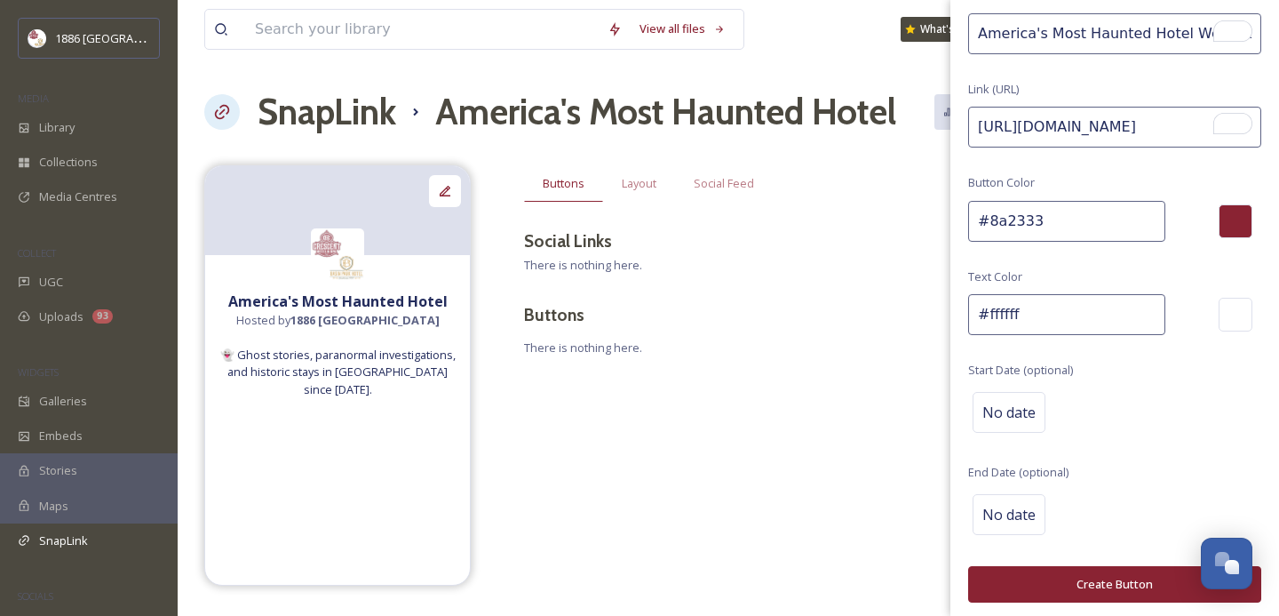
type input "https://www.americasmosthauntedhotel.com/"
click at [1078, 582] on button "Create Button" at bounding box center [1114, 584] width 293 height 36
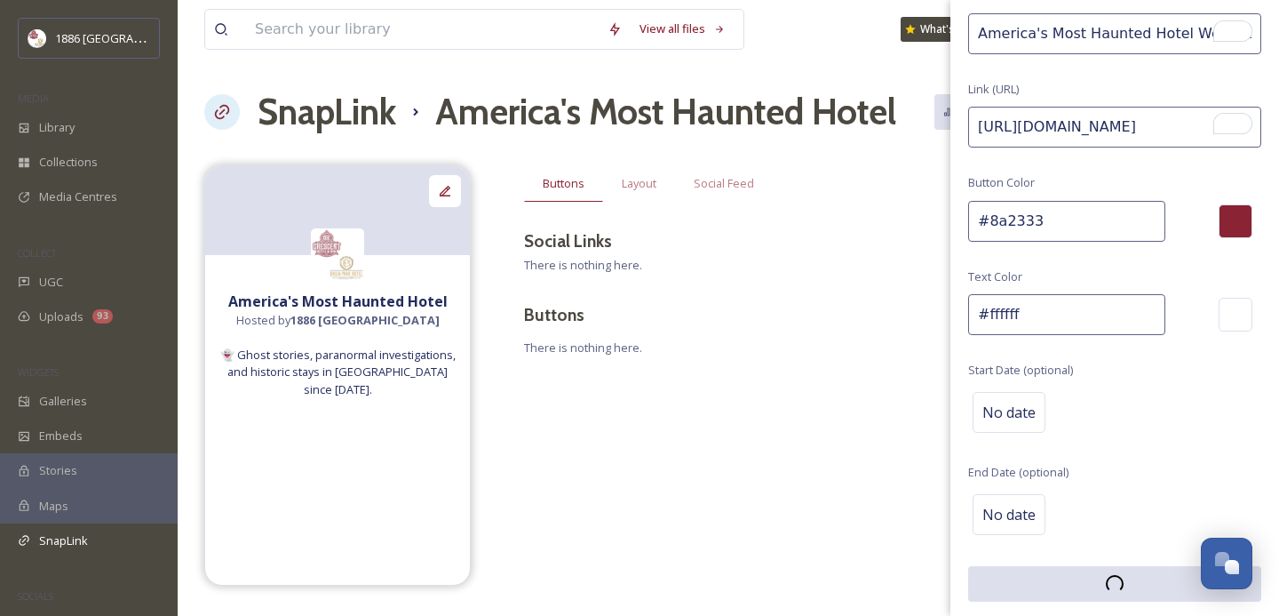
scroll to position [89, 0]
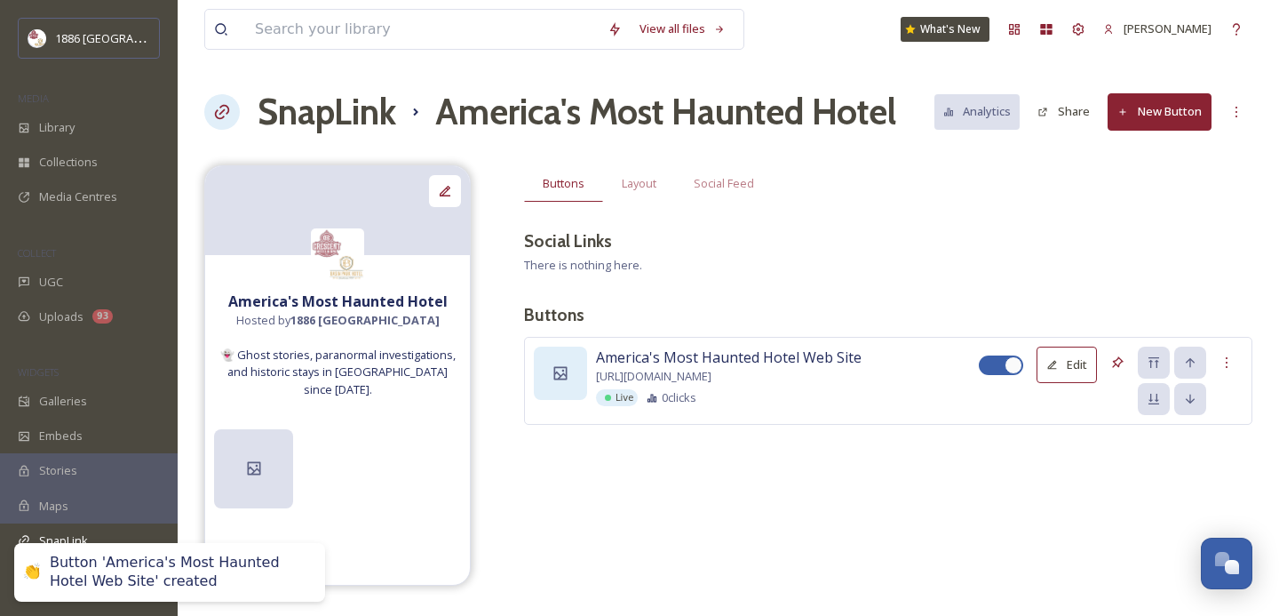
click at [553, 380] on icon at bounding box center [561, 373] width 18 height 18
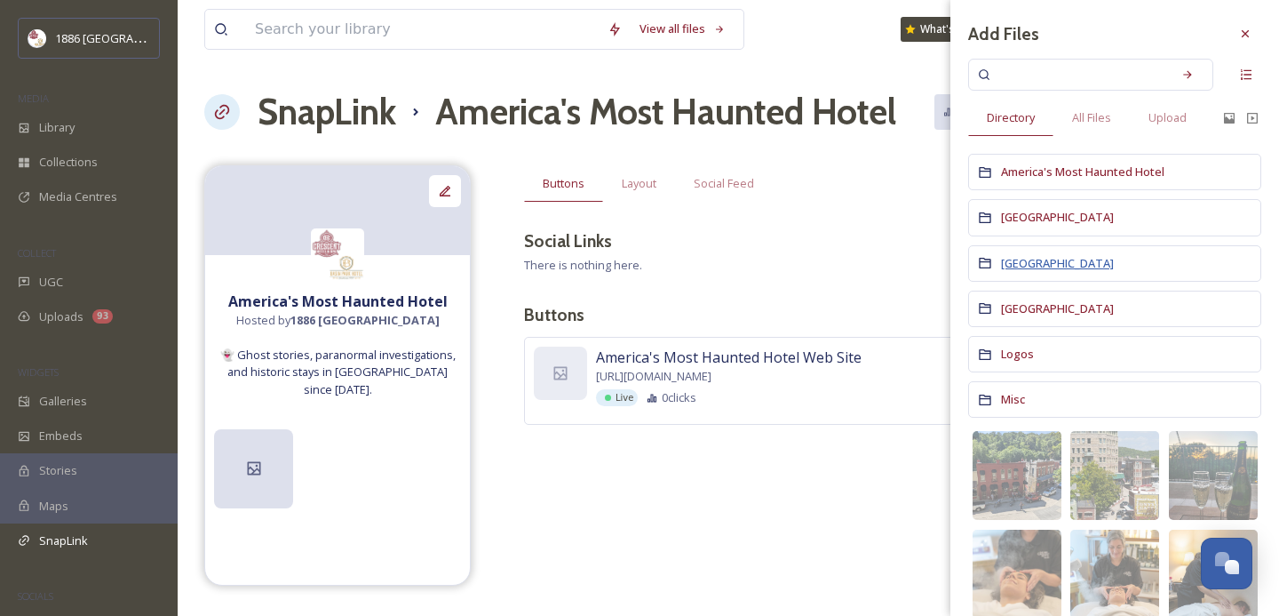
click at [1051, 262] on span "Crescent Hotel" at bounding box center [1057, 263] width 113 height 16
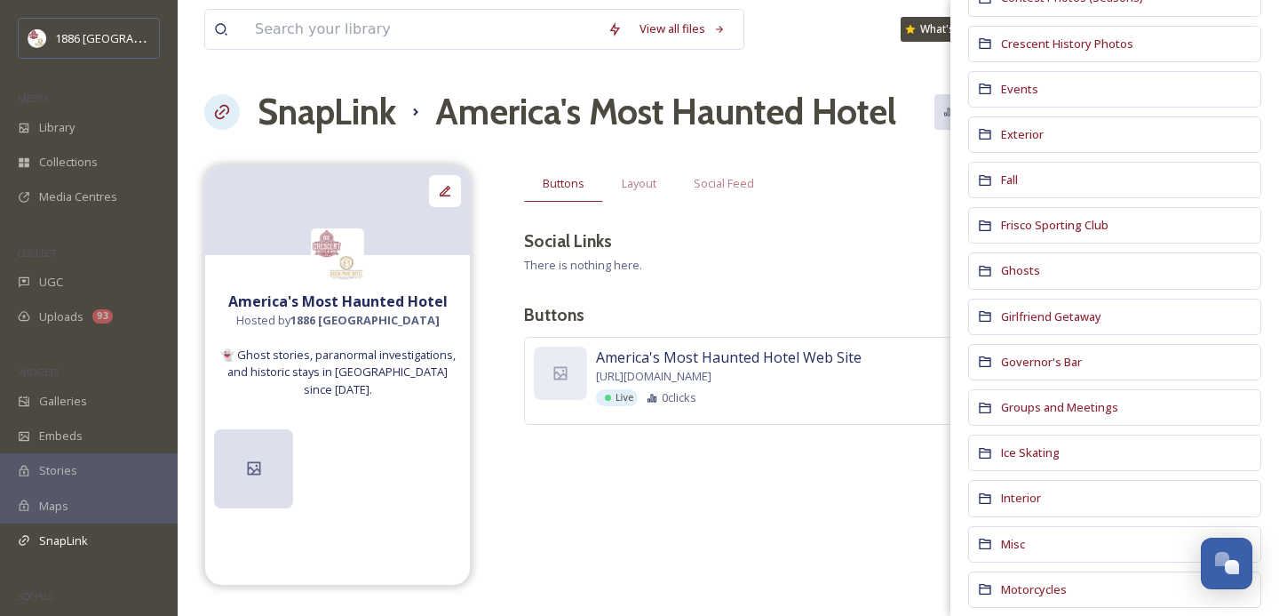
scroll to position [417, 0]
click at [1013, 264] on span "Ghosts" at bounding box center [1020, 272] width 39 height 16
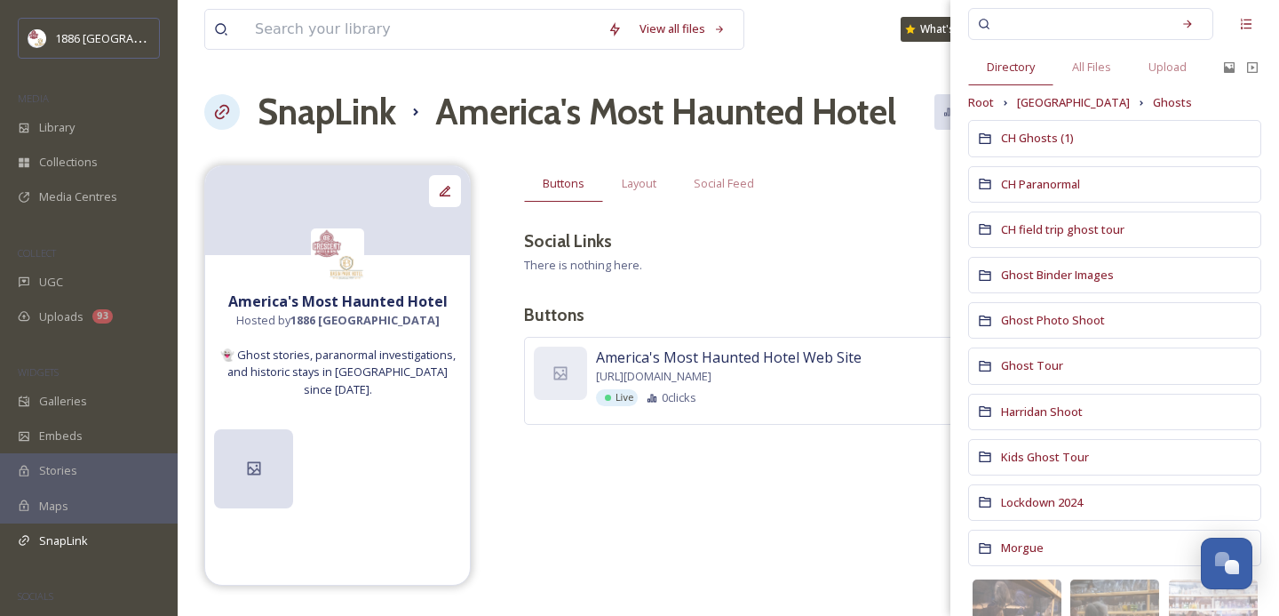
scroll to position [42, 0]
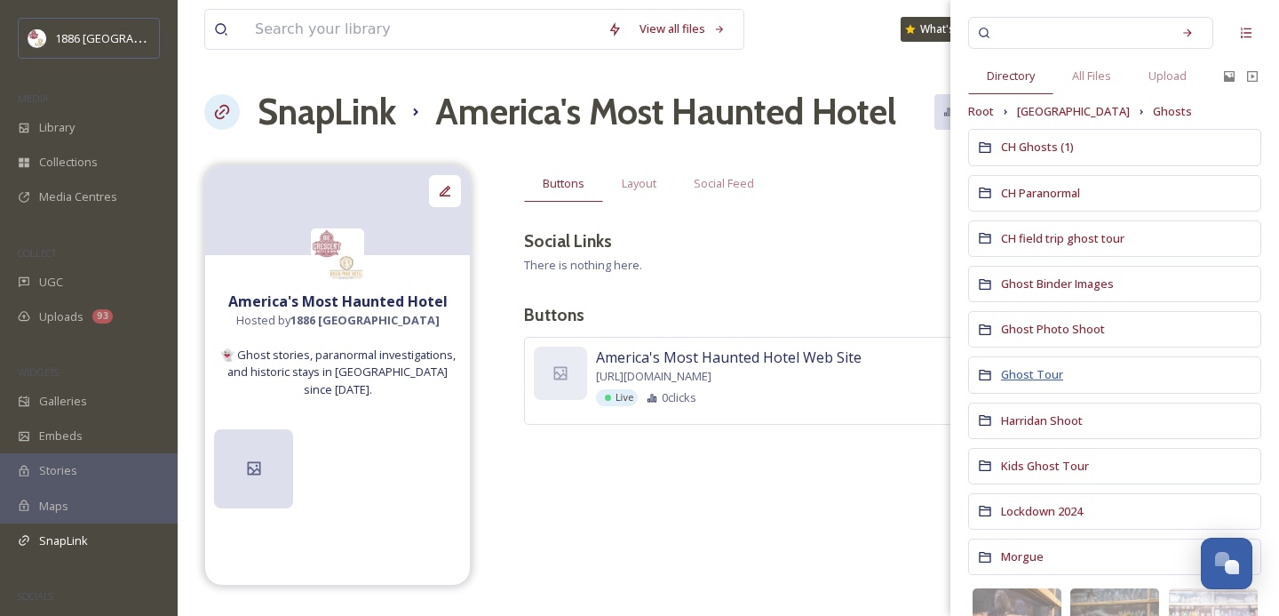
click at [1041, 371] on span "Ghost Tour" at bounding box center [1032, 374] width 62 height 16
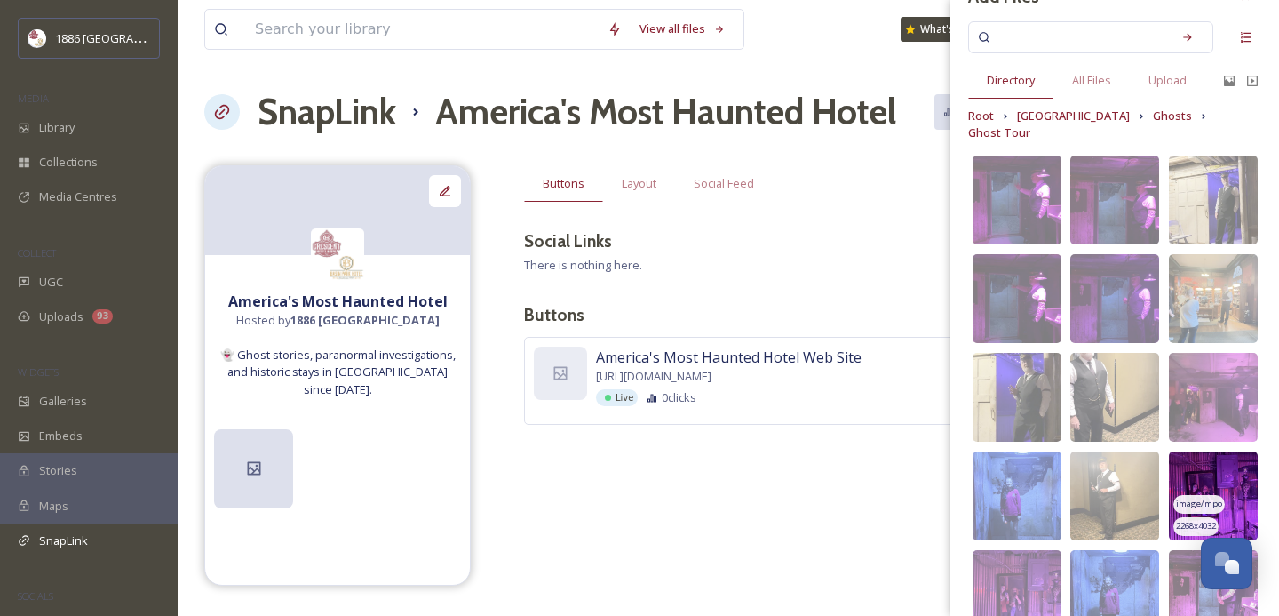
scroll to position [0, 0]
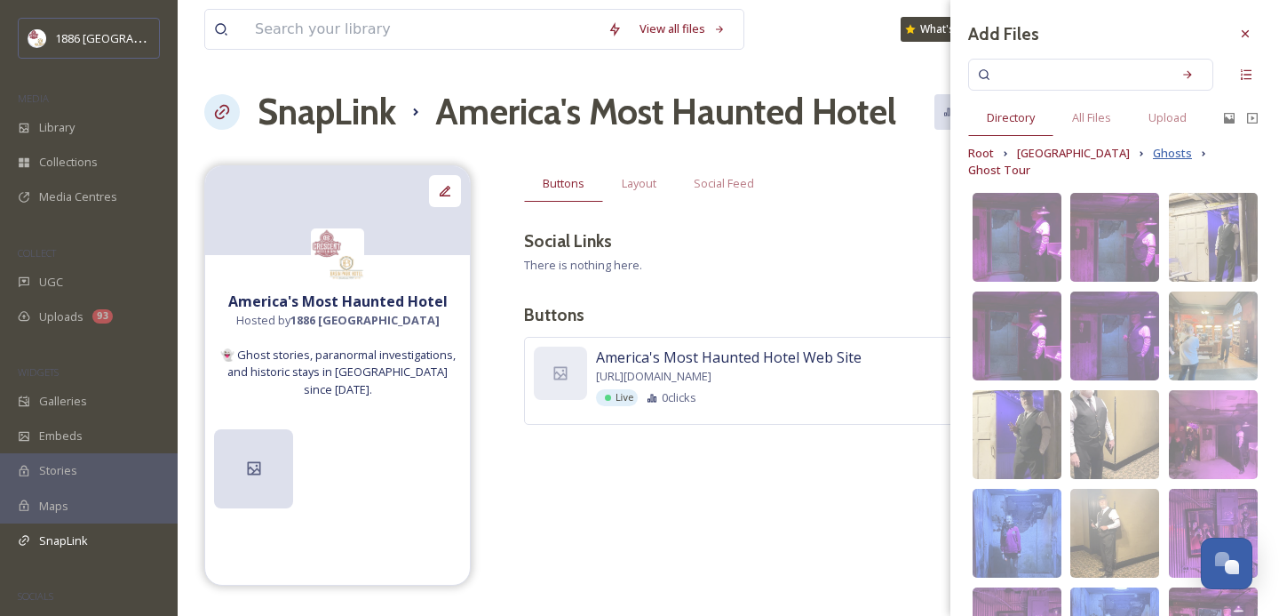
click at [1153, 155] on span "Ghosts" at bounding box center [1172, 153] width 39 height 17
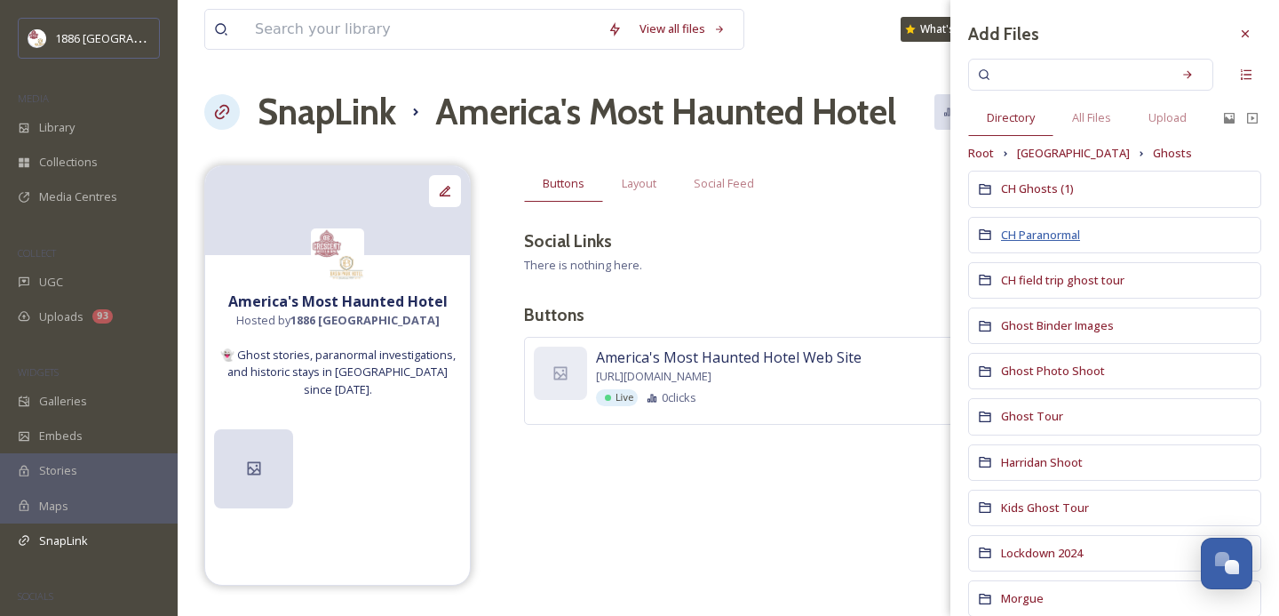
click at [1040, 231] on span "CH Paranormal" at bounding box center [1040, 235] width 79 height 16
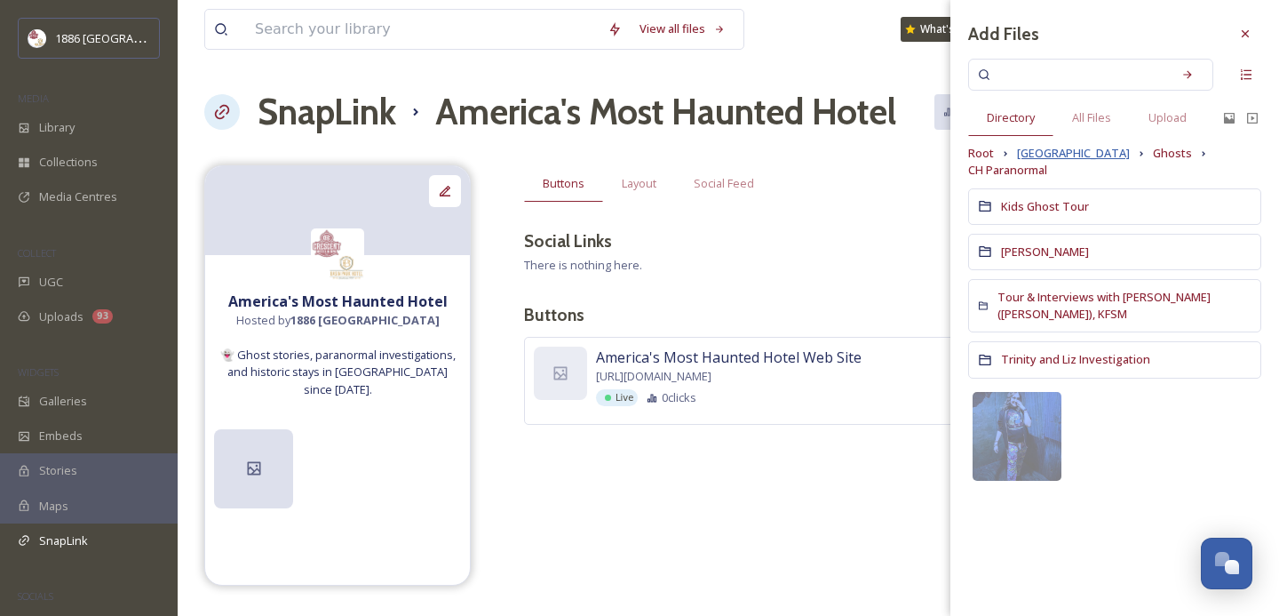
click at [1080, 154] on span "Crescent Hotel" at bounding box center [1073, 153] width 113 height 17
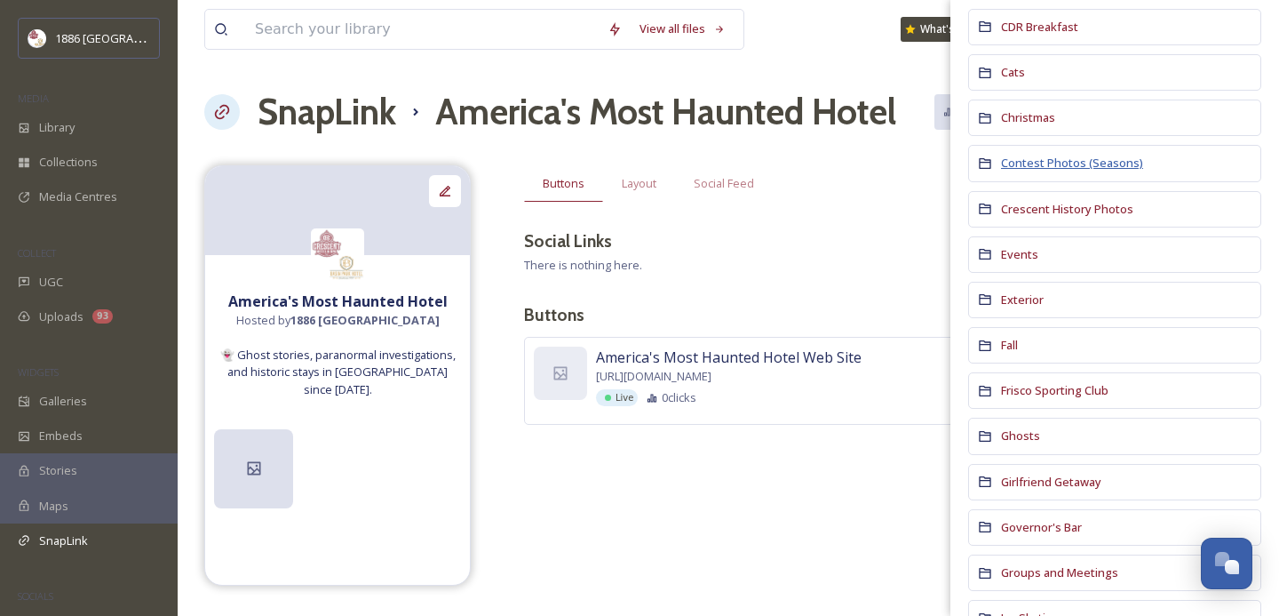
scroll to position [276, 0]
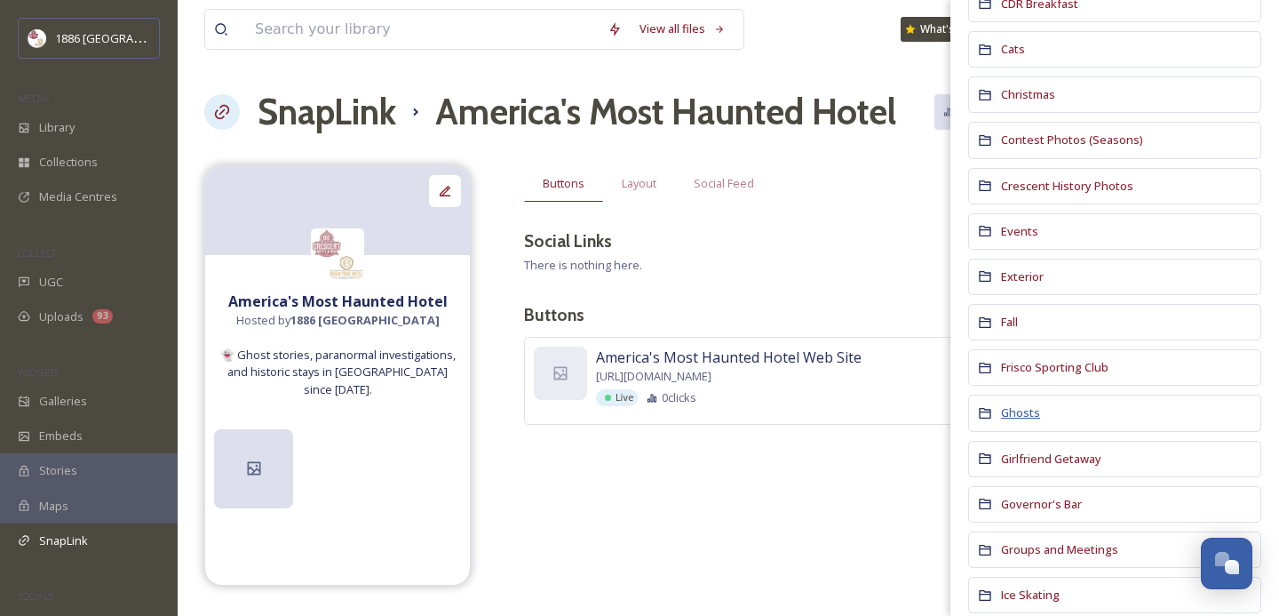
click at [1021, 410] on span "Ghosts" at bounding box center [1020, 412] width 39 height 16
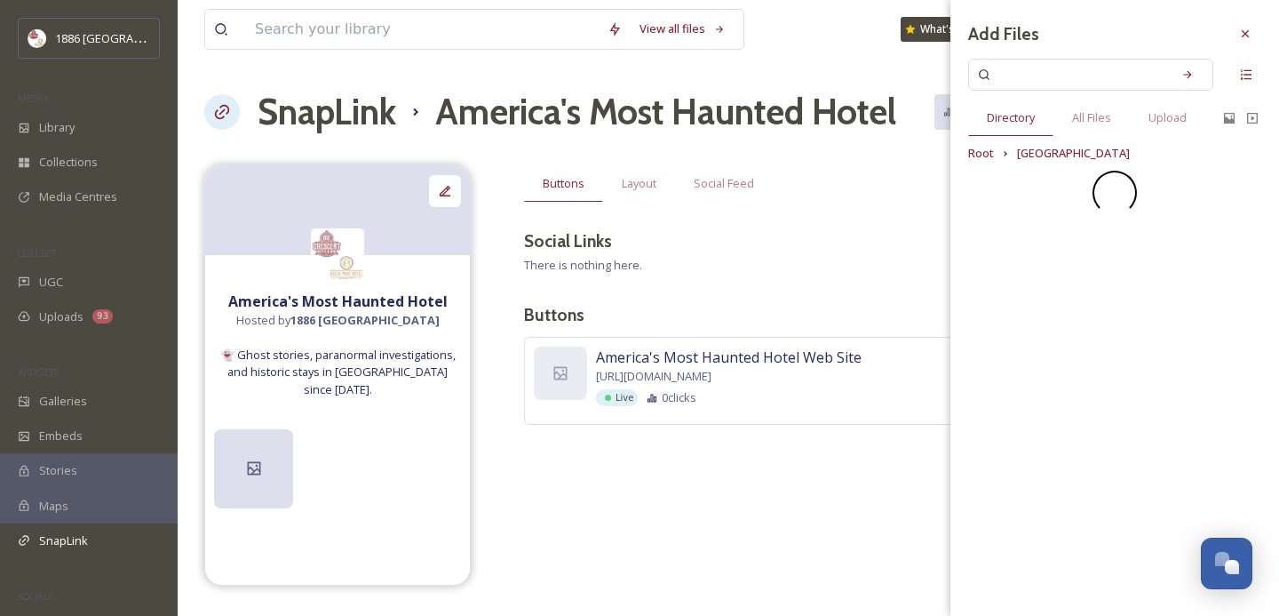
scroll to position [0, 0]
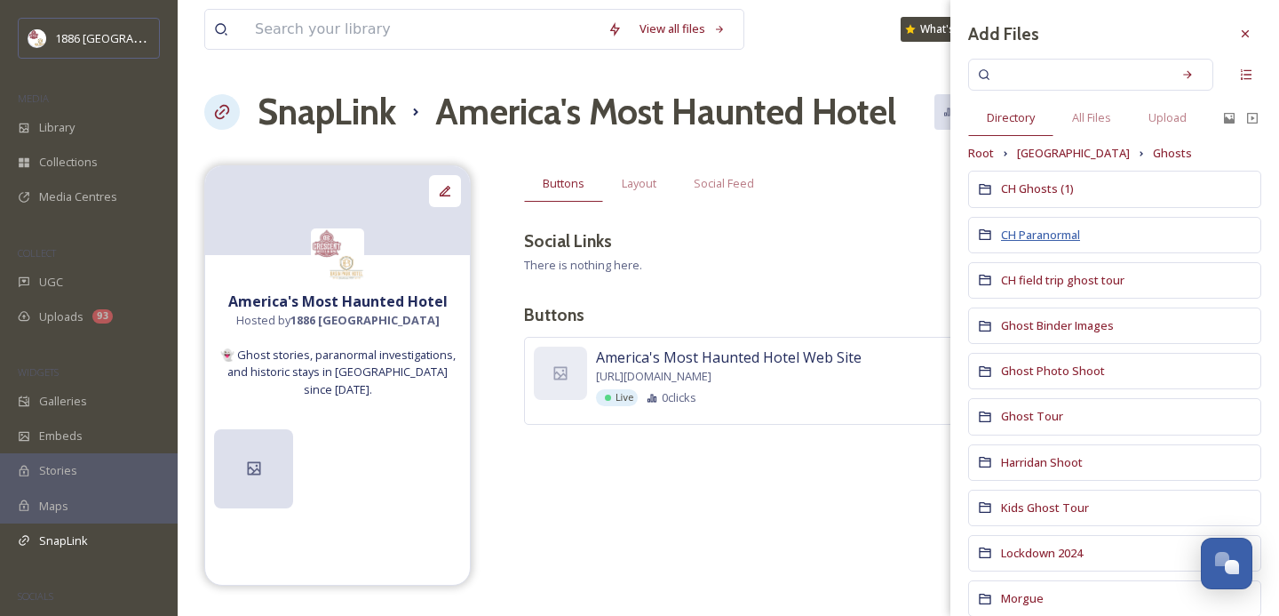
click at [1052, 235] on span "CH Paranormal" at bounding box center [1040, 235] width 79 height 16
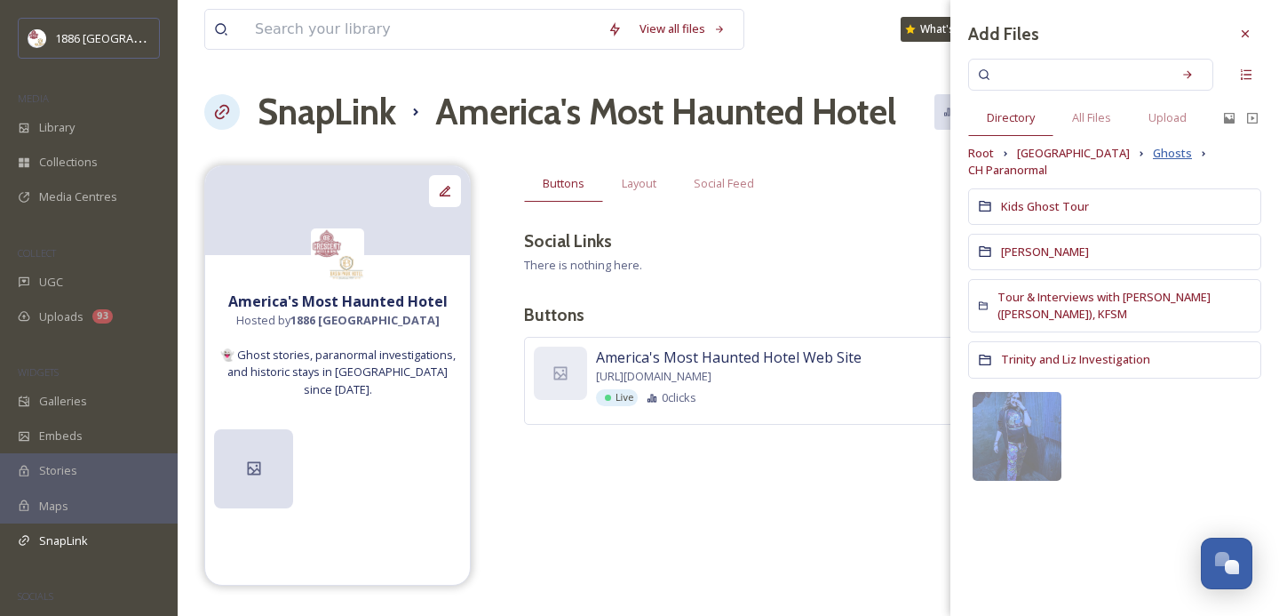
click at [1153, 152] on span "Ghosts" at bounding box center [1172, 153] width 39 height 17
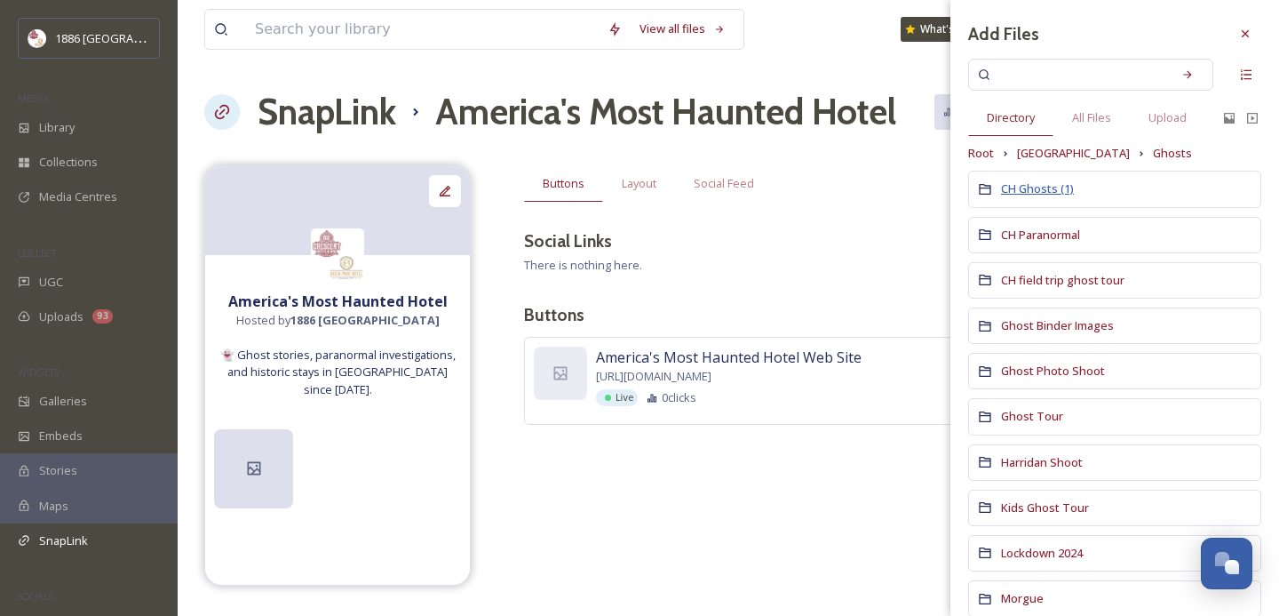
click at [1026, 194] on span "CH Ghosts (1)" at bounding box center [1037, 188] width 73 height 16
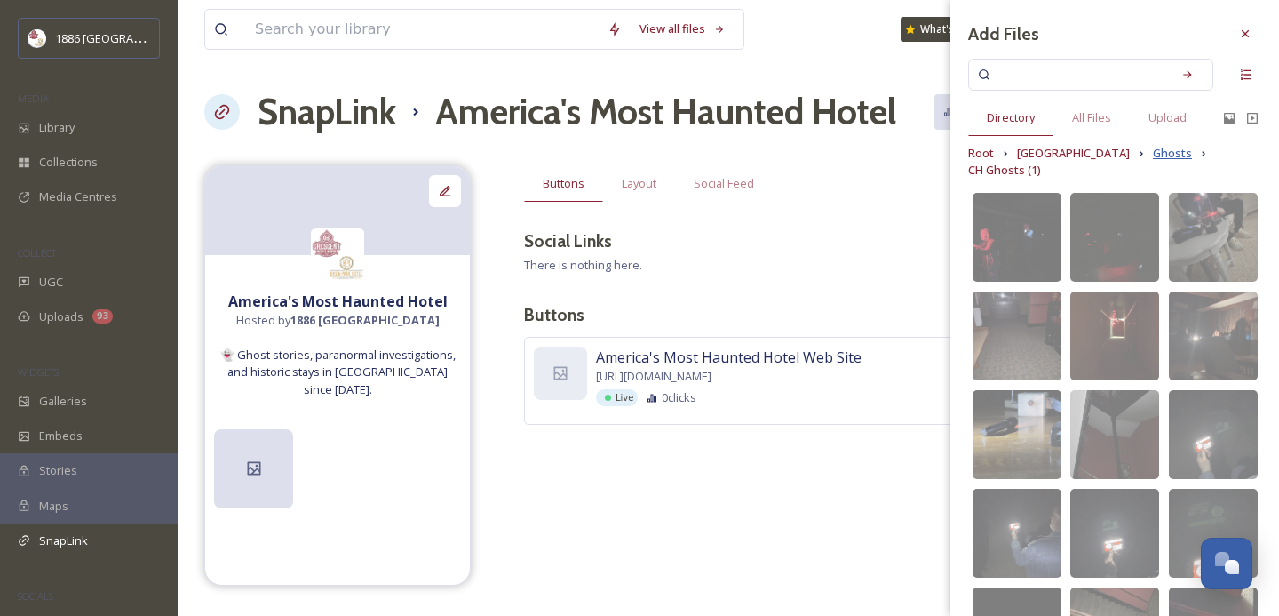
click at [1153, 147] on span "Ghosts" at bounding box center [1172, 153] width 39 height 17
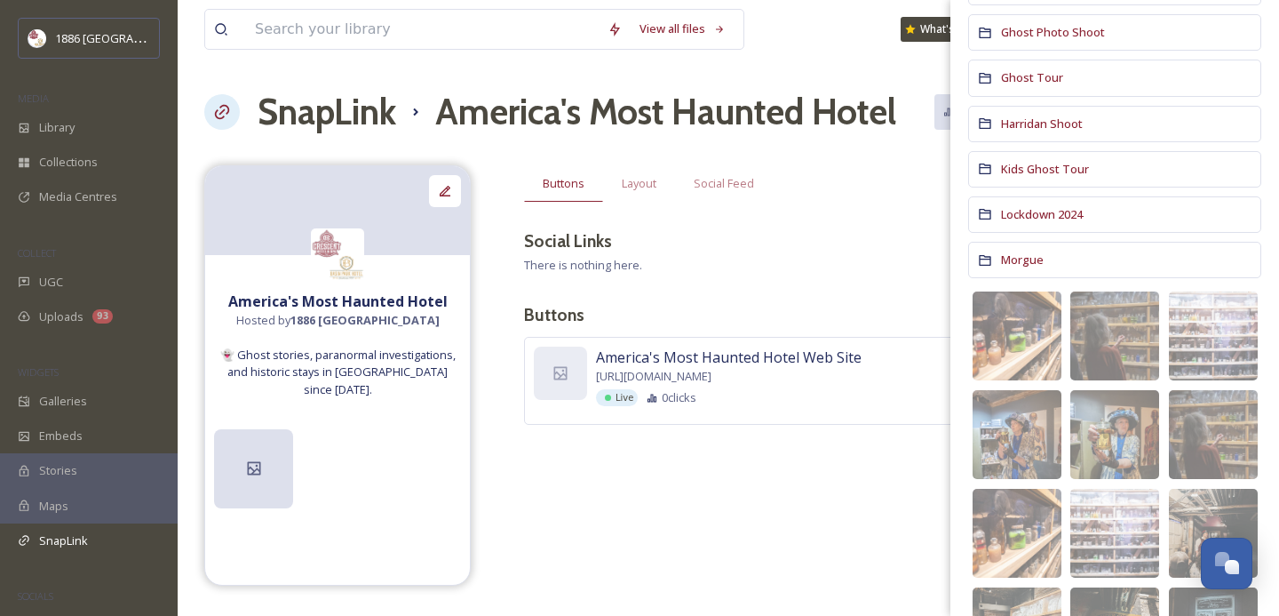
scroll to position [341, 0]
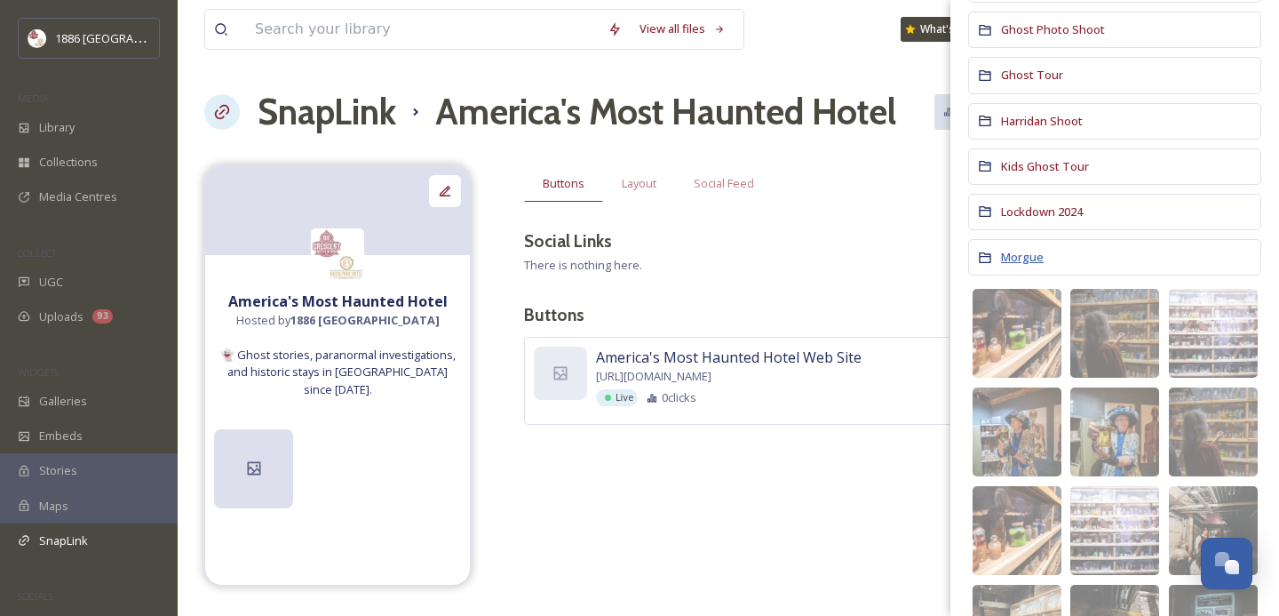
click at [1022, 251] on span "Morgue" at bounding box center [1022, 257] width 43 height 16
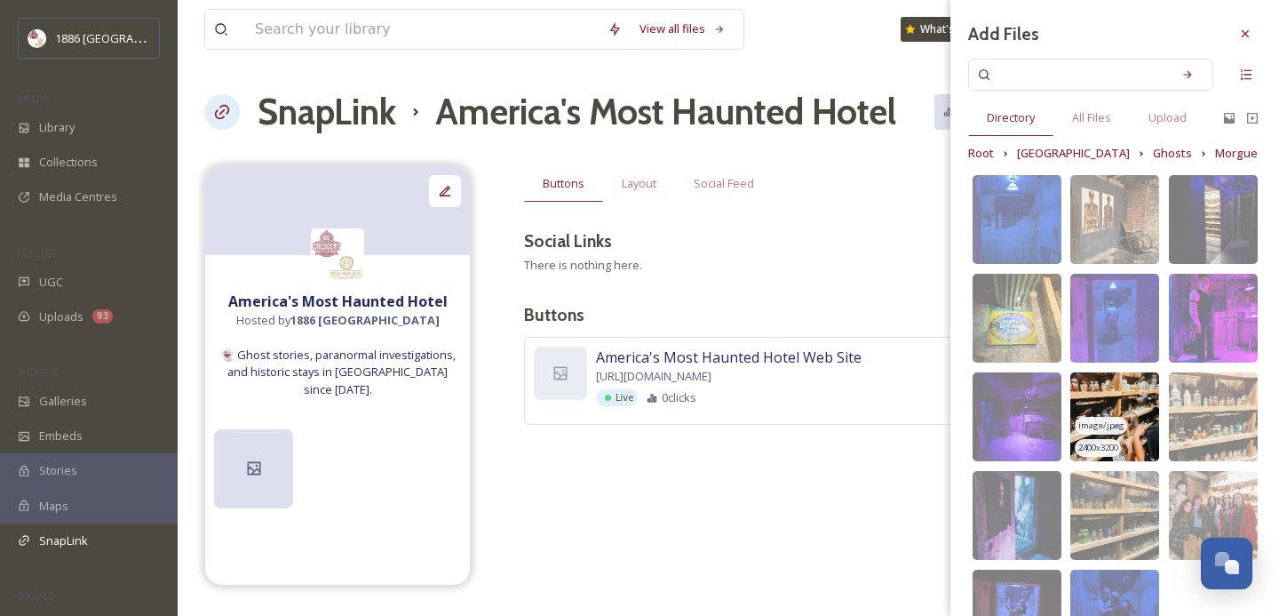
scroll to position [65, 0]
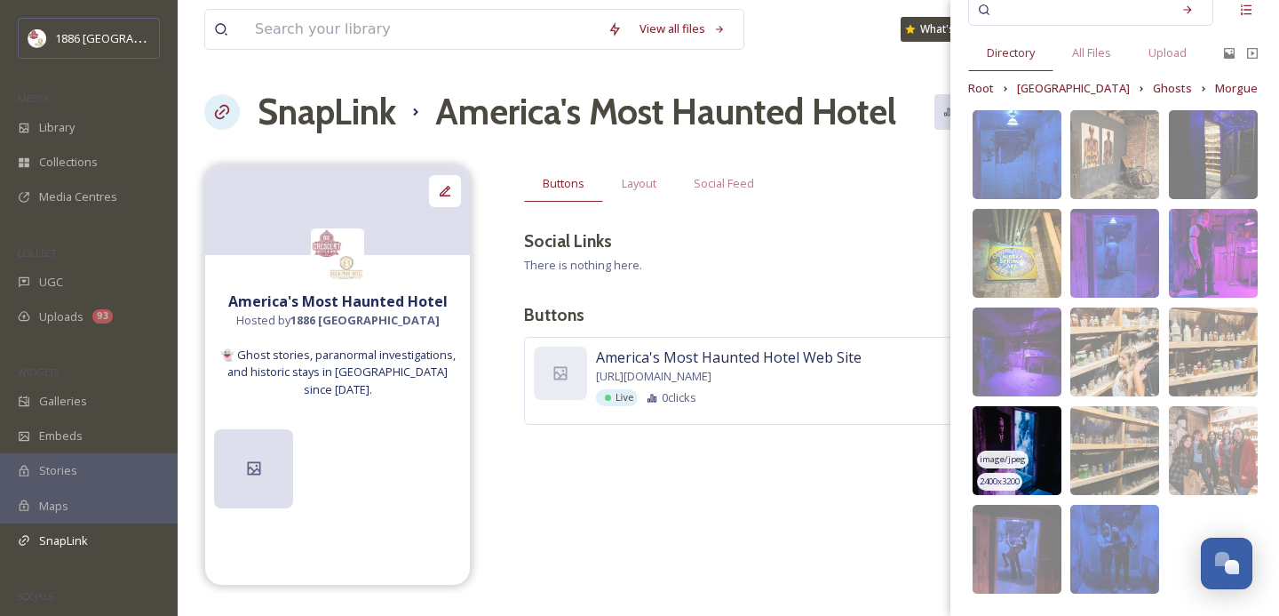
click at [1027, 431] on img at bounding box center [1017, 450] width 89 height 89
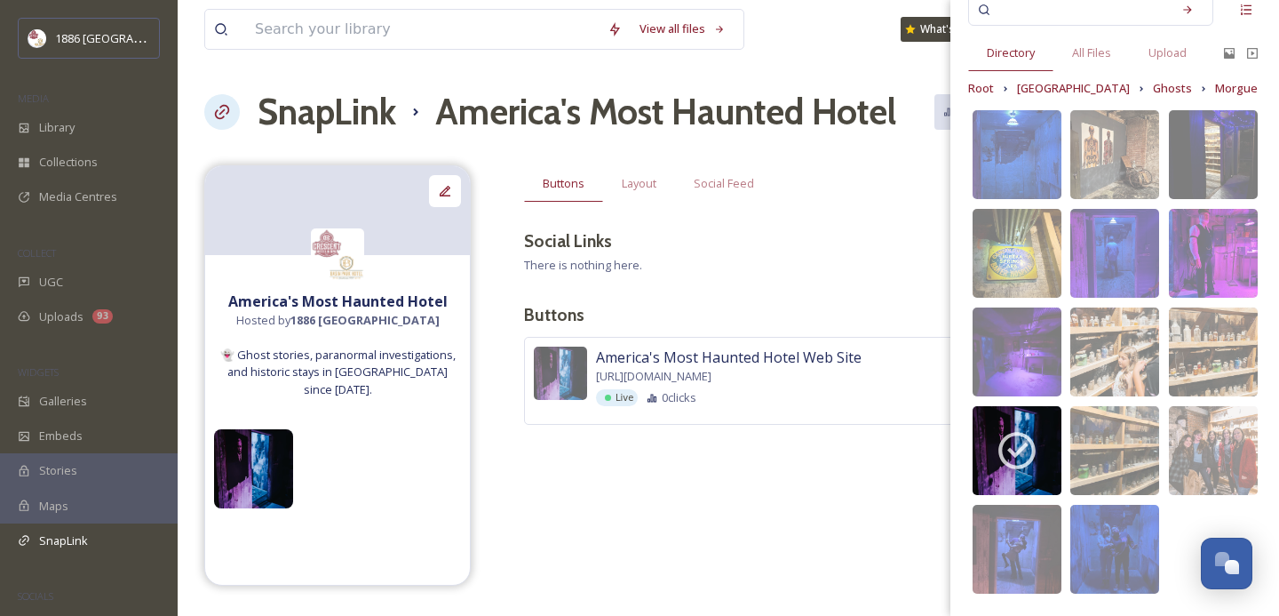
click at [690, 489] on div "America's Most Haunted Hotel Hosted by 1886 Crescent Hotel & Spa 👻 Ghost storie…" at bounding box center [728, 375] width 1048 height 420
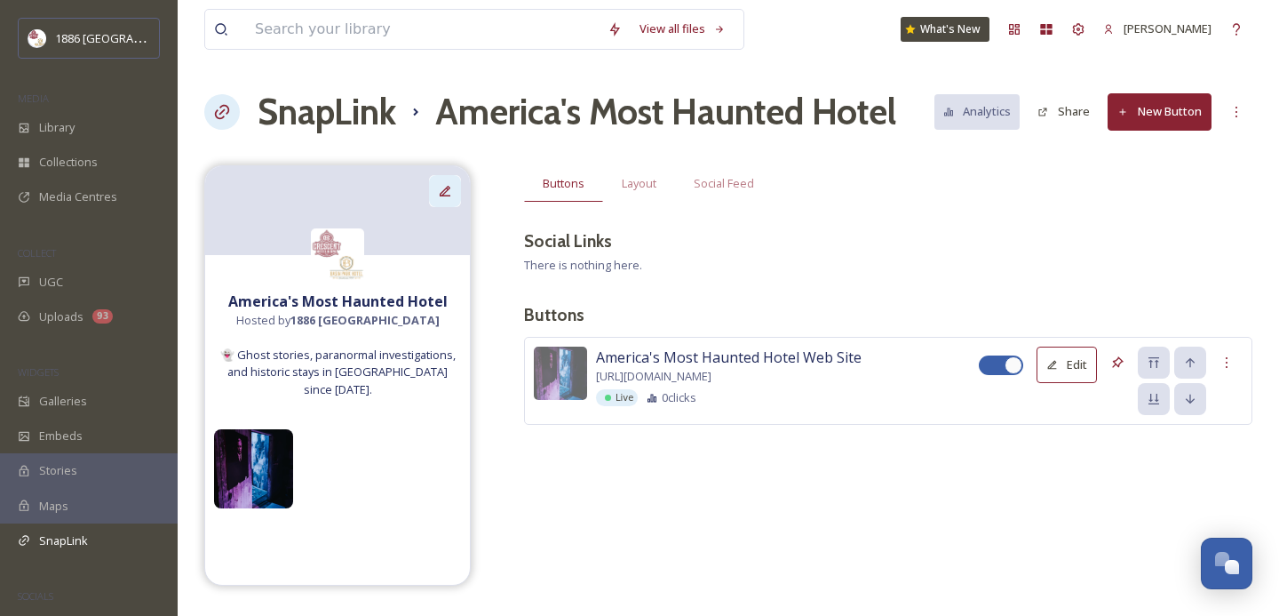
click at [444, 194] on icon at bounding box center [445, 191] width 14 height 14
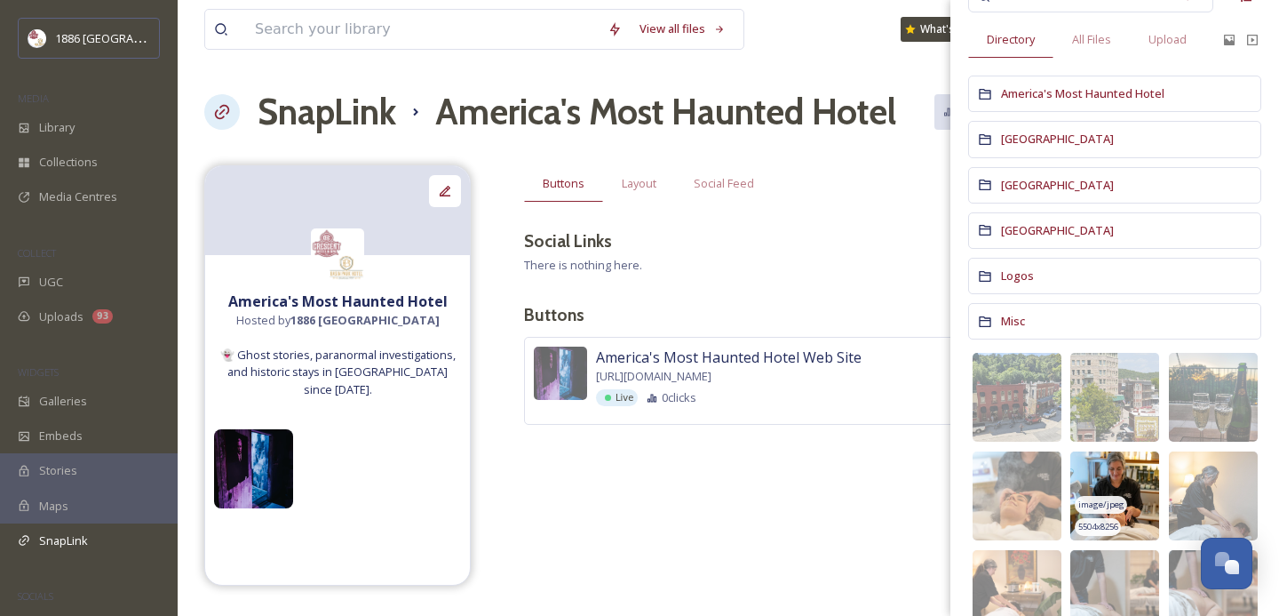
scroll to position [131, 0]
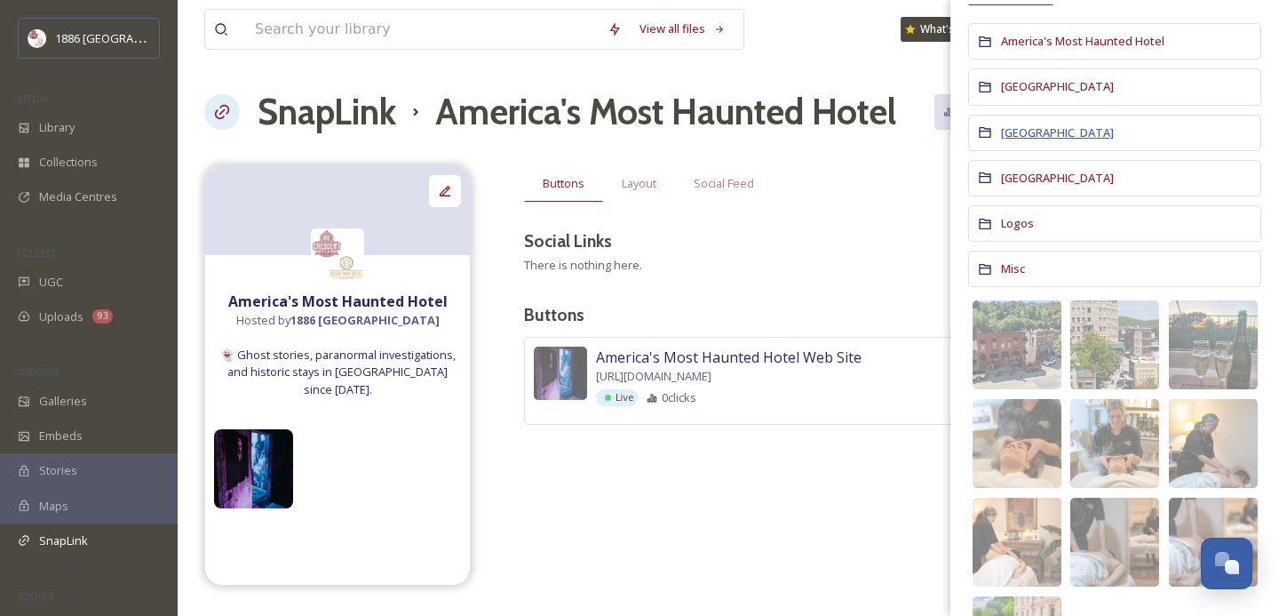
click at [1027, 139] on span "Crescent Hotel" at bounding box center [1057, 132] width 113 height 16
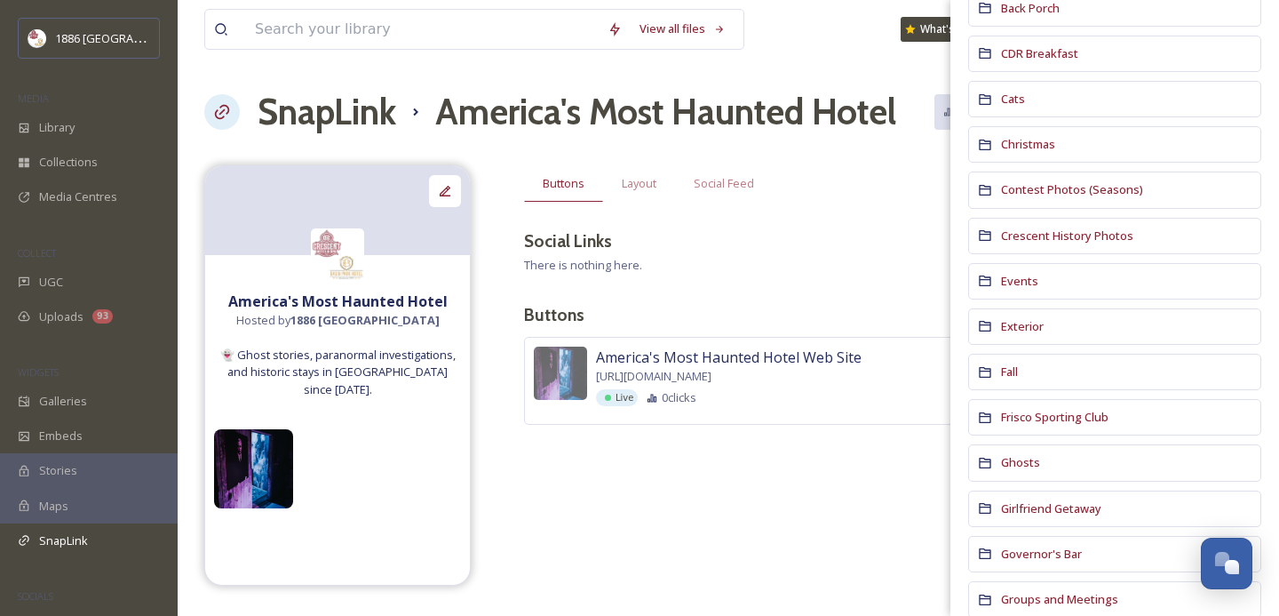
scroll to position [194, 0]
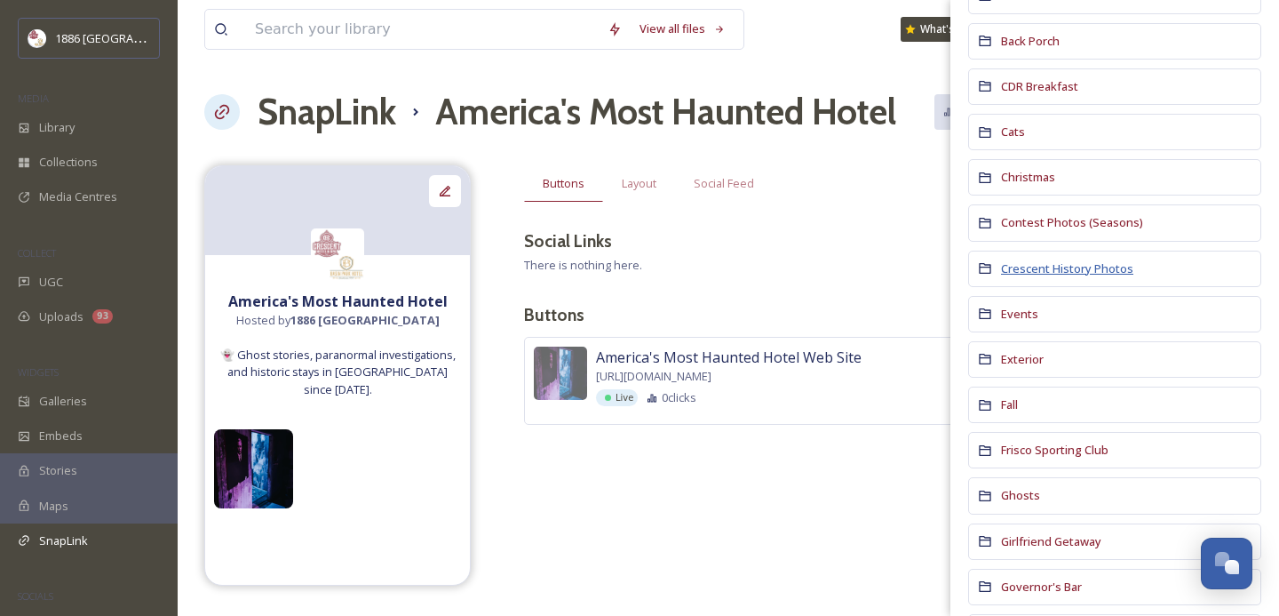
click at [1062, 265] on span "Crescent History Photos" at bounding box center [1067, 268] width 132 height 16
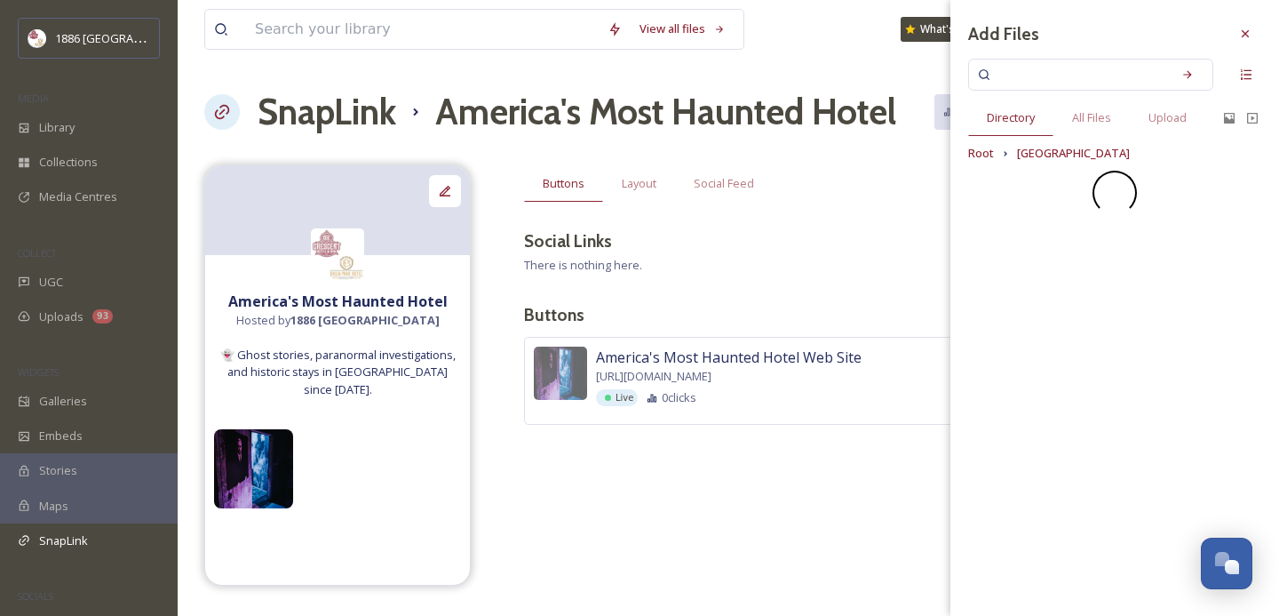
scroll to position [0, 0]
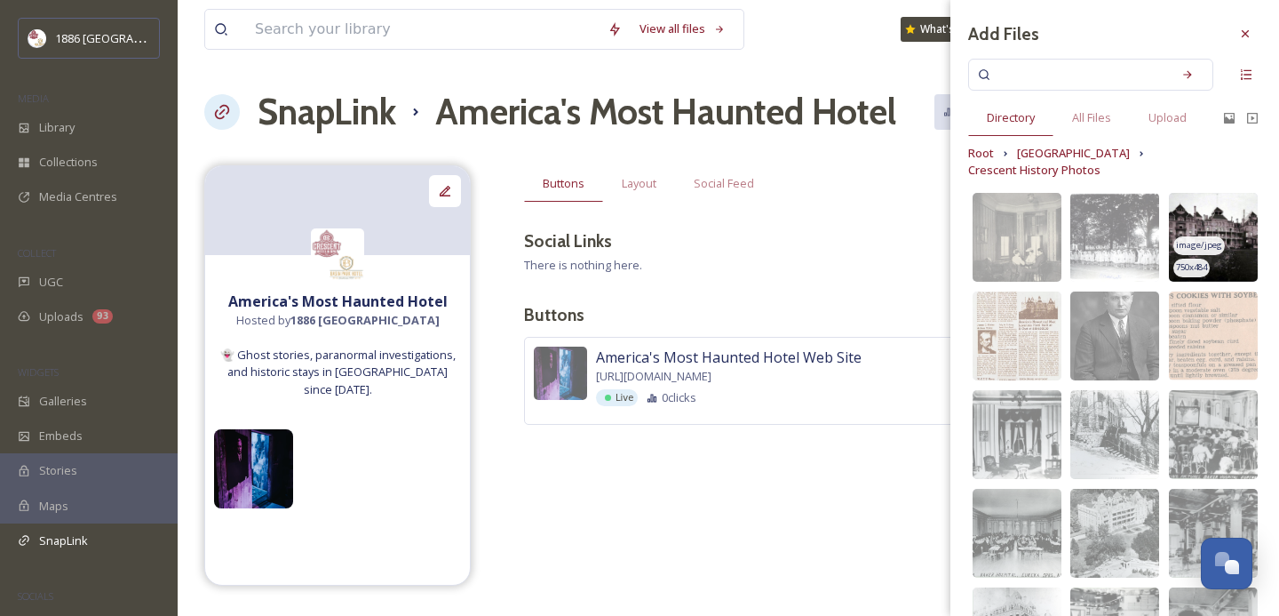
click at [1226, 206] on img at bounding box center [1213, 237] width 89 height 89
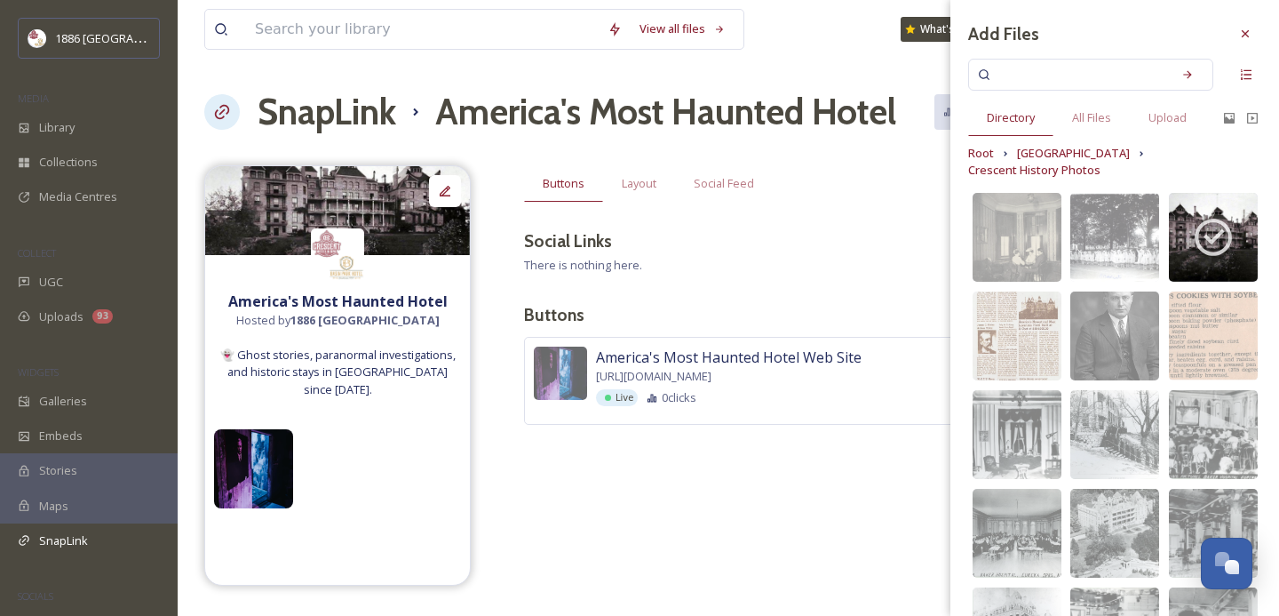
click at [779, 515] on div "America's Most Haunted Hotel Hosted by 1886 Crescent Hotel & Spa 👻 Ghost storie…" at bounding box center [728, 375] width 1048 height 420
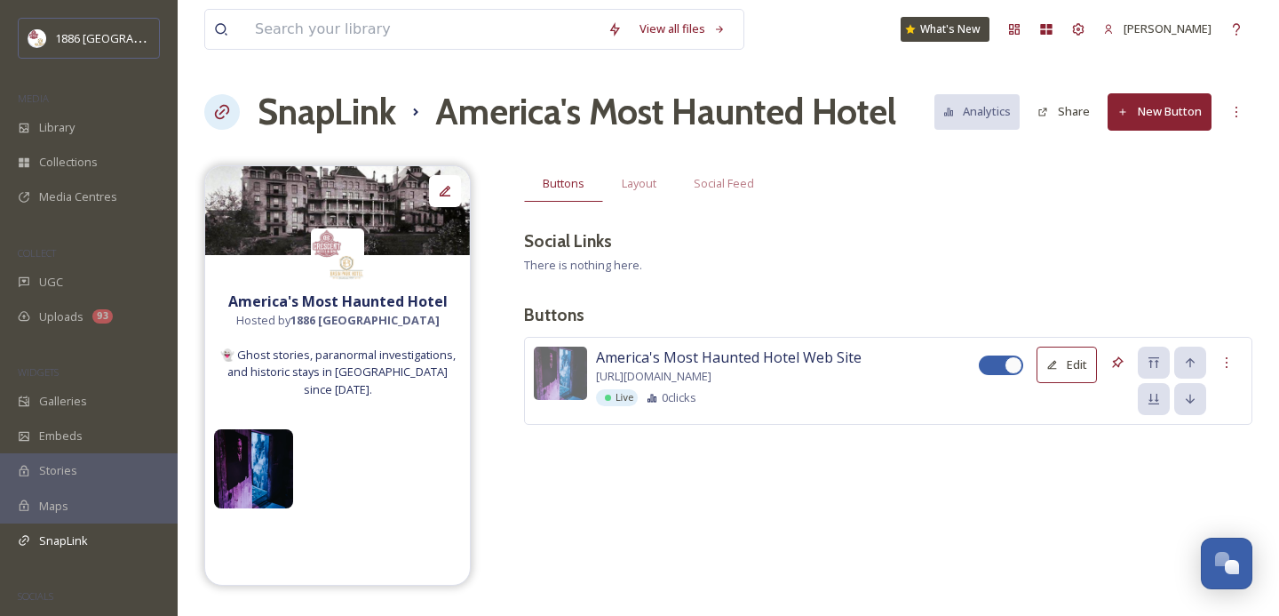
click at [1165, 117] on button "New Button" at bounding box center [1160, 111] width 104 height 36
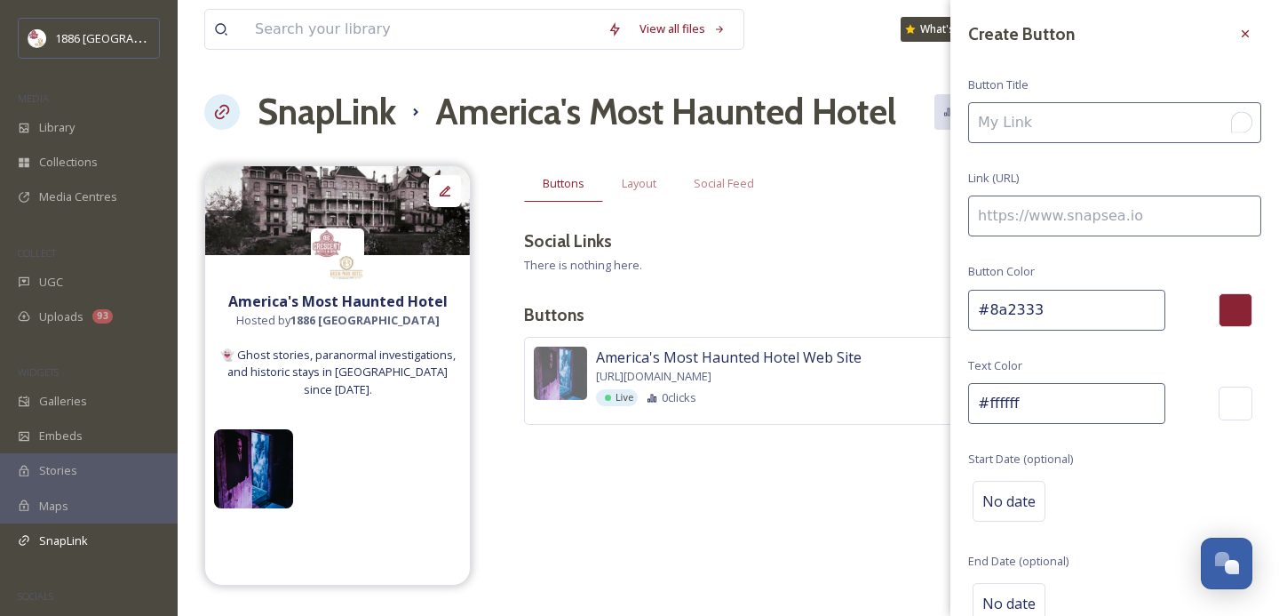
click at [1095, 125] on input "To enrich screen reader interactions, please activate Accessibility in Grammarl…" at bounding box center [1114, 122] width 293 height 41
click at [1108, 131] on input "To enrich screen reader interactions, please activate Accessibility in Grammarl…" at bounding box center [1114, 122] width 293 height 41
type input "Win a Morgue Wedding"
click at [1061, 229] on input at bounding box center [1114, 215] width 293 height 41
paste input "https://www.americasmosthauntedhotel.com/blog/2025/09/till-death-do-us-part-win…"
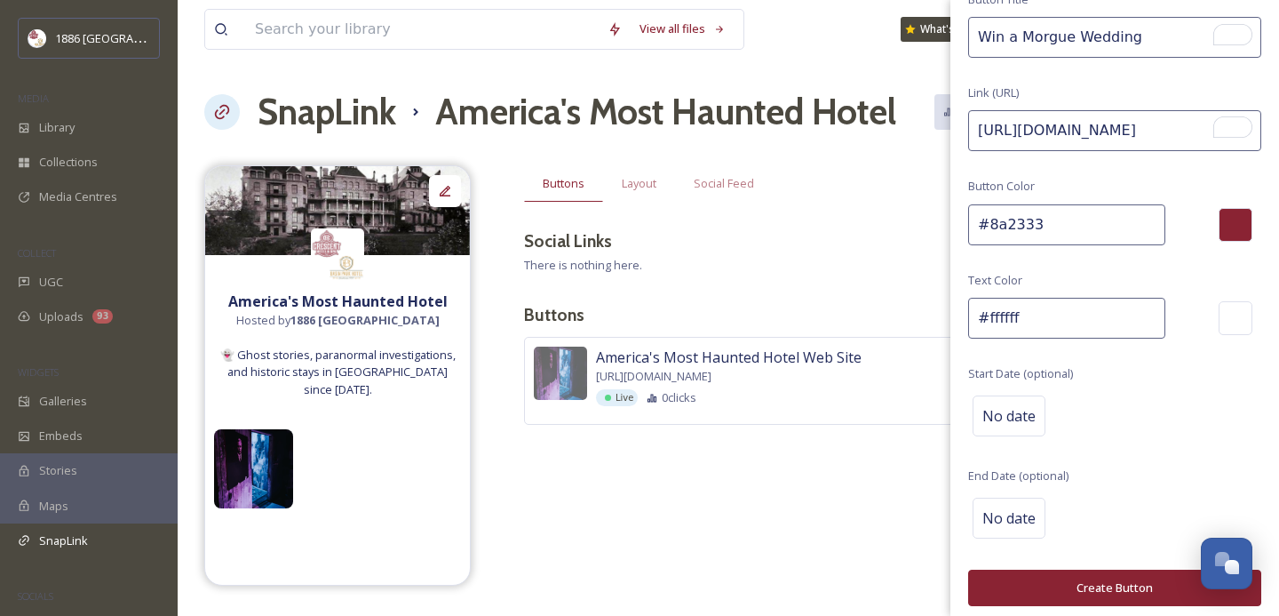
scroll to position [89, 0]
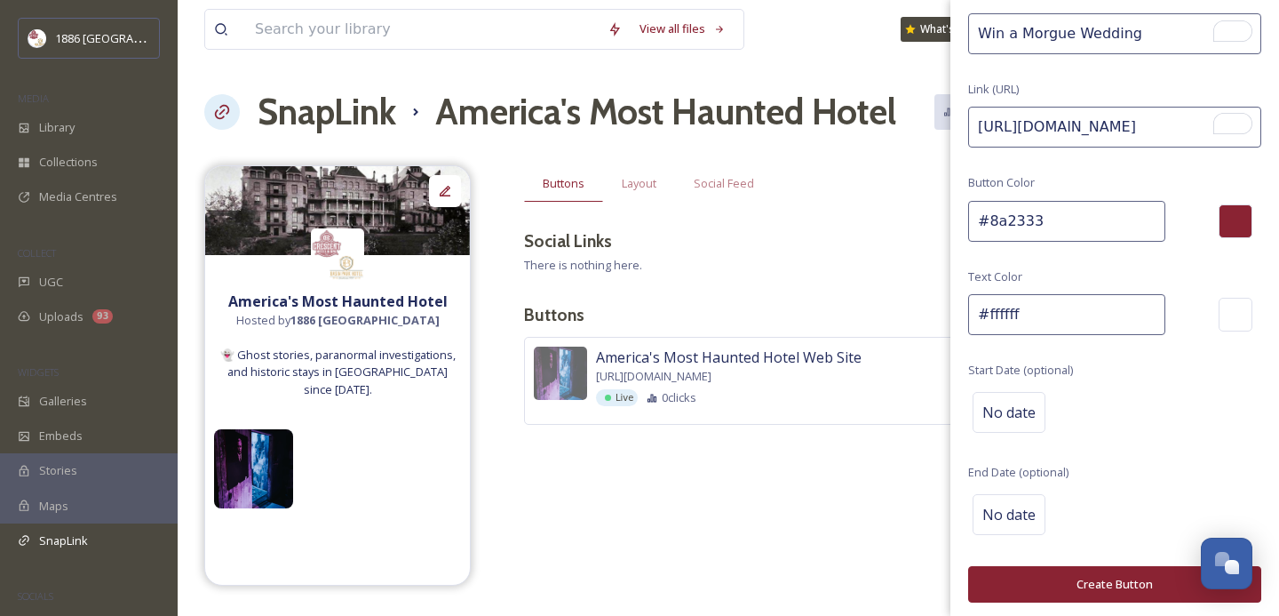
type input "https://www.americasmosthauntedhotel.com/blog/2025/09/till-death-do-us-part-win…"
click at [991, 534] on div "No date" at bounding box center [1114, 514] width 293 height 50
click at [991, 512] on span "No date" at bounding box center [1008, 514] width 53 height 21
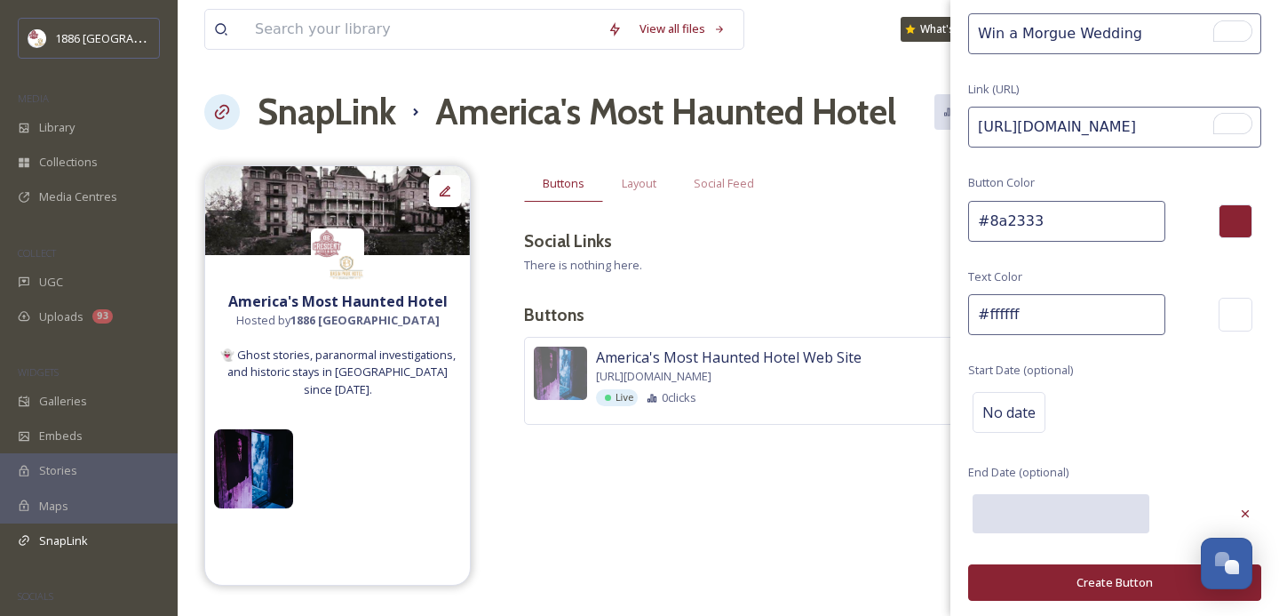
scroll to position [87, 0]
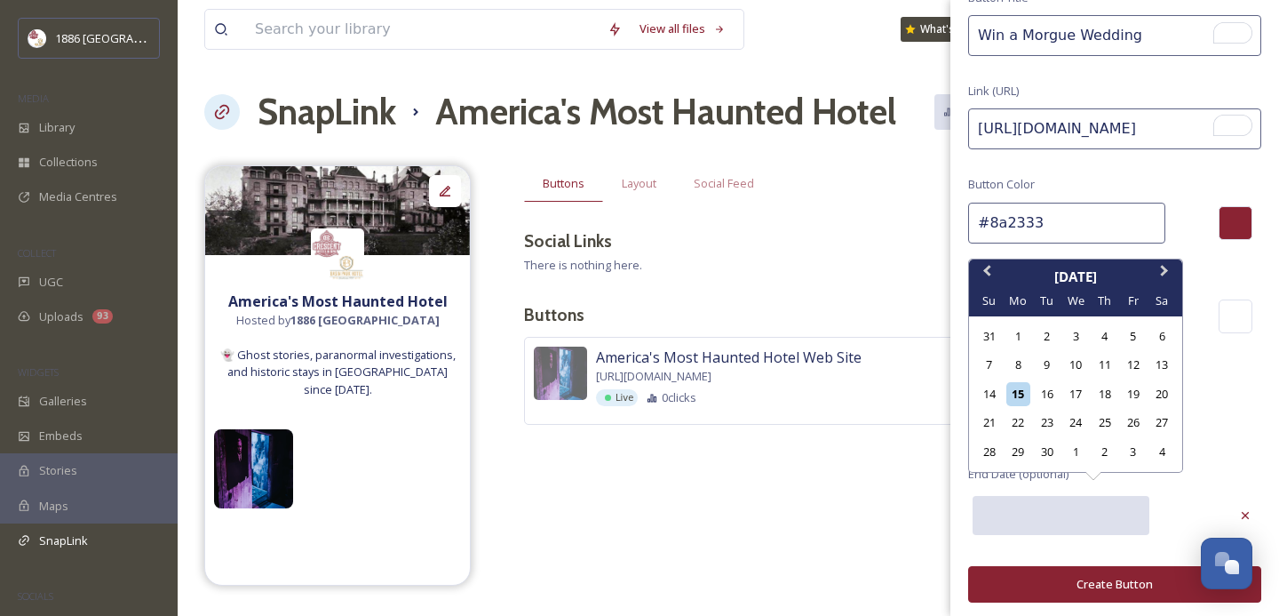
click at [1097, 510] on input "text" at bounding box center [1061, 515] width 177 height 39
click at [1046, 454] on div "30" at bounding box center [1047, 452] width 24 height 24
type input "09/30/2025"
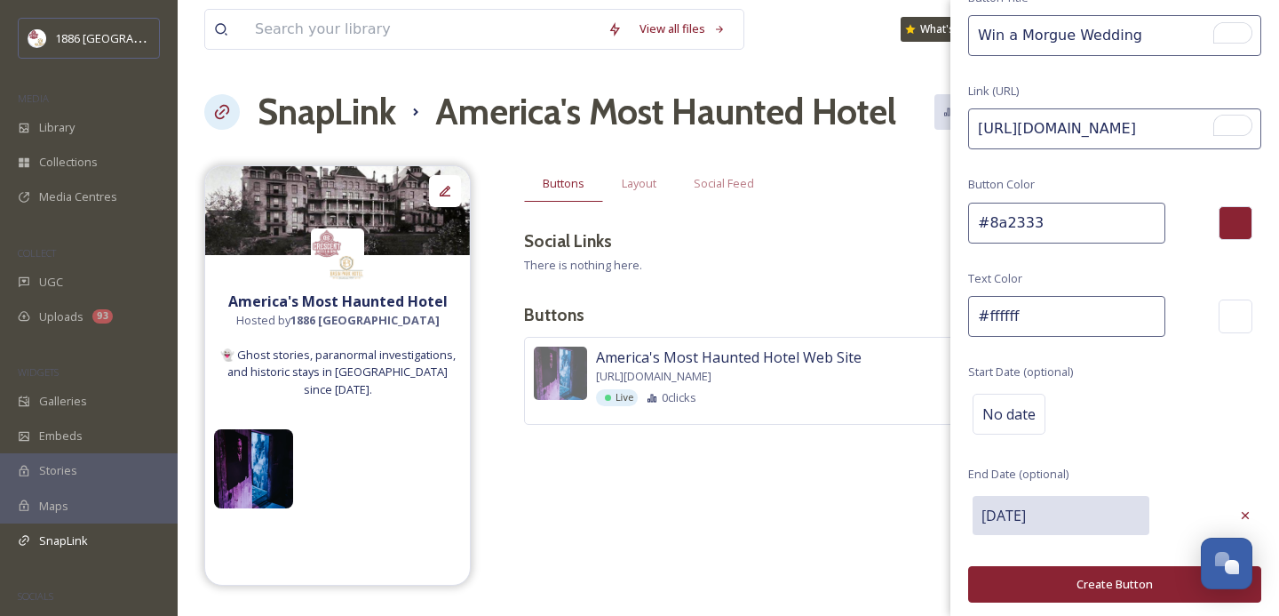
click at [1085, 580] on button "Create Button" at bounding box center [1114, 584] width 293 height 36
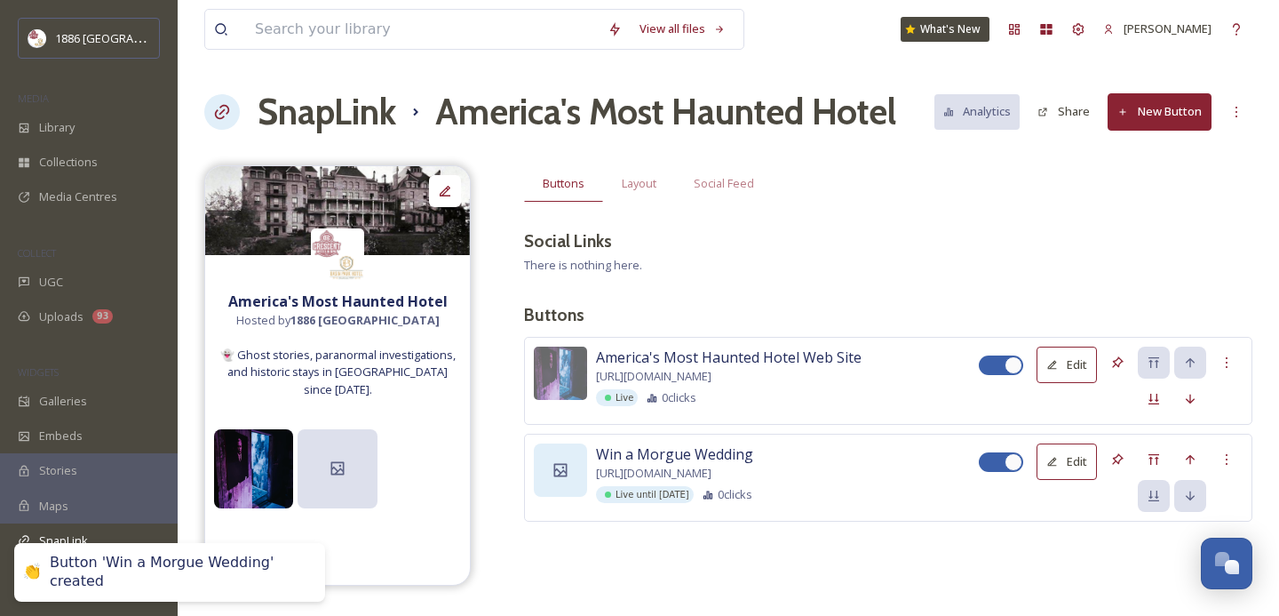
click at [558, 471] on icon at bounding box center [560, 469] width 13 height 13
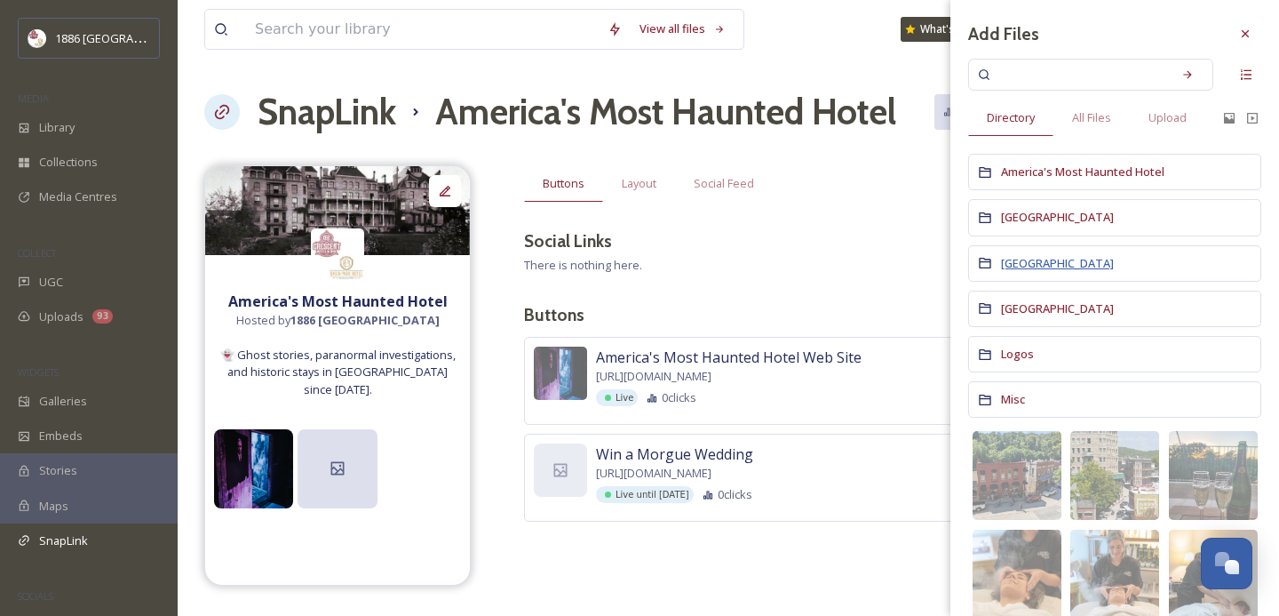
click at [1048, 260] on span "Crescent Hotel" at bounding box center [1057, 263] width 113 height 16
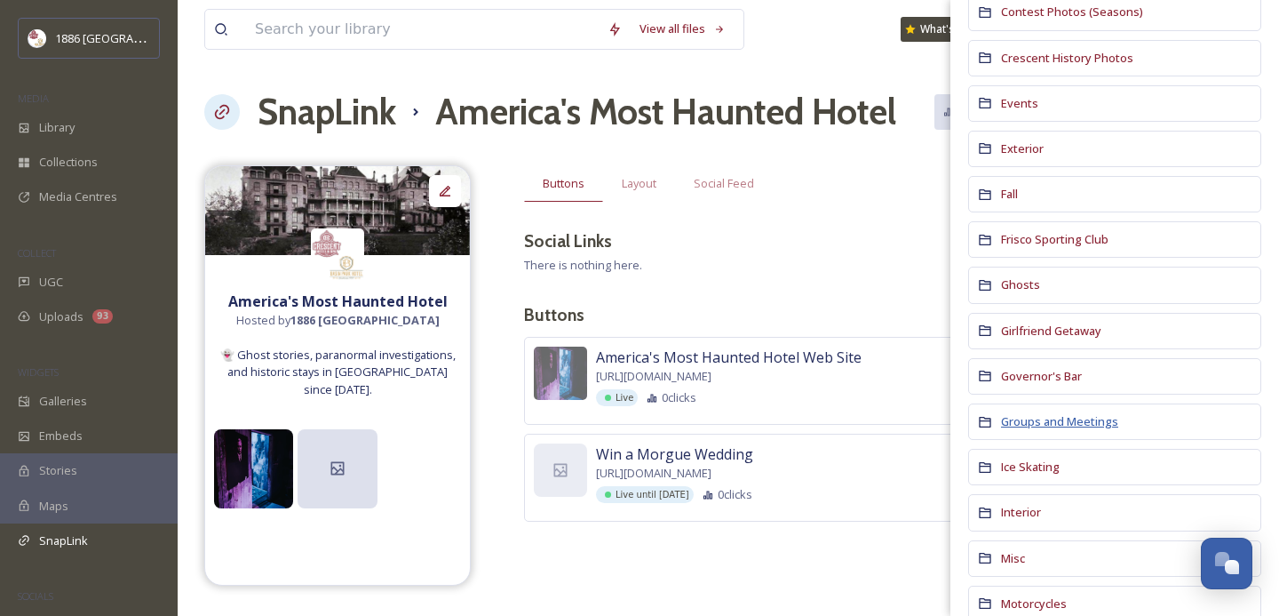
scroll to position [409, 0]
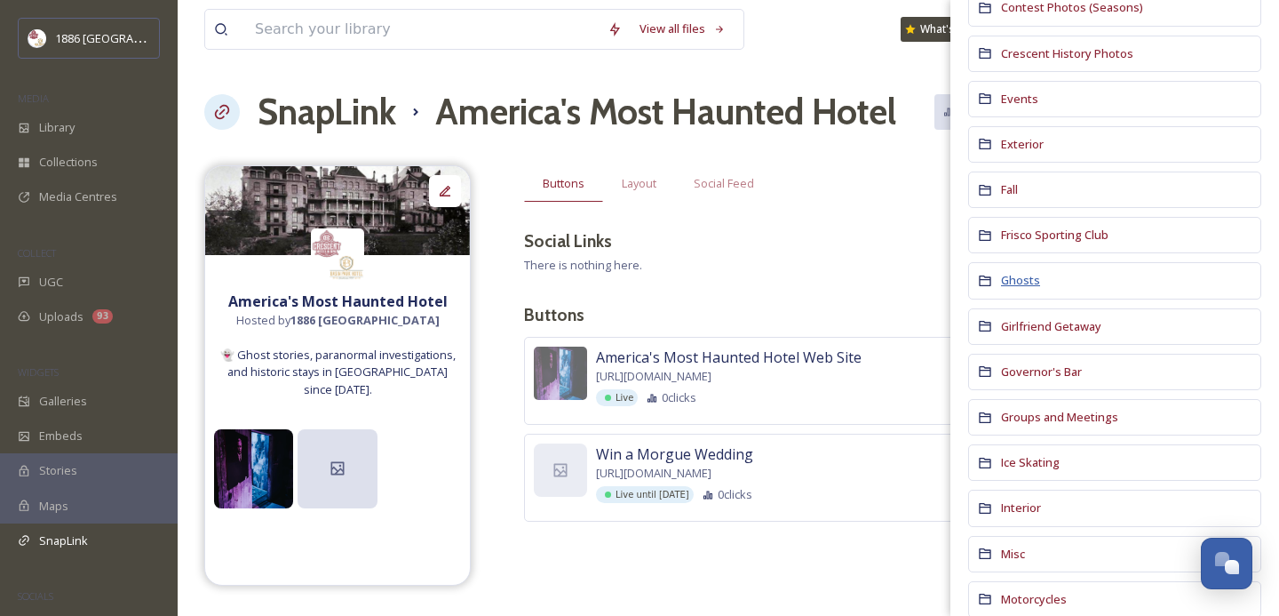
click at [1014, 277] on span "Ghosts" at bounding box center [1020, 280] width 39 height 16
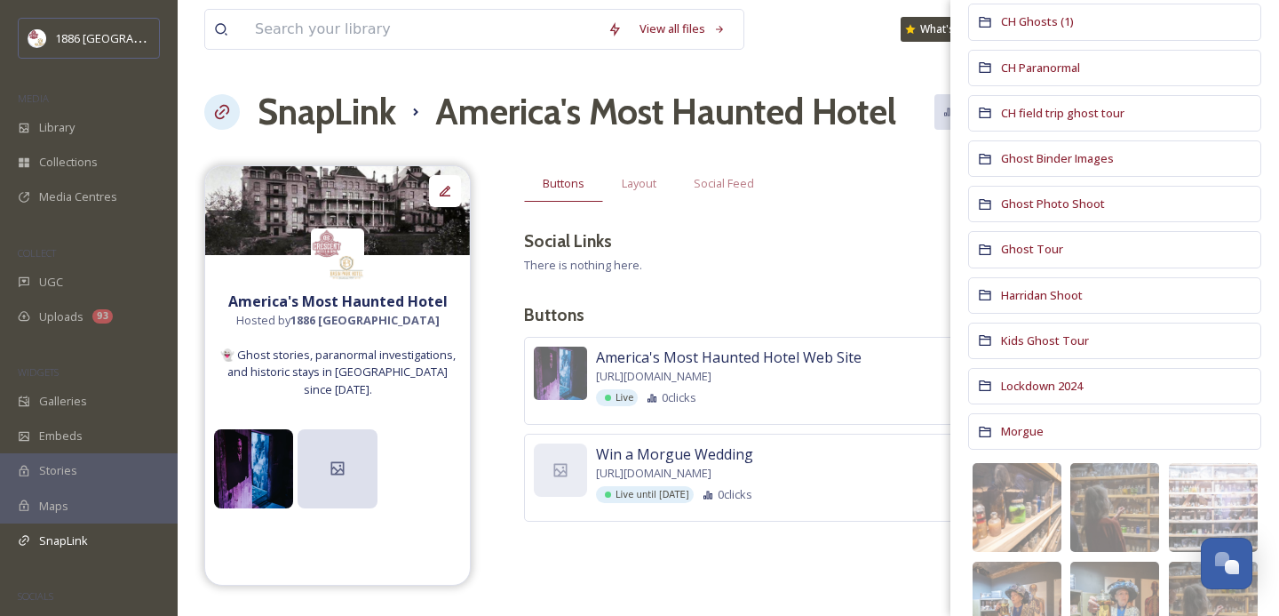
scroll to position [219, 0]
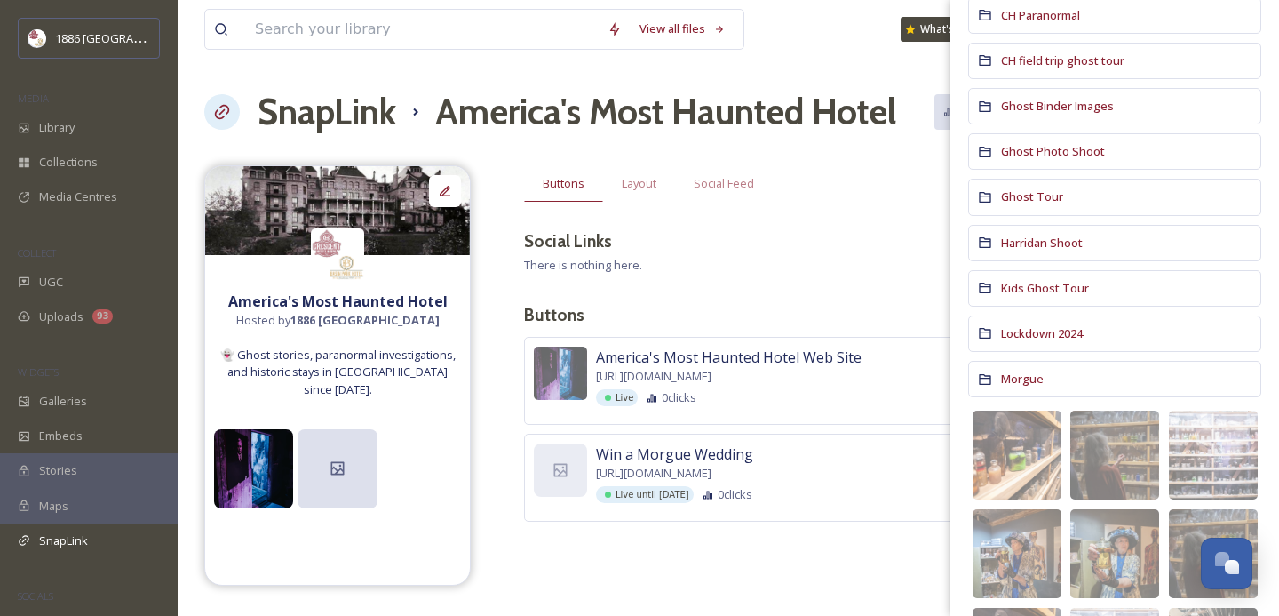
click at [1026, 377] on span "Morgue" at bounding box center [1022, 378] width 43 height 16
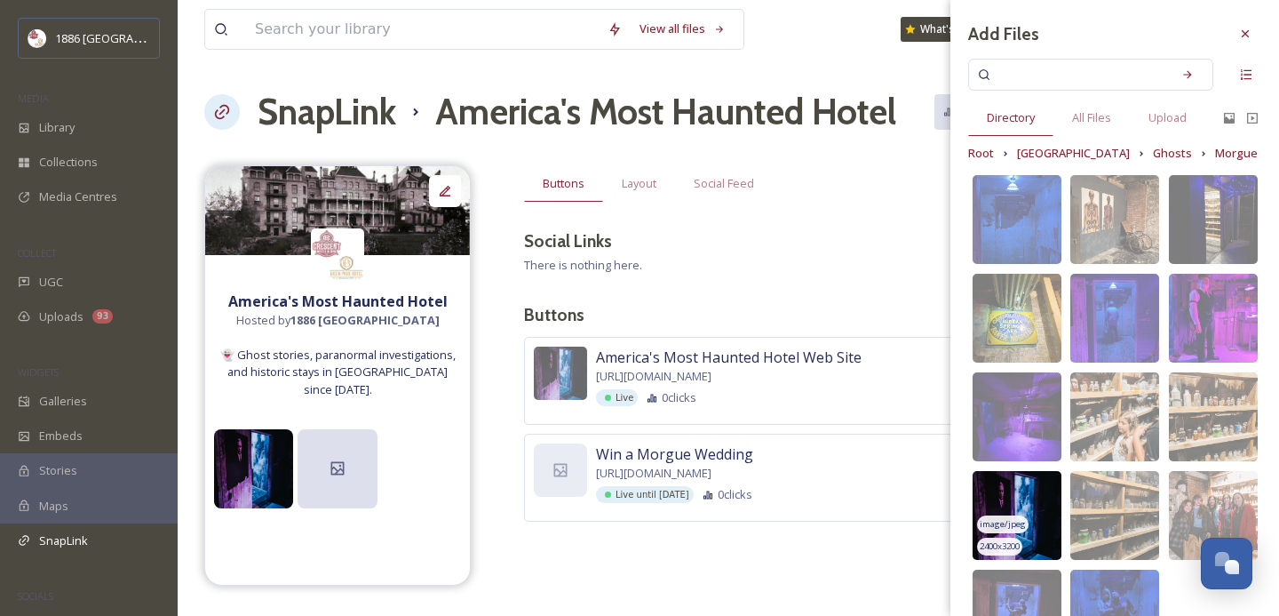
scroll to position [65, 0]
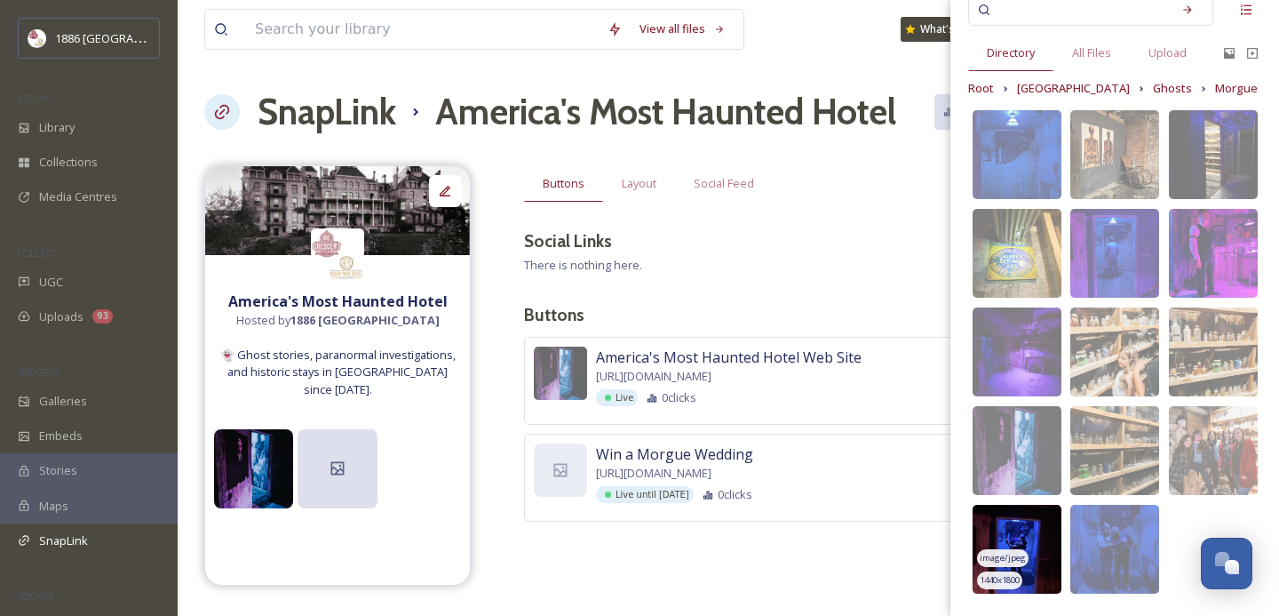
click at [1011, 552] on span "image/jpeg" at bounding box center [1003, 558] width 46 height 12
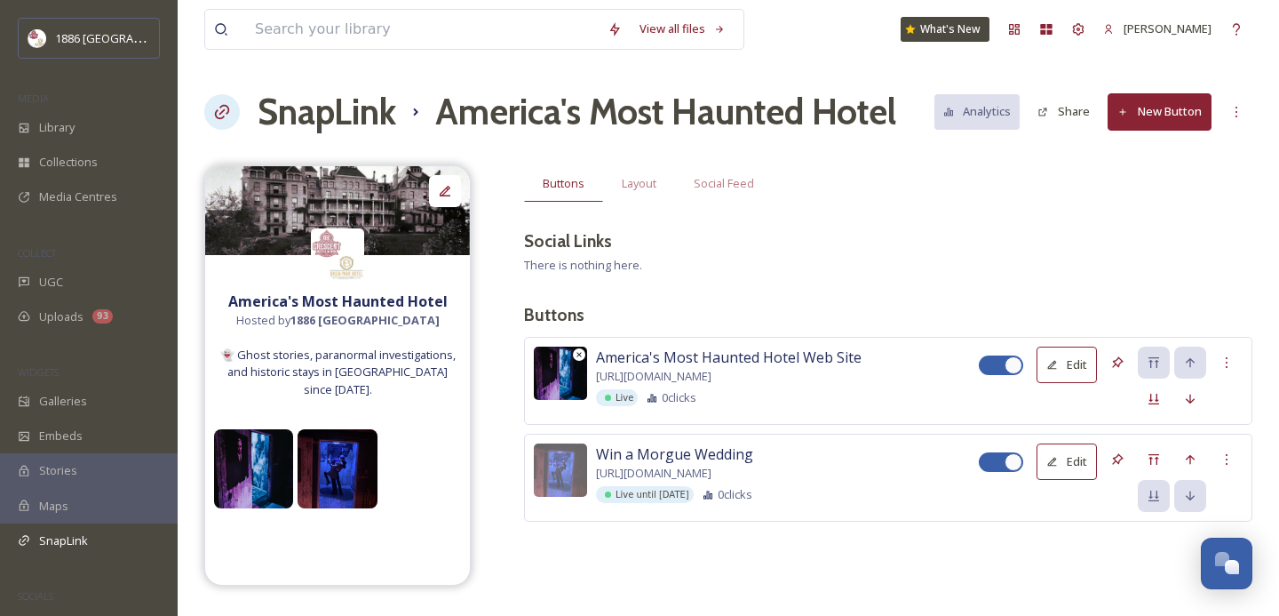
click at [580, 353] on icon at bounding box center [579, 354] width 4 height 4
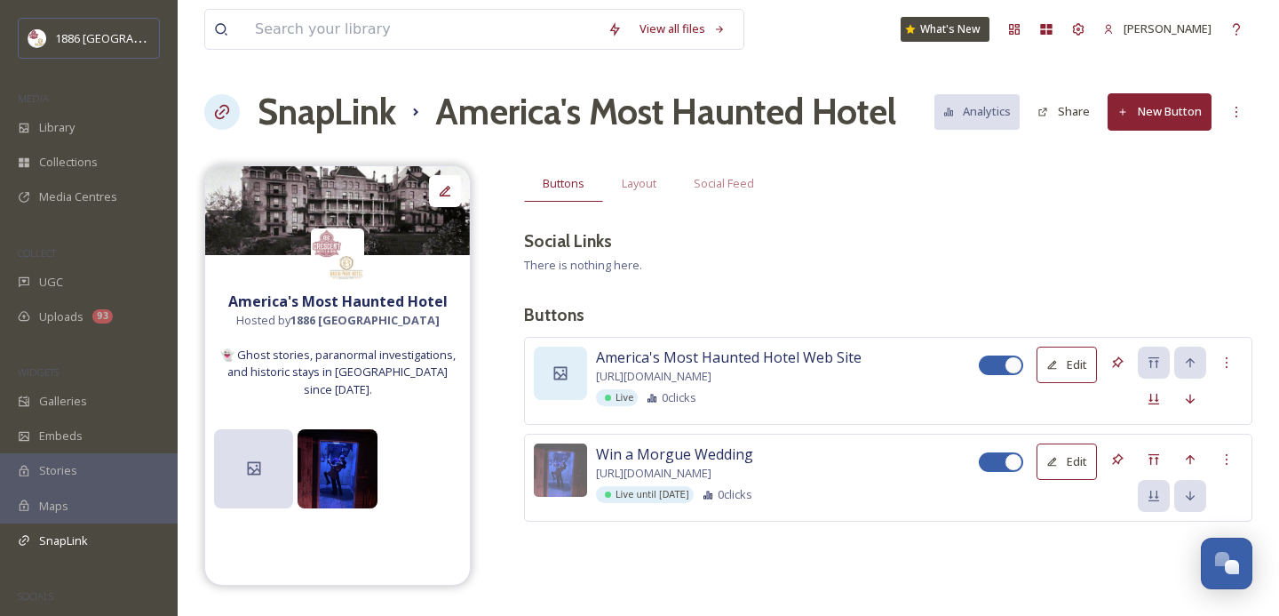
click at [574, 375] on div at bounding box center [560, 372] width 53 height 53
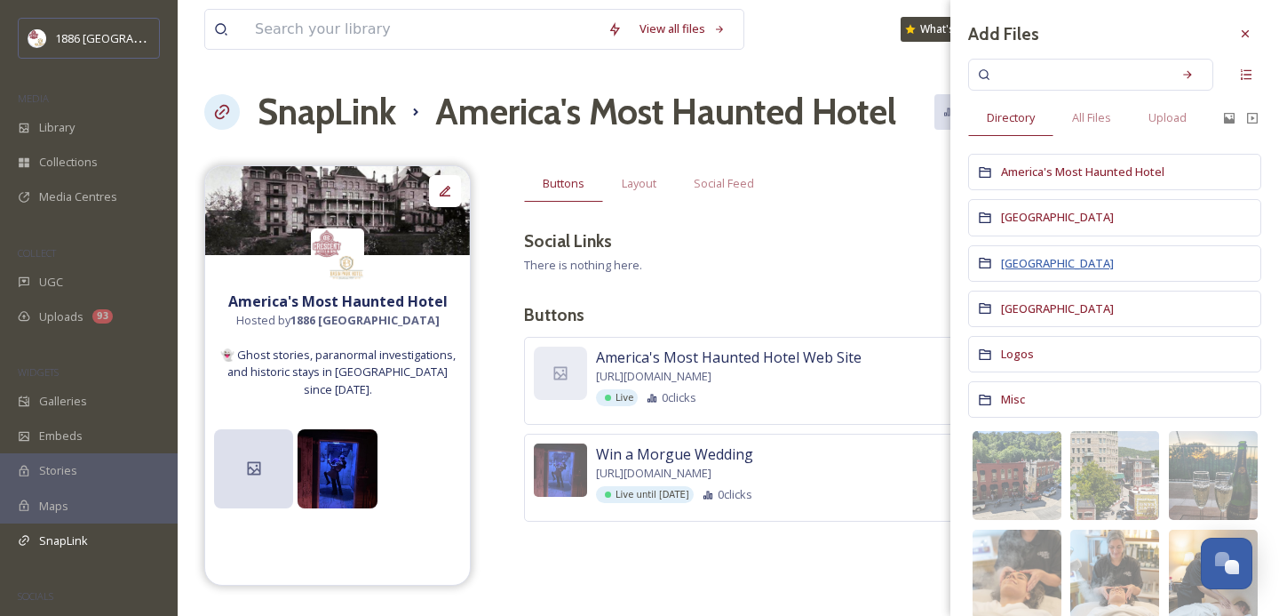
click at [1053, 264] on span "Crescent Hotel" at bounding box center [1057, 263] width 113 height 16
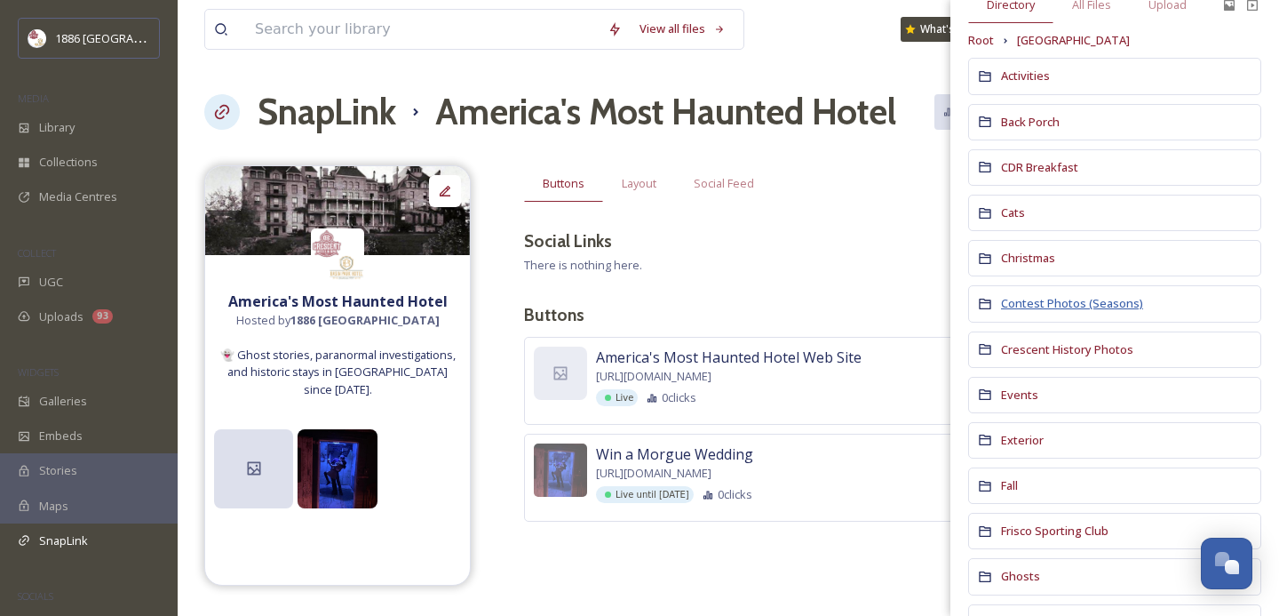
scroll to position [128, 0]
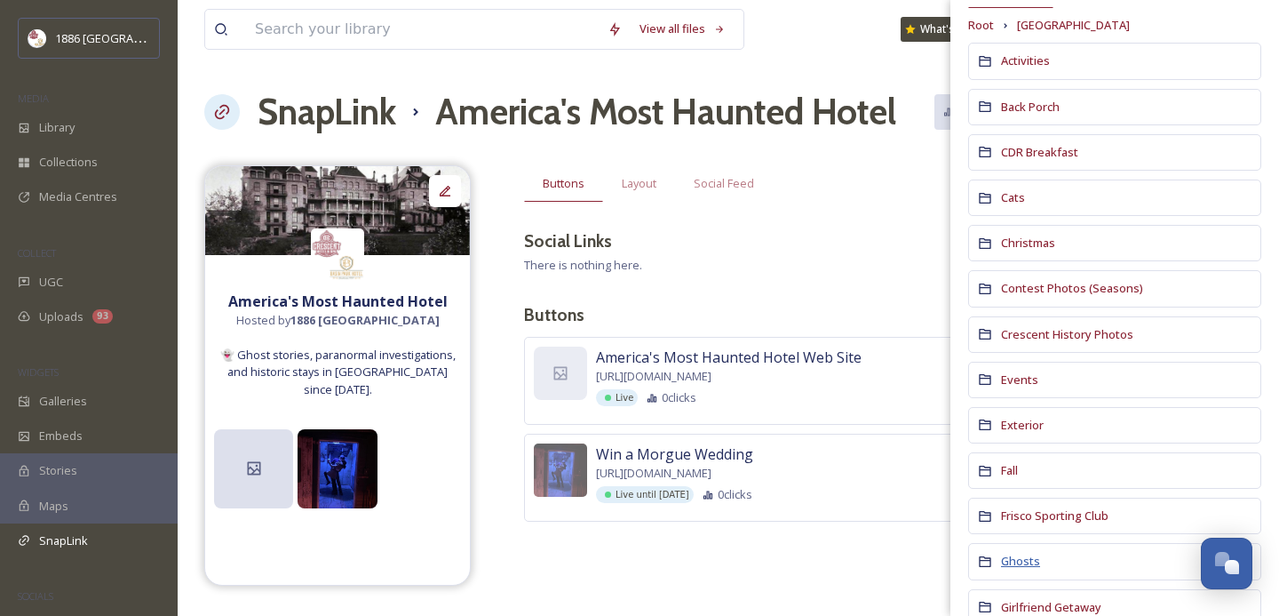
click at [1022, 558] on span "Ghosts" at bounding box center [1020, 561] width 39 height 16
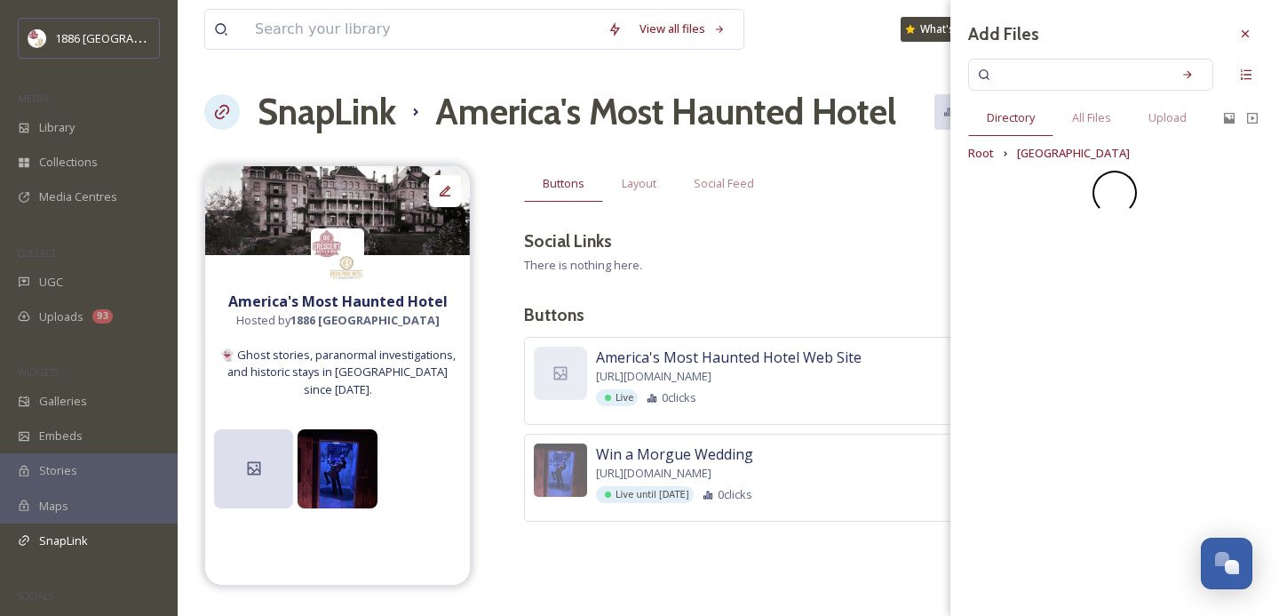
scroll to position [0, 0]
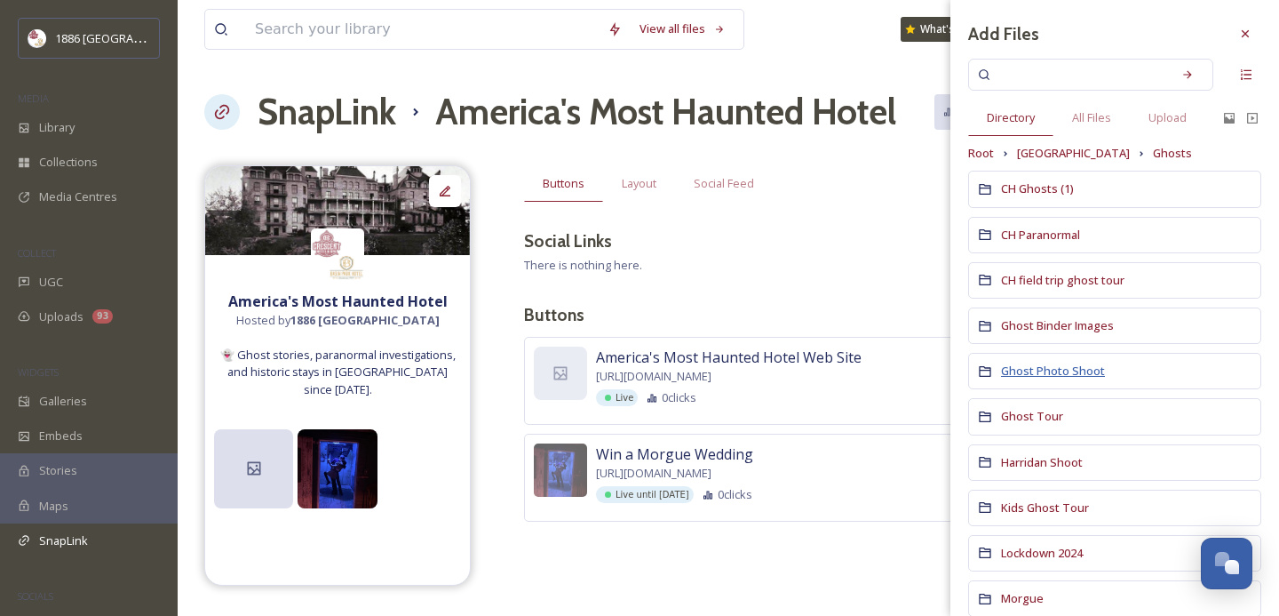
click at [1086, 370] on span "Ghost Photo Shoot" at bounding box center [1053, 370] width 104 height 16
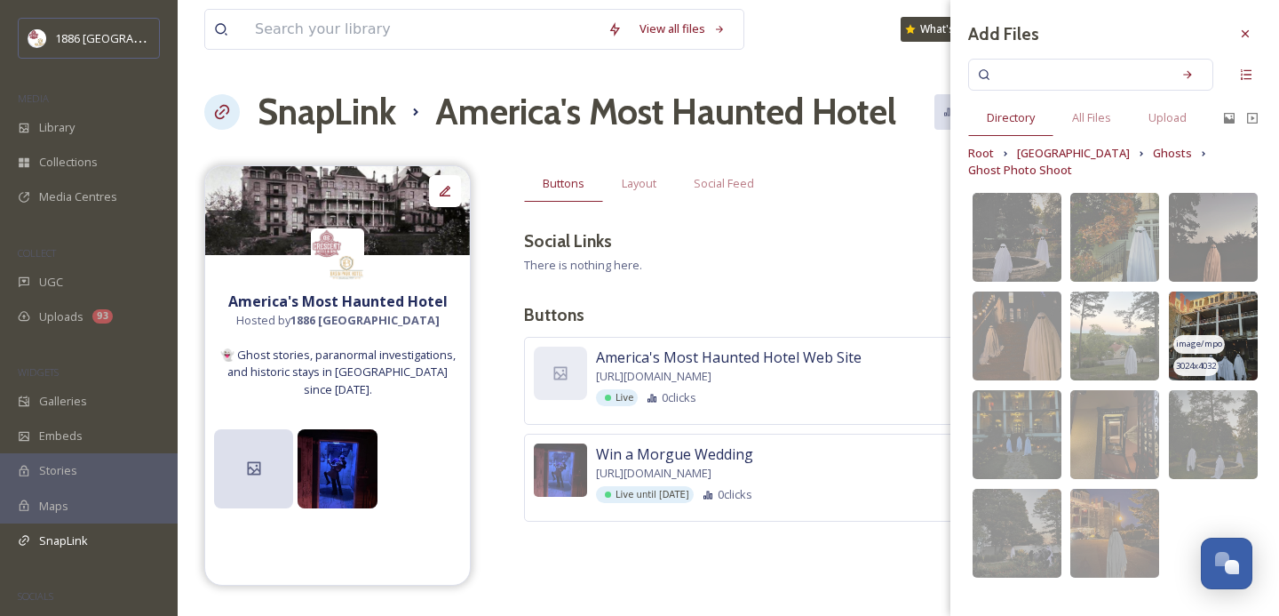
click at [1200, 332] on img at bounding box center [1213, 335] width 89 height 89
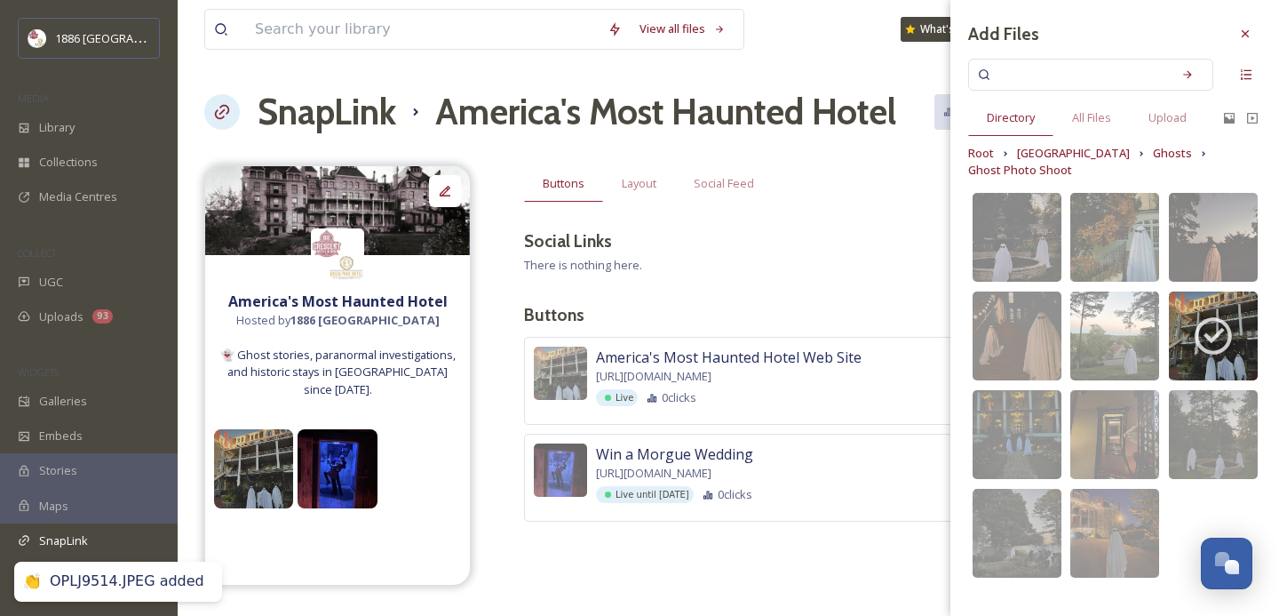
click at [807, 274] on div "Buttons Layout Social Feed Social Links There is nothing here. Buttons America'…" at bounding box center [888, 370] width 728 height 410
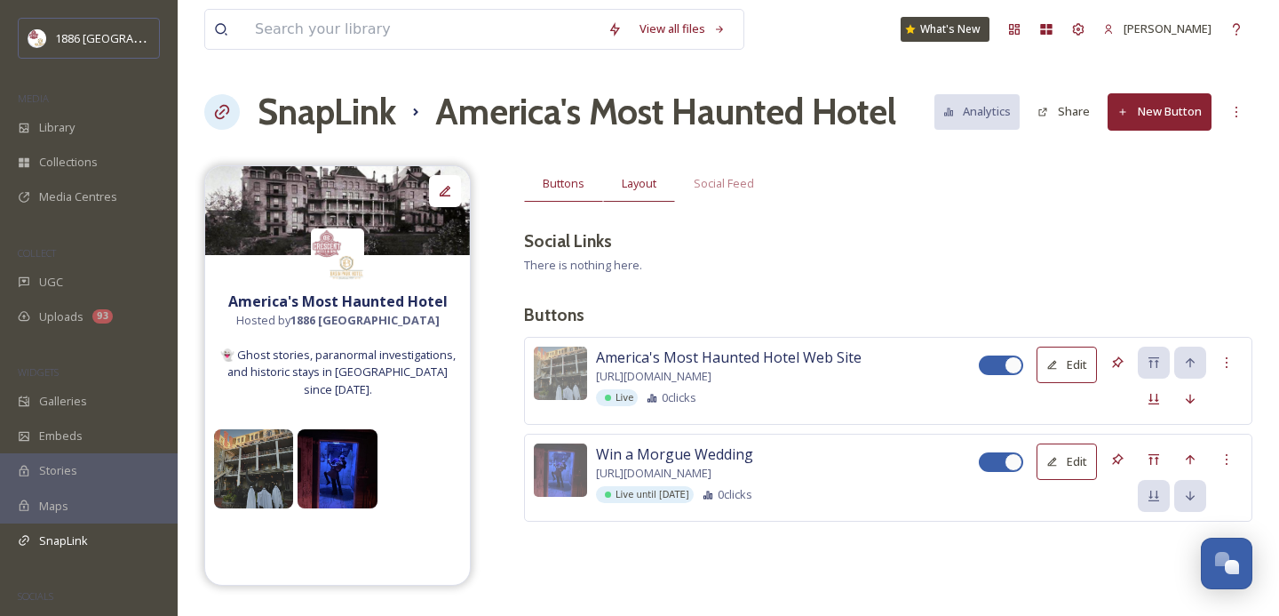
click at [627, 191] on span "Layout" at bounding box center [639, 183] width 35 height 17
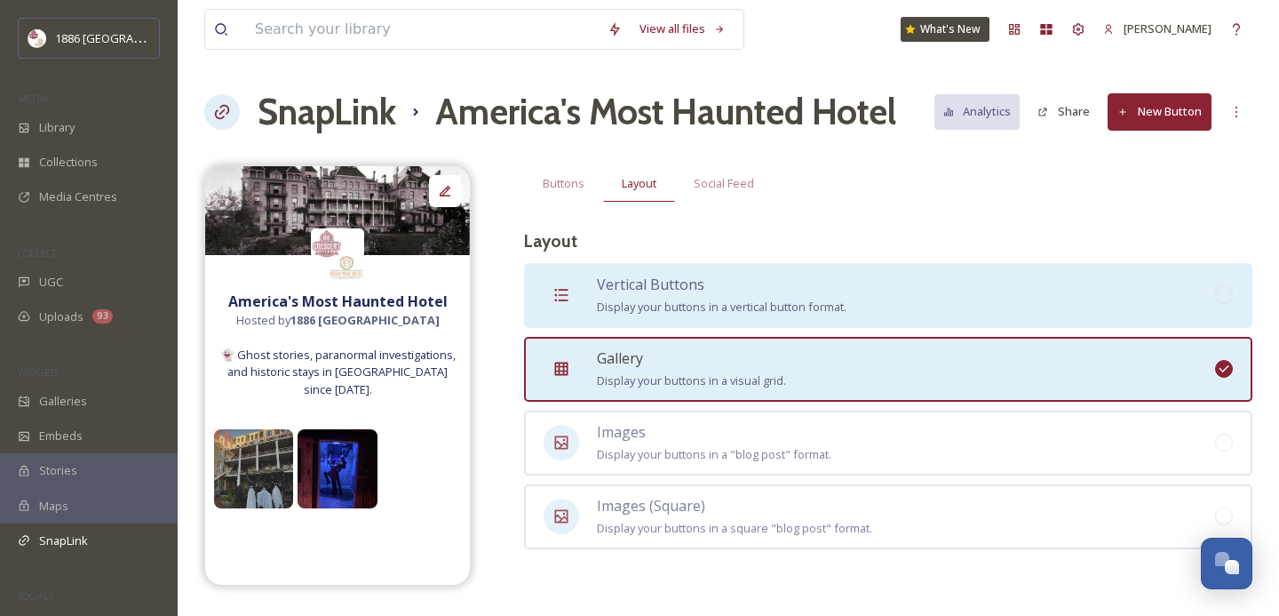
click at [736, 294] on div "Vertical Buttons Display your buttons in a vertical button format." at bounding box center [722, 296] width 250 height 44
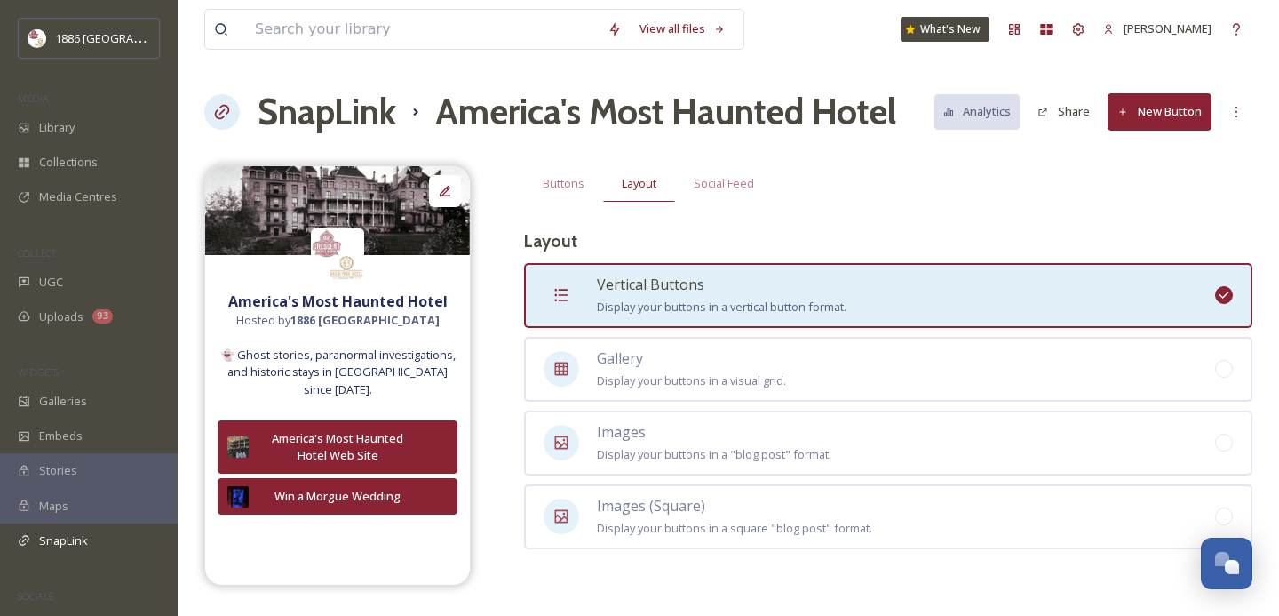
click at [889, 248] on h3 "Layout" at bounding box center [888, 241] width 728 height 26
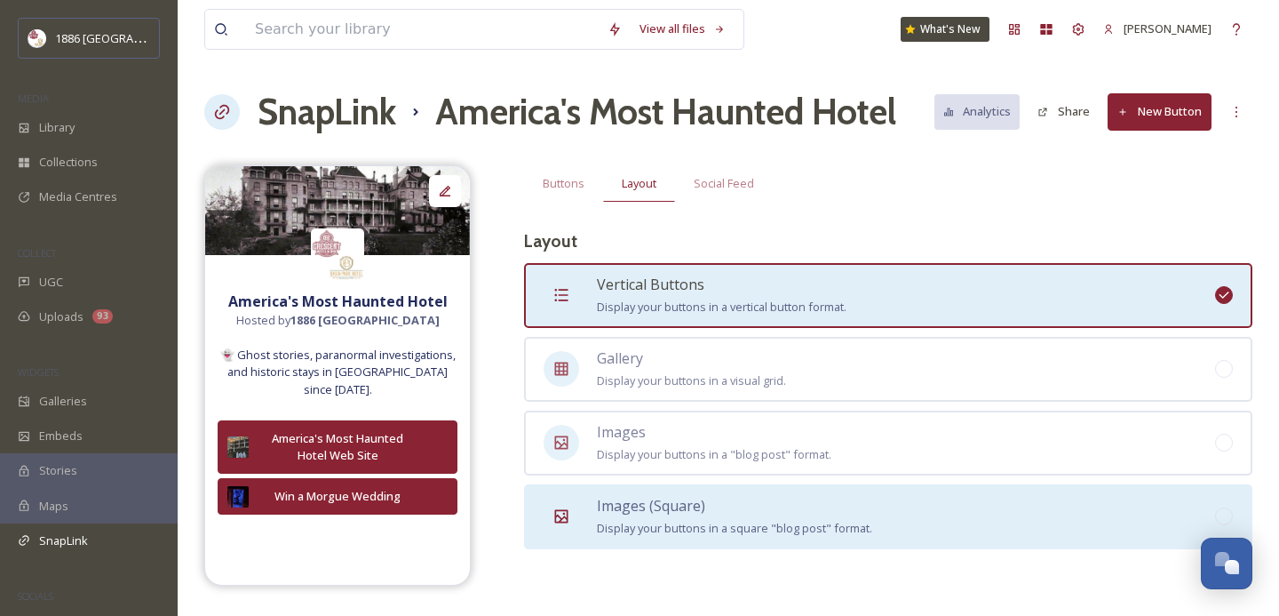
click at [726, 520] on span "Display your buttons in a square "blog post" format." at bounding box center [734, 528] width 275 height 16
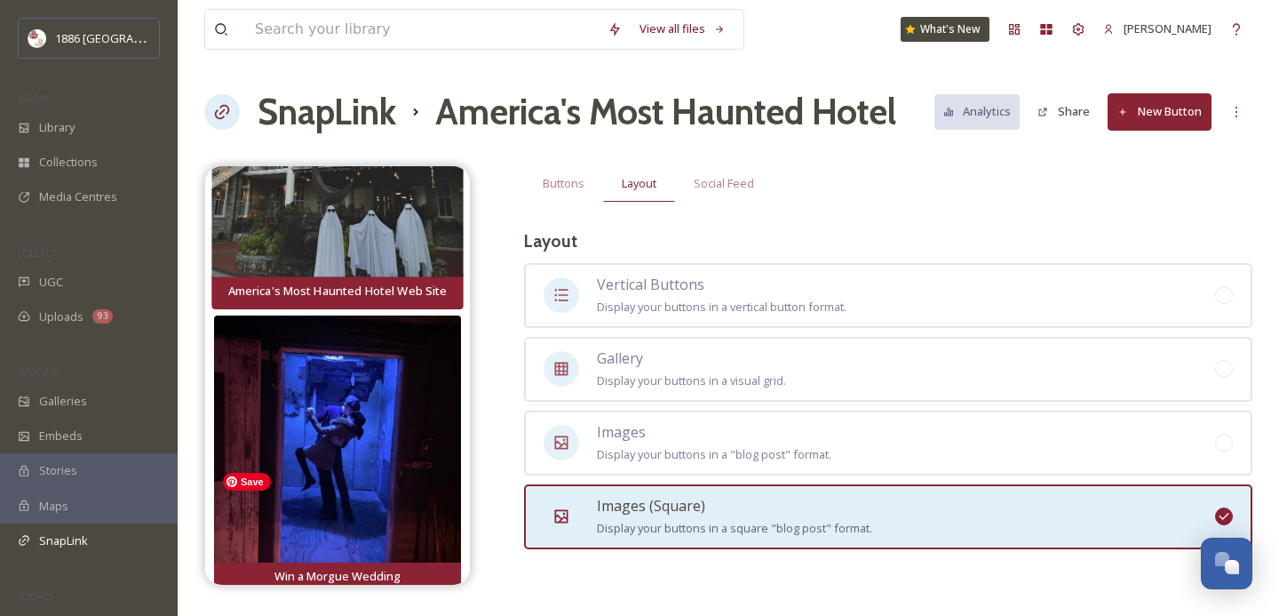
scroll to position [427, 0]
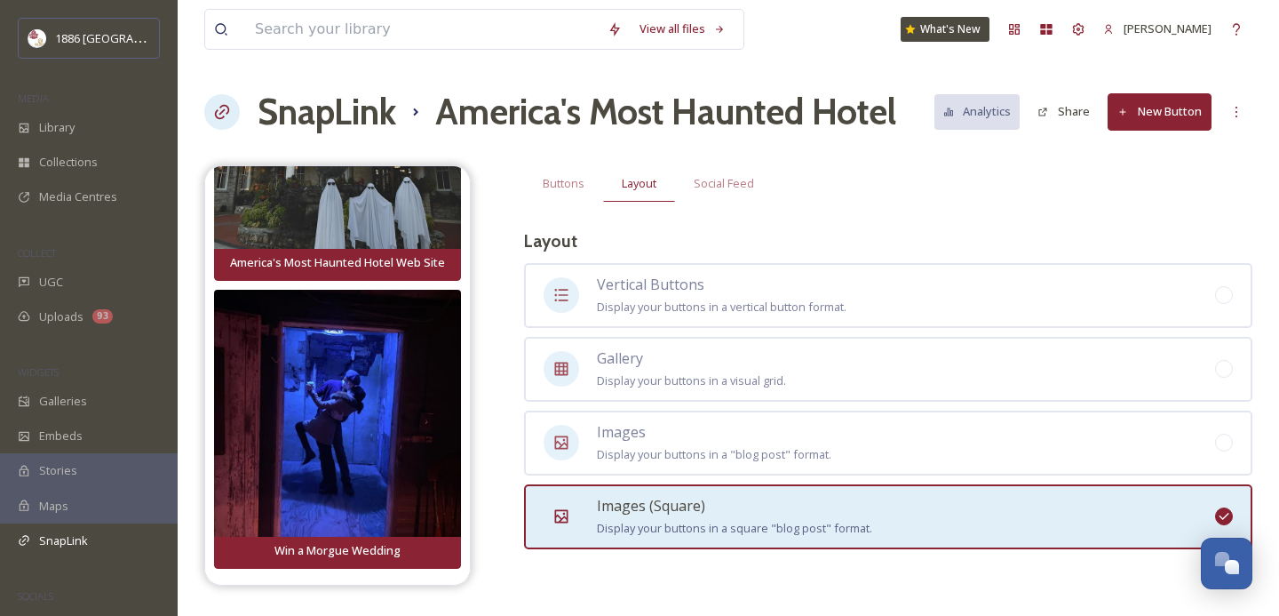
click at [1064, 99] on button "Share" at bounding box center [1064, 111] width 70 height 35
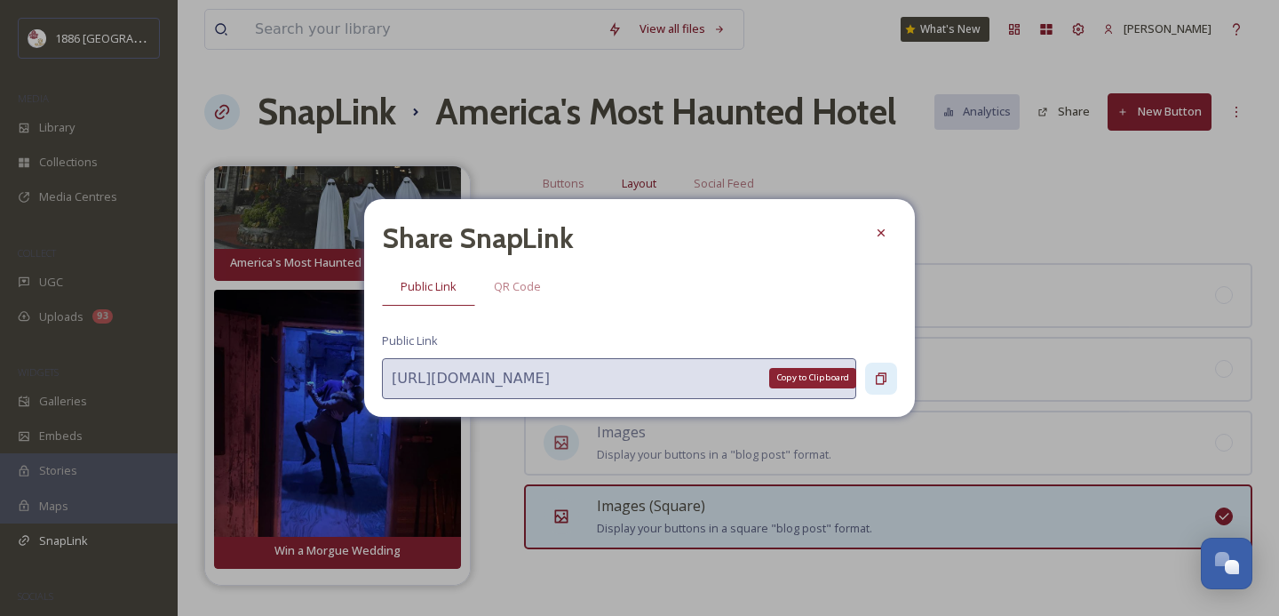
click at [872, 372] on div "Copy to Clipboard" at bounding box center [881, 378] width 32 height 32
click at [876, 232] on icon at bounding box center [881, 233] width 14 height 14
